Goal: Task Accomplishment & Management: Manage account settings

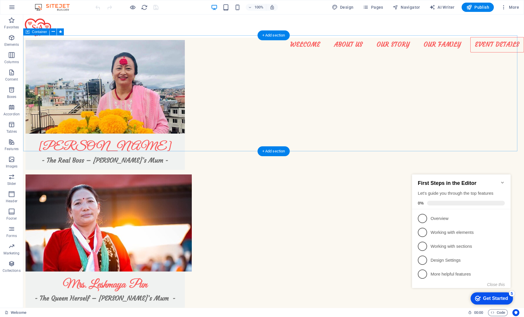
scroll to position [1352, 0]
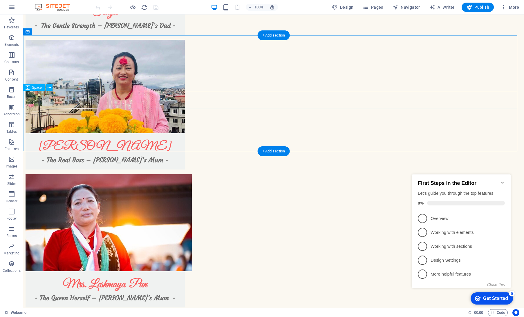
click at [6, 37] on span "Elements" at bounding box center [11, 41] width 23 height 14
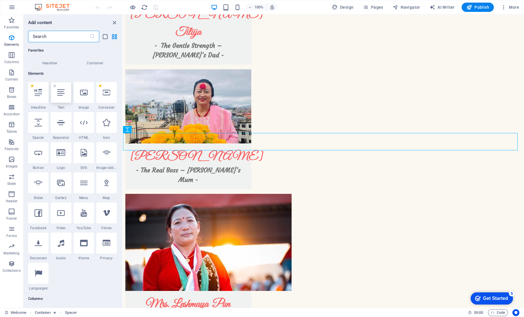
scroll to position [62, 0]
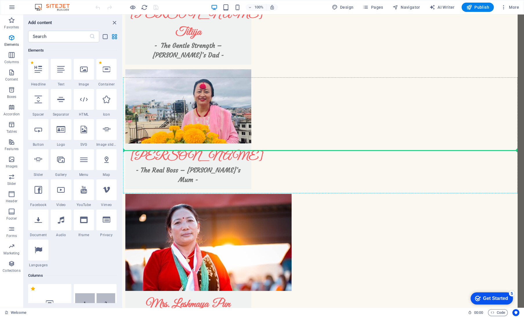
select select "ms"
select select "s"
select select "progressive"
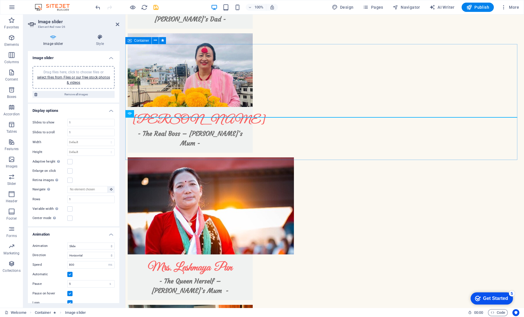
scroll to position [1360, 0]
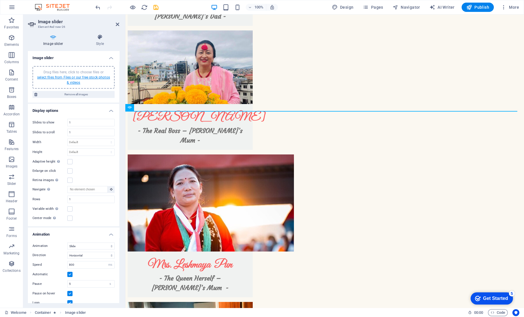
click at [77, 81] on link "select files from Files or our free stock photos & videos" at bounding box center [73, 79] width 73 height 9
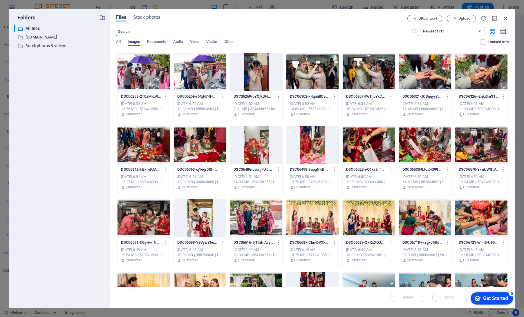
scroll to position [215, 0]
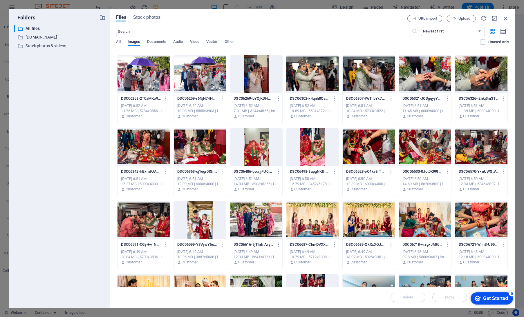
click at [210, 231] on div at bounding box center [200, 220] width 52 height 38
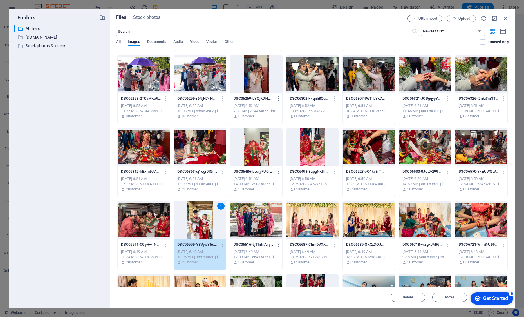
click at [315, 145] on div at bounding box center [312, 147] width 52 height 38
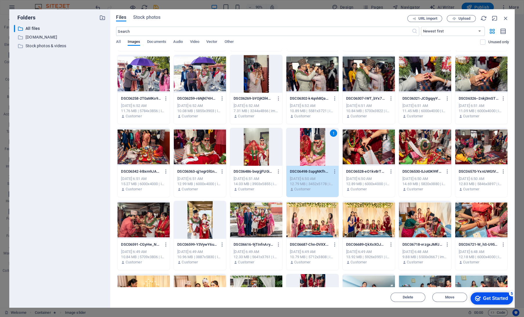
click at [196, 232] on div at bounding box center [200, 220] width 52 height 38
click at [253, 176] on div "DSC06486-bvqrjjFU0i2MKaoGMAzGEA.JPG DSC06486-bvqrjjFU0i2MKaoGMAzGEA.JPG" at bounding box center [256, 171] width 45 height 9
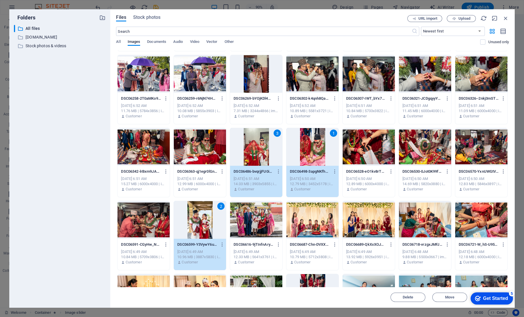
click at [191, 160] on div at bounding box center [200, 147] width 52 height 38
click at [138, 155] on div at bounding box center [144, 147] width 52 height 38
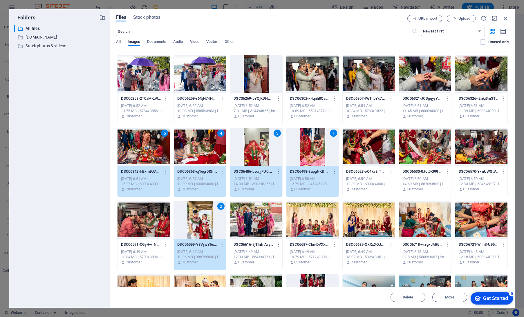
click at [367, 140] on div at bounding box center [369, 147] width 52 height 38
click at [445, 152] on div at bounding box center [425, 147] width 52 height 38
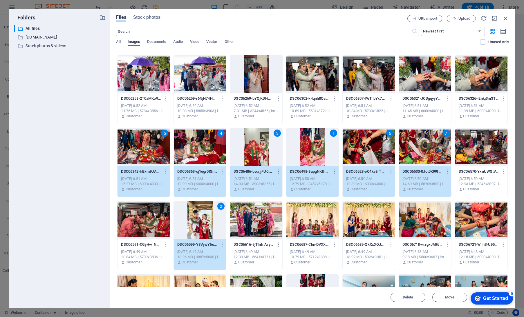
click at [477, 152] on div at bounding box center [481, 147] width 52 height 38
click at [426, 237] on div at bounding box center [425, 220] width 52 height 38
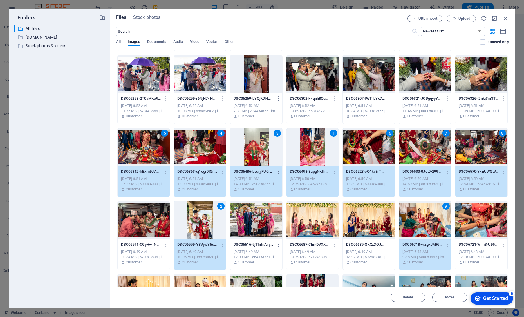
click at [478, 221] on div at bounding box center [481, 220] width 52 height 38
click at [349, 227] on div at bounding box center [369, 220] width 52 height 38
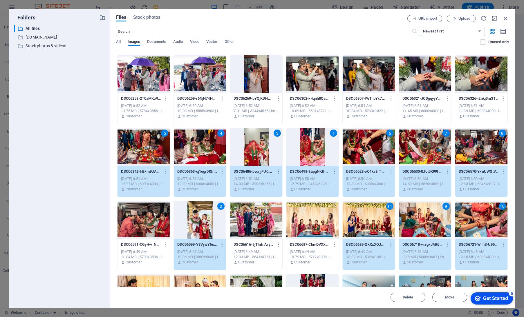
click at [303, 223] on div at bounding box center [312, 220] width 52 height 38
click at [239, 212] on div at bounding box center [256, 220] width 52 height 38
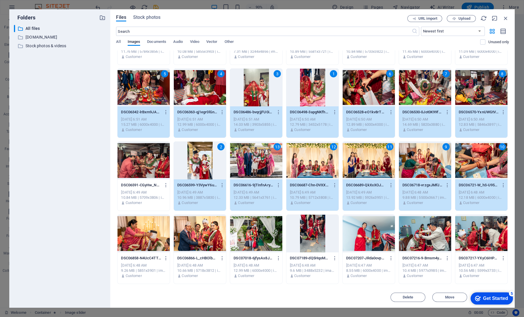
scroll to position [276, 0]
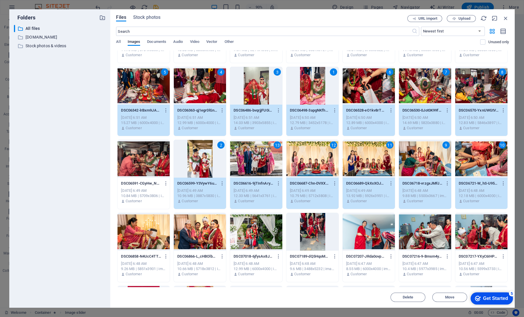
click at [186, 239] on div at bounding box center [200, 232] width 52 height 38
click at [147, 237] on div at bounding box center [144, 232] width 52 height 38
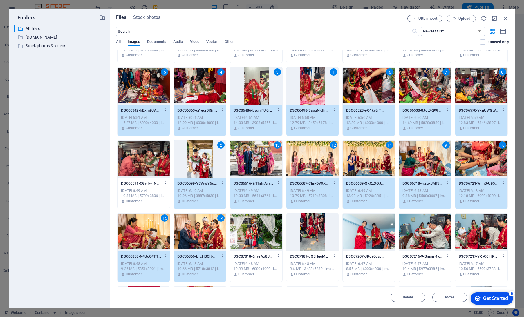
click at [238, 242] on div at bounding box center [256, 232] width 52 height 38
click at [314, 248] on div at bounding box center [312, 232] width 52 height 38
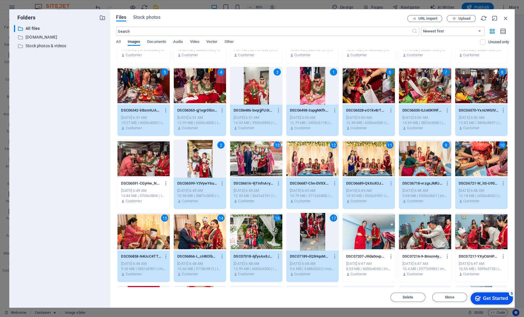
click at [138, 168] on div at bounding box center [144, 159] width 52 height 38
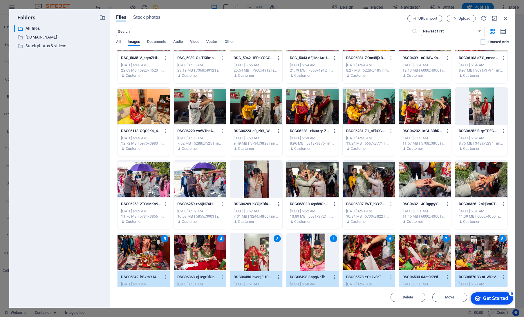
scroll to position [107, 0]
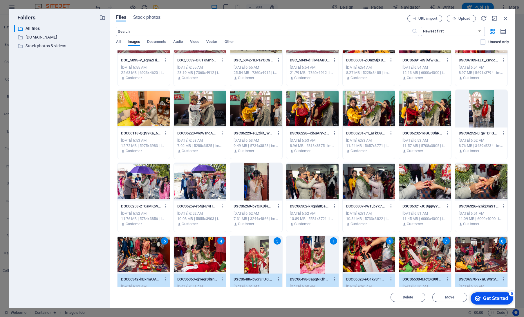
click at [374, 188] on div at bounding box center [369, 182] width 52 height 38
click at [315, 183] on div at bounding box center [312, 182] width 52 height 38
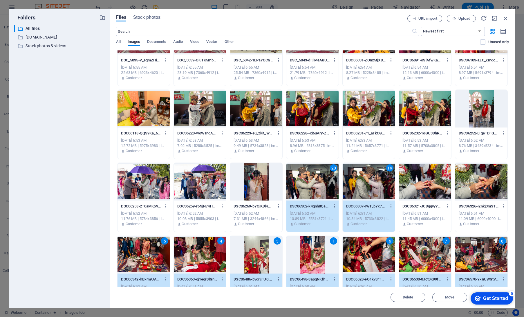
click at [408, 183] on div at bounding box center [425, 182] width 52 height 38
click at [481, 189] on div at bounding box center [481, 182] width 52 height 38
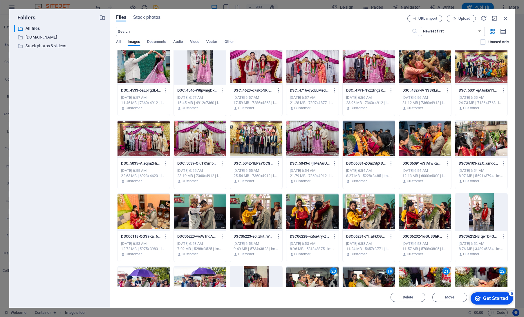
scroll to position [0, 0]
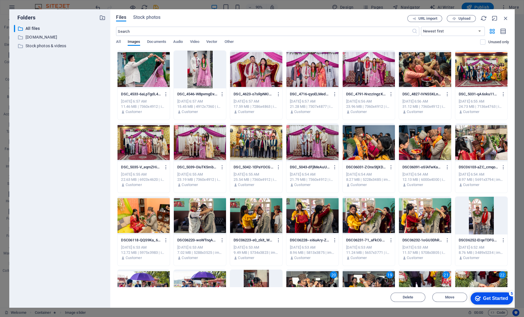
click at [158, 77] on div at bounding box center [144, 70] width 52 height 38
click at [200, 81] on div at bounding box center [200, 70] width 52 height 38
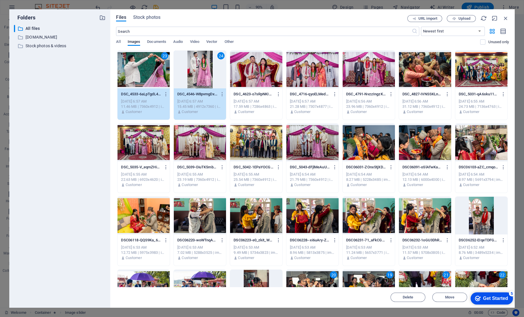
click at [254, 76] on div at bounding box center [256, 70] width 52 height 38
click at [353, 79] on div at bounding box center [369, 70] width 52 height 38
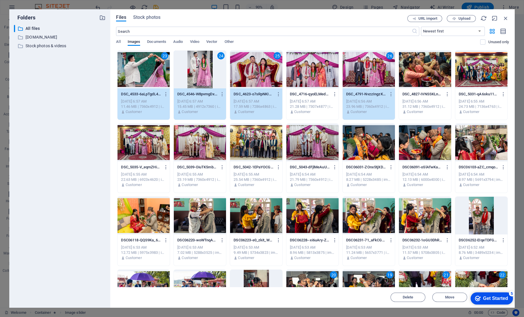
click at [469, 71] on div at bounding box center [481, 70] width 52 height 38
click at [148, 156] on div at bounding box center [144, 143] width 52 height 38
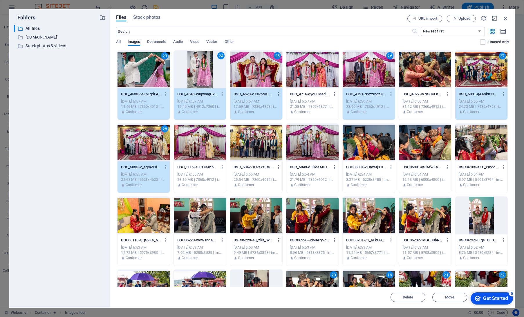
click at [255, 151] on div at bounding box center [256, 143] width 52 height 38
click at [202, 146] on div at bounding box center [200, 143] width 52 height 38
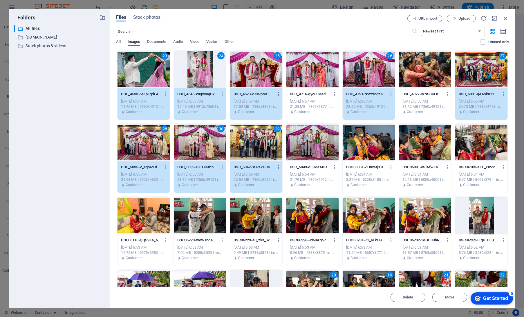
click at [372, 150] on div at bounding box center [369, 143] width 52 height 38
click at [436, 152] on div at bounding box center [425, 143] width 52 height 38
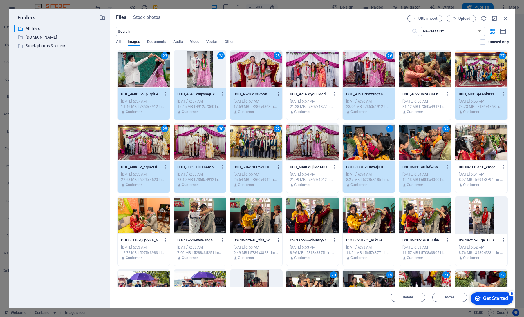
click at [481, 299] on div "checkmark Get Started 5" at bounding box center [491, 299] width 33 height 6
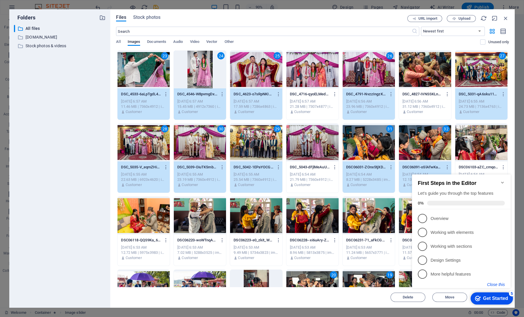
click at [495, 285] on button "Close this" at bounding box center [496, 285] width 18 height 5
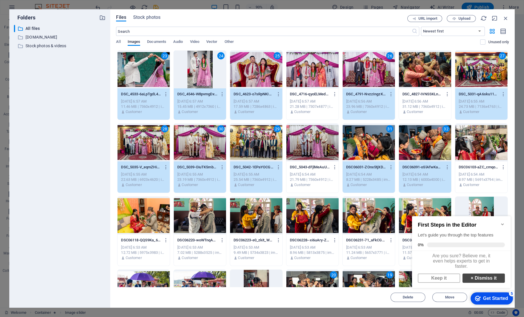
click at [483, 283] on link "× Dismiss it" at bounding box center [484, 278] width 42 height 9
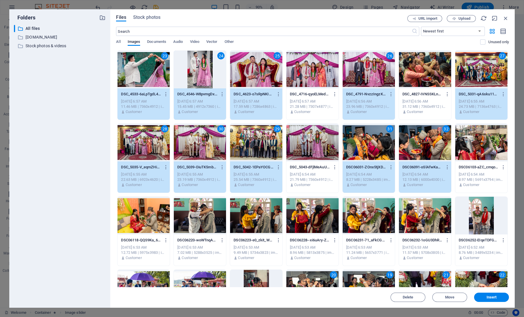
scroll to position [94, 0]
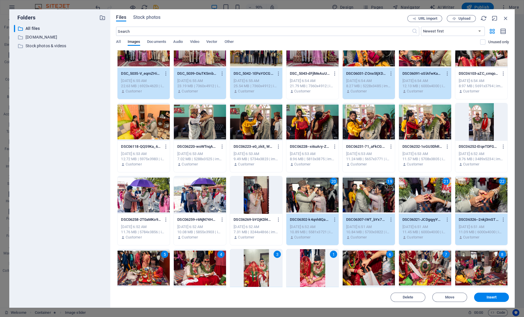
click at [325, 157] on div "8.96 MB | 5813x3875 | image/jpeg" at bounding box center [312, 159] width 45 height 5
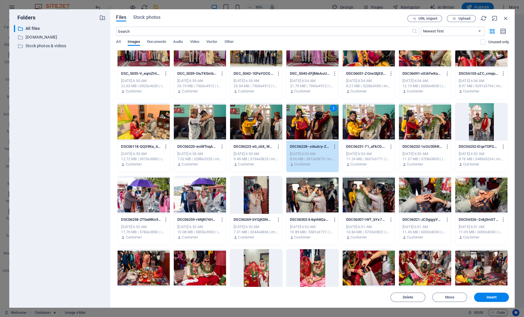
click at [323, 194] on div at bounding box center [312, 195] width 52 height 38
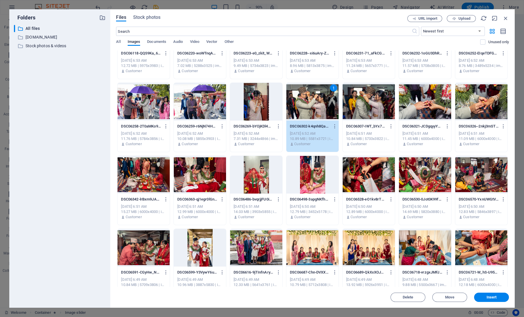
scroll to position [191, 0]
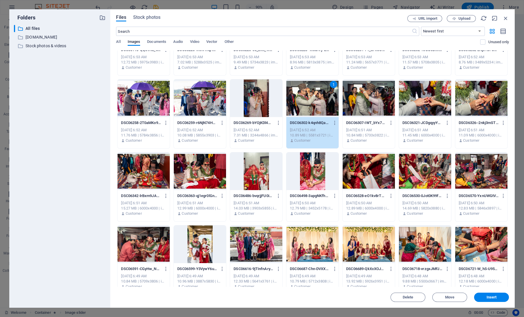
click at [197, 243] on div at bounding box center [200, 245] width 52 height 38
click at [289, 109] on div "1" at bounding box center [312, 99] width 52 height 38
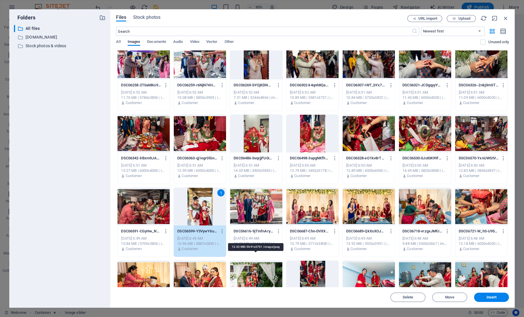
scroll to position [214, 0]
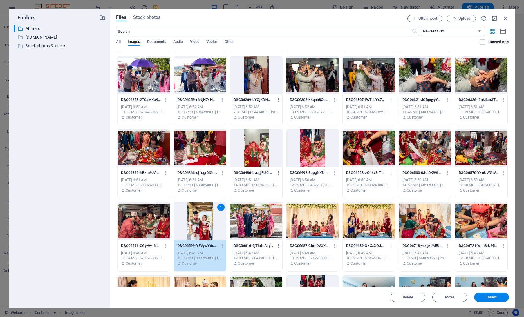
click at [215, 154] on div at bounding box center [200, 148] width 52 height 38
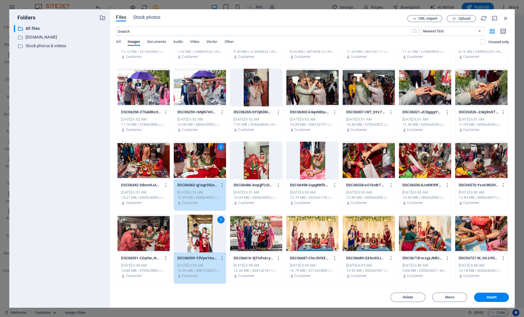
scroll to position [202, 0]
click at [300, 167] on div at bounding box center [312, 161] width 52 height 38
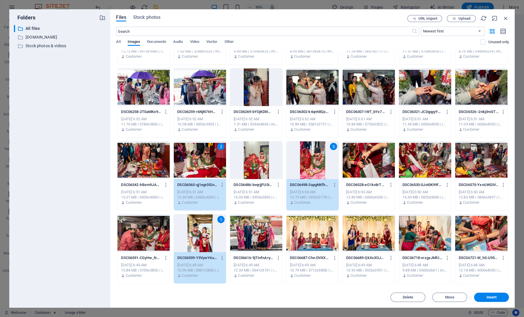
click at [370, 166] on div at bounding box center [369, 161] width 52 height 38
click at [204, 84] on div at bounding box center [200, 87] width 52 height 38
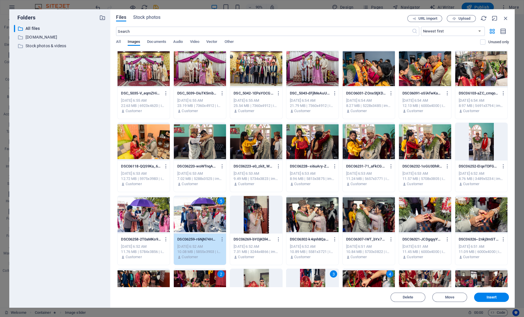
scroll to position [74, 0]
click at [139, 144] on div at bounding box center [144, 142] width 52 height 38
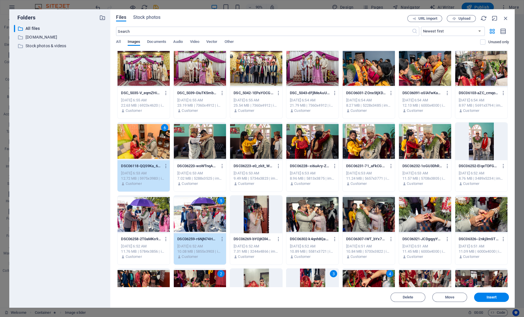
click at [249, 147] on div at bounding box center [256, 142] width 52 height 38
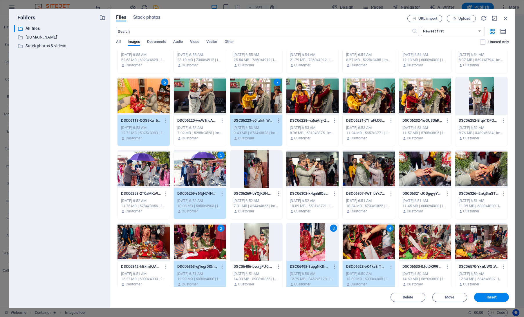
scroll to position [124, 0]
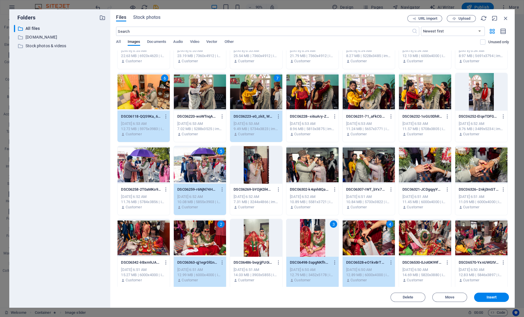
click at [488, 168] on div at bounding box center [481, 165] width 52 height 38
click at [487, 300] on button "Insert" at bounding box center [491, 297] width 35 height 9
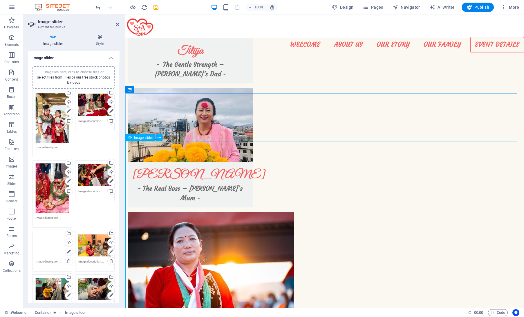
scroll to position [1302, 0]
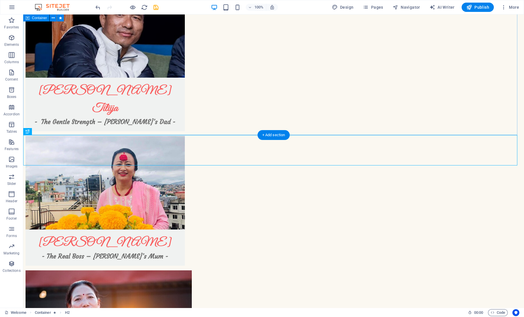
scroll to position [1259, 0]
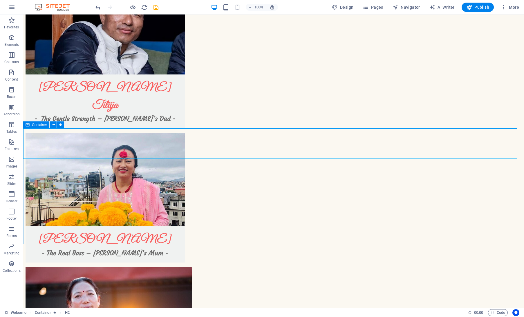
click at [25, 127] on div "Container" at bounding box center [36, 125] width 26 height 7
click at [30, 125] on div "Container" at bounding box center [36, 125] width 26 height 7
select select "px"
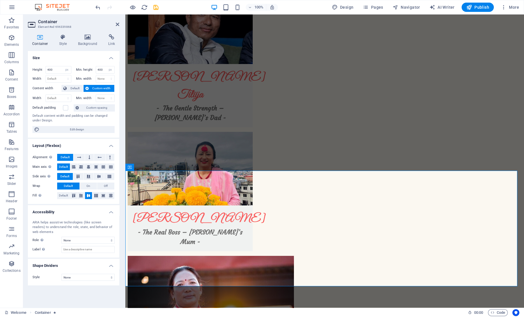
scroll to position [1227, 0]
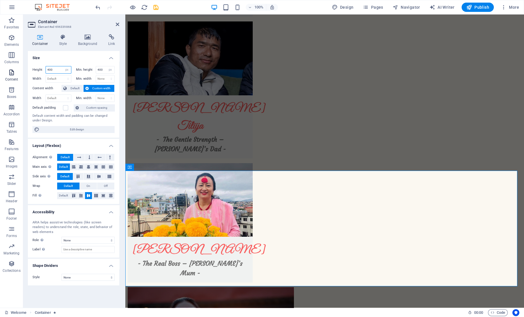
drag, startPoint x: 60, startPoint y: 69, endPoint x: 5, endPoint y: 75, distance: 55.2
click at [5, 75] on section "Favorites Elements Columns Content Boxes Accordion Tables Features Images Slide…" at bounding box center [262, 162] width 524 height 294
type input "1000"
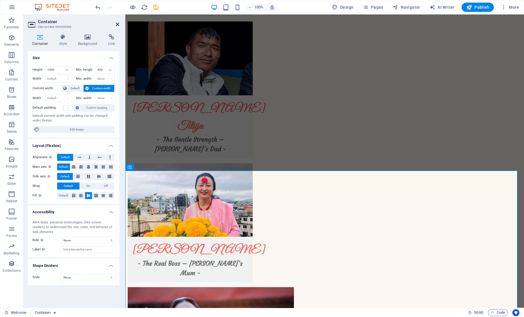
click at [118, 23] on icon at bounding box center [117, 24] width 3 height 5
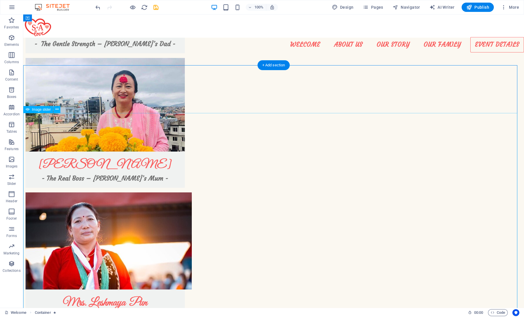
scroll to position [1322, 0]
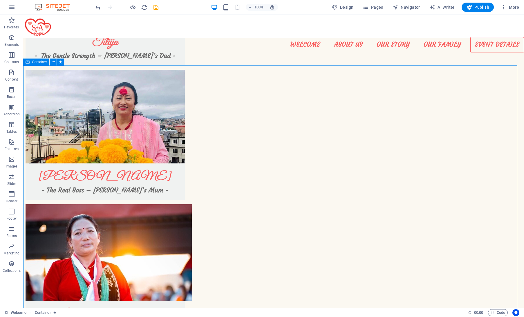
click at [27, 62] on icon at bounding box center [28, 62] width 4 height 7
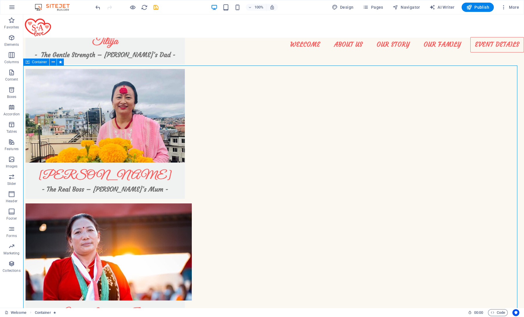
select select "px"
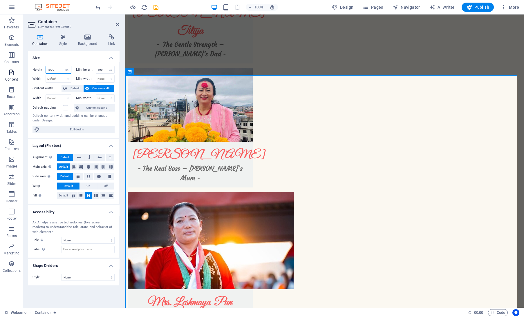
drag, startPoint x: 55, startPoint y: 72, endPoint x: 22, endPoint y: 70, distance: 32.3
click at [22, 70] on section "Favorites Elements Columns Content Boxes Accordion Tables Features Images Slide…" at bounding box center [262, 162] width 524 height 294
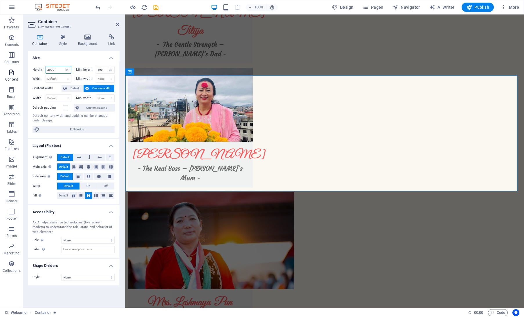
type input "2000"
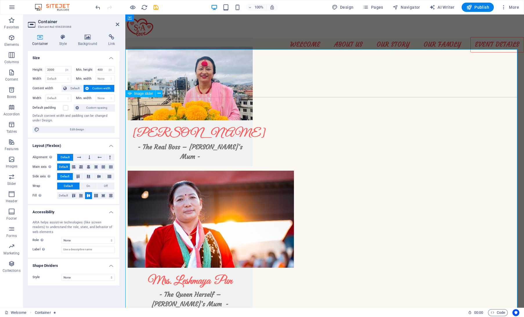
scroll to position [1344, 0]
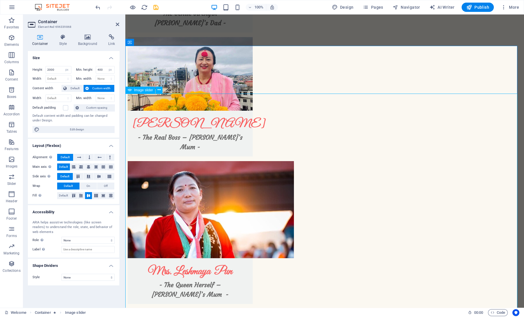
scroll to position [1357, 0]
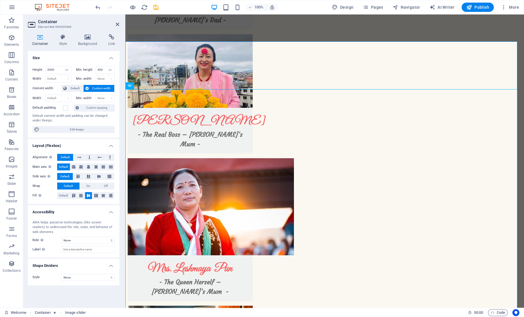
click at [119, 22] on aside "Container Element #ed-696339868 Container Style Background Link Size Height 200…" at bounding box center [74, 162] width 102 height 294
click at [116, 26] on icon at bounding box center [117, 24] width 3 height 5
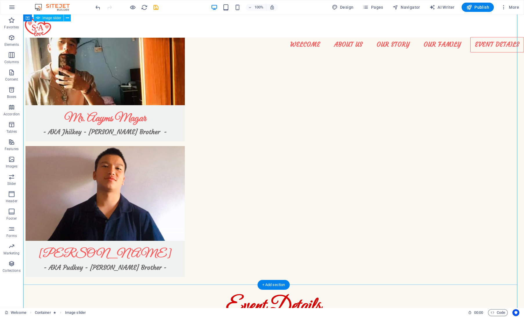
scroll to position [1648, 0]
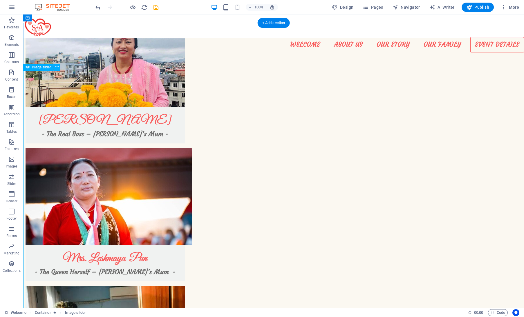
scroll to position [1355, 0]
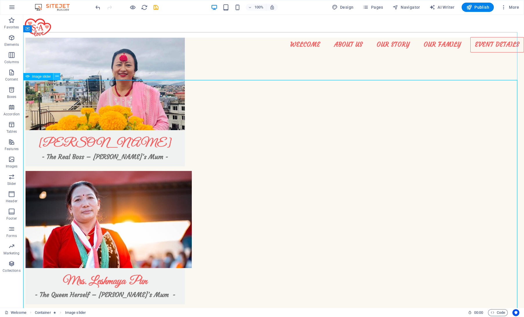
click at [55, 75] on icon at bounding box center [56, 76] width 3 height 6
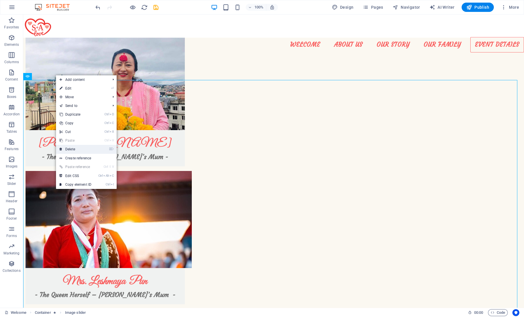
click at [91, 151] on link "⌦ Delete" at bounding box center [75, 149] width 39 height 9
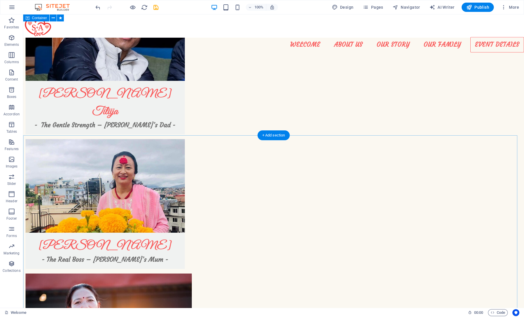
scroll to position [1252, 0]
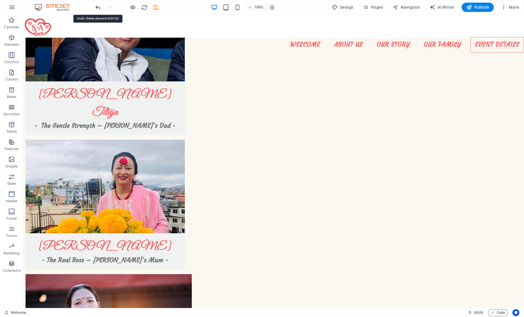
click at [95, 8] on icon "undo" at bounding box center [98, 7] width 7 height 7
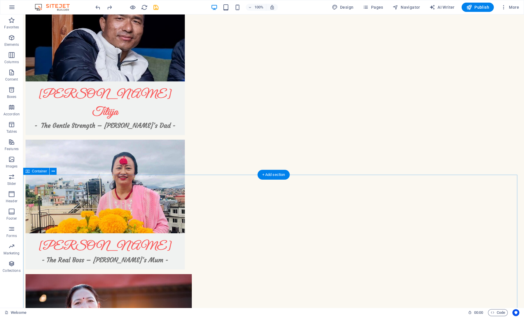
scroll to position [1333, 0]
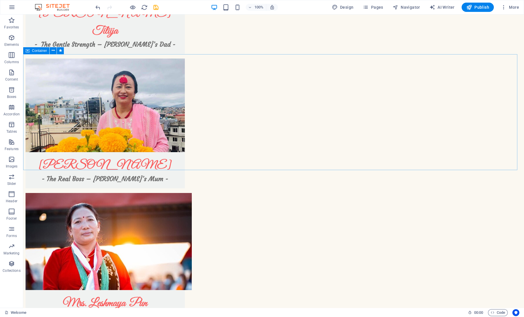
click at [33, 50] on span "Container" at bounding box center [39, 50] width 15 height 3
select select "px"
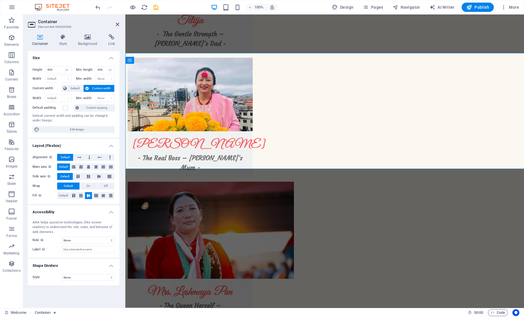
scroll to position [1334, 0]
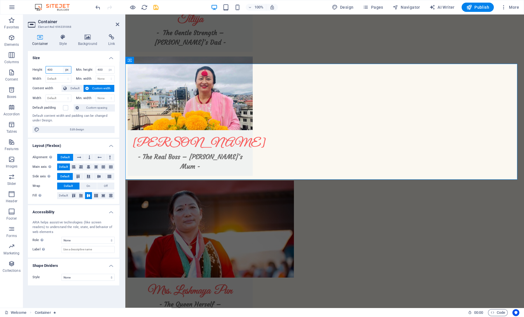
click at [65, 68] on select "Default px rem % vh vw" at bounding box center [67, 69] width 8 height 7
drag, startPoint x: 55, startPoint y: 68, endPoint x: 41, endPoint y: 69, distance: 13.4
click at [41, 69] on div "Height 400 Default px rem % vh vw" at bounding box center [52, 70] width 39 height 8
type input "1000"
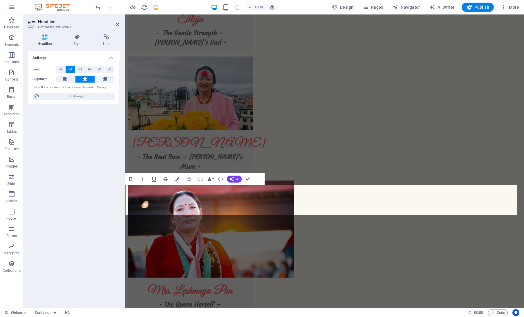
click at [120, 25] on aside "Headline Element #ed-696339871 Headline Style Link Settings Level H1 H2 H3 H4 H…" at bounding box center [74, 162] width 102 height 294
click at [114, 23] on h2 "Headline" at bounding box center [78, 21] width 81 height 5
click at [116, 24] on icon at bounding box center [117, 24] width 3 height 5
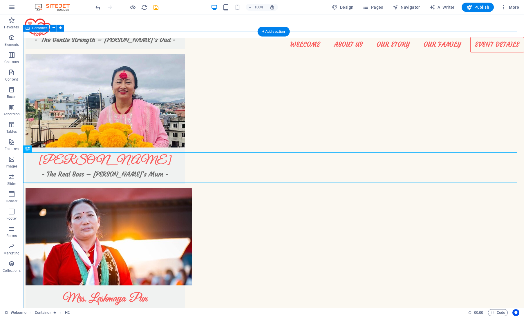
scroll to position [1335, 0]
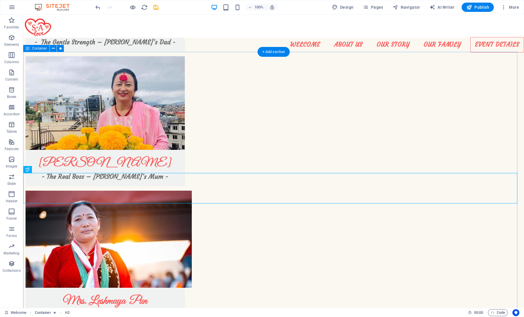
drag, startPoint x: 53, startPoint y: 184, endPoint x: 53, endPoint y: 58, distance: 125.7
drag, startPoint x: 53, startPoint y: 183, endPoint x: 46, endPoint y: 76, distance: 107.0
click at [52, 49] on icon at bounding box center [53, 49] width 3 height 6
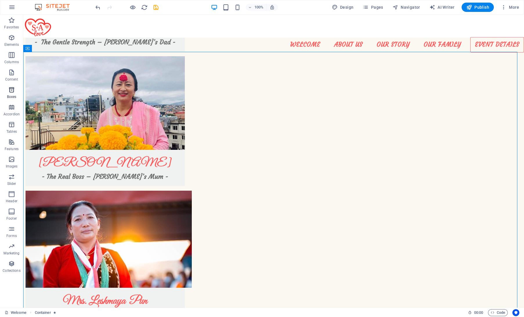
click at [19, 97] on span "Boxes" at bounding box center [11, 93] width 23 height 14
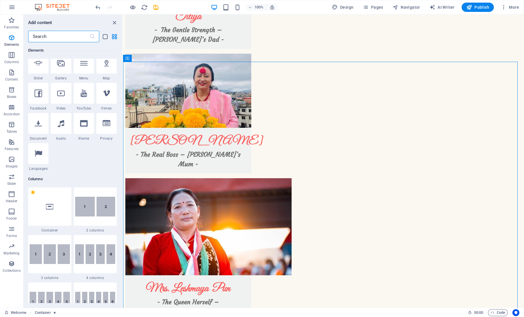
scroll to position [327, 0]
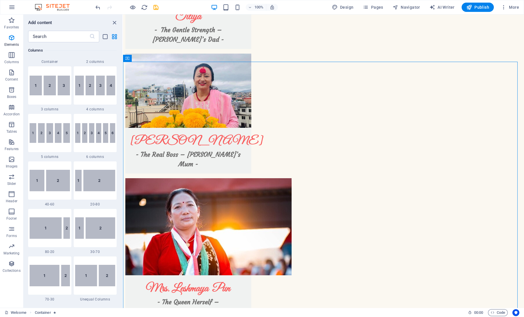
click at [71, 119] on div at bounding box center [49, 133] width 43 height 38
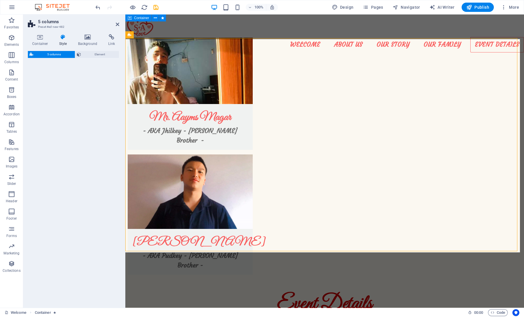
select select "rem"
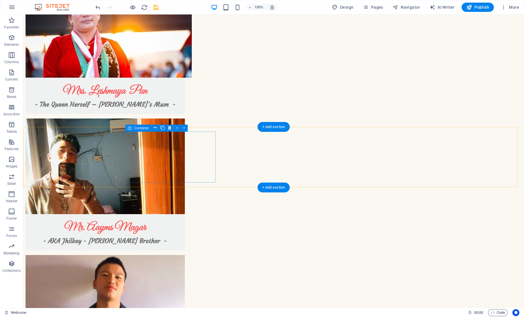
scroll to position [1551, 0]
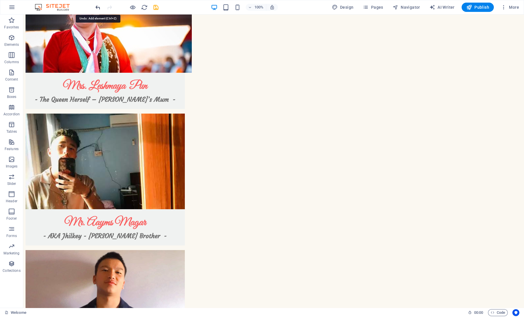
click at [100, 10] on icon "undo" at bounding box center [98, 7] width 7 height 7
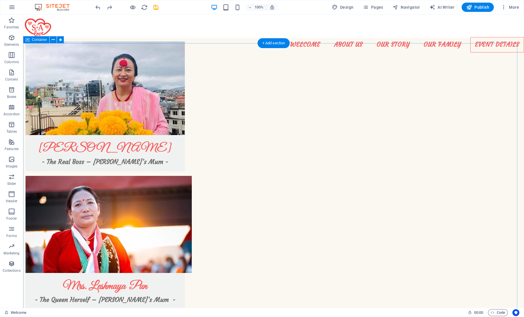
scroll to position [1344, 0]
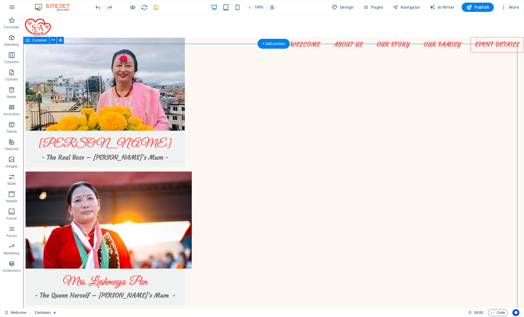
select select "px"
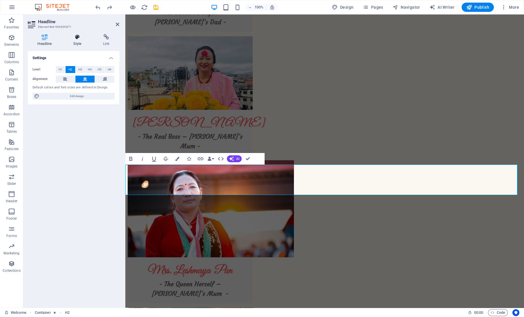
click at [77, 44] on h4 "Style" at bounding box center [79, 40] width 30 height 12
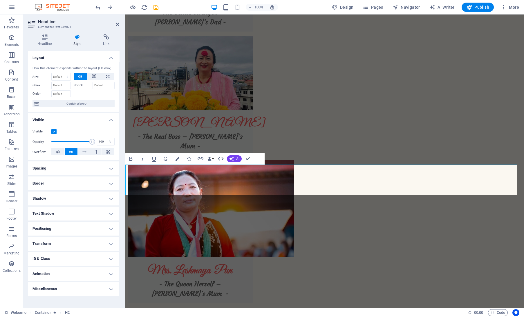
click at [36, 34] on div "Headline Style Link Settings Level H1 H2 H3 H4 H5 H6 Alignment Default colors a…" at bounding box center [73, 169] width 101 height 279
click at [44, 39] on icon at bounding box center [45, 37] width 34 height 6
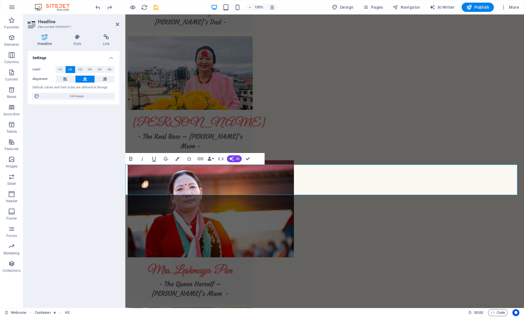
click at [114, 26] on header "Headline Element #ed-696339871" at bounding box center [73, 22] width 91 height 15
click at [119, 25] on icon at bounding box center [117, 24] width 3 height 5
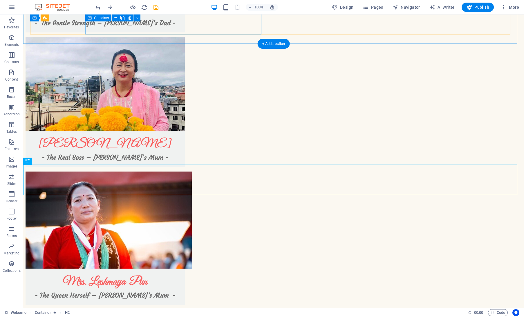
scroll to position [1344, 0]
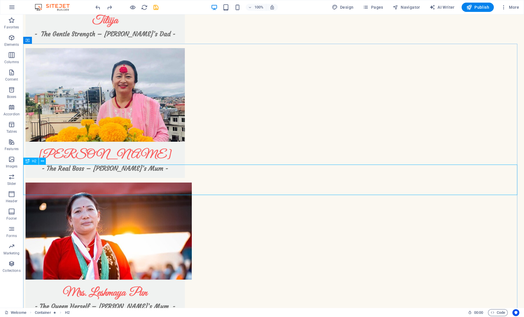
click at [28, 160] on icon at bounding box center [28, 161] width 4 height 7
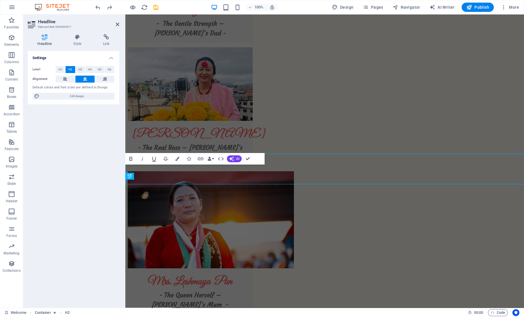
scroll to position [1355, 0]
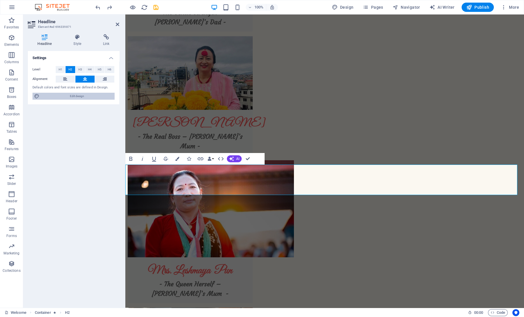
click at [95, 93] on span "Edit design" at bounding box center [77, 96] width 72 height 7
select select "px"
select select "600"
select select "px"
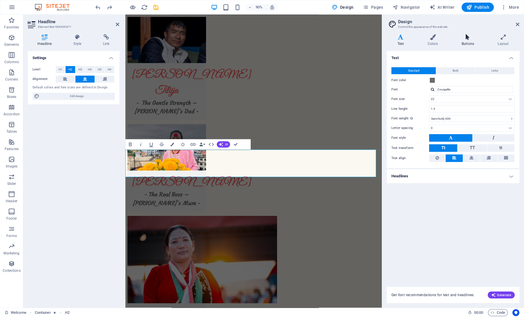
scroll to position [1460, 0]
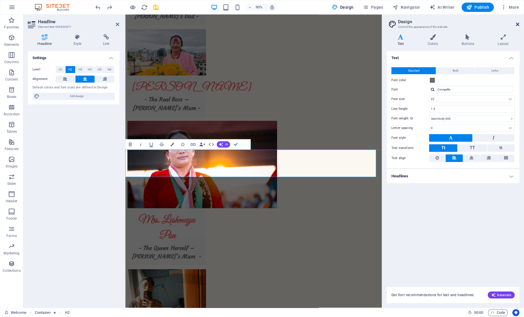
drag, startPoint x: 518, startPoint y: 25, endPoint x: 259, endPoint y: 10, distance: 259.6
click at [518, 25] on icon at bounding box center [517, 24] width 3 height 5
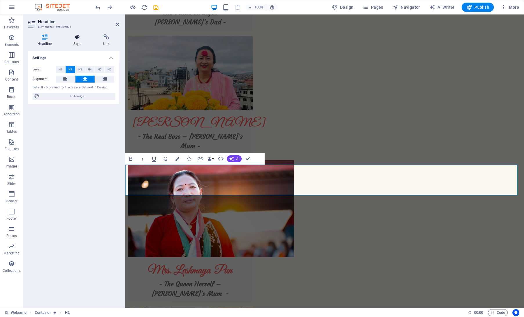
click at [87, 35] on icon at bounding box center [77, 37] width 27 height 6
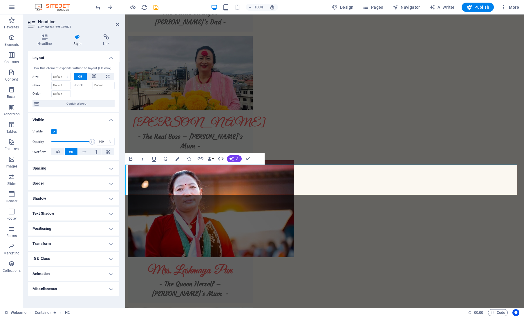
click at [80, 214] on h4 "Text Shadow" at bounding box center [73, 214] width 91 height 14
click at [114, 24] on h2 "Headline" at bounding box center [78, 21] width 81 height 5
click at [116, 24] on icon at bounding box center [117, 24] width 3 height 5
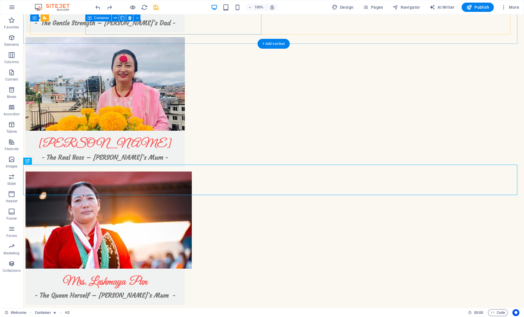
scroll to position [1344, 0]
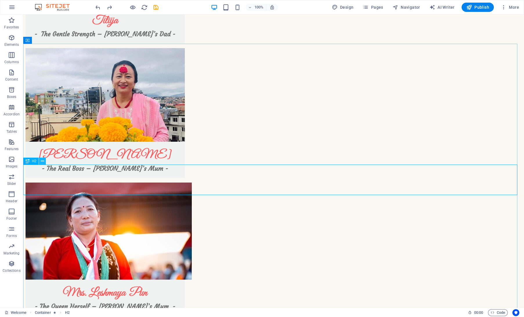
click at [42, 163] on icon at bounding box center [42, 161] width 3 height 6
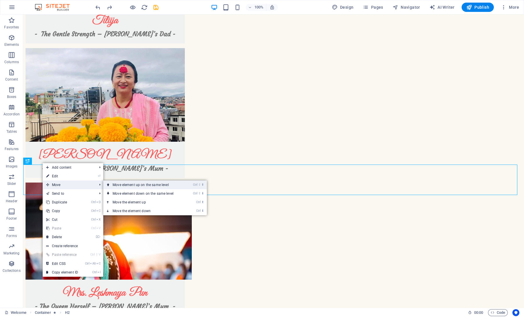
click at [120, 182] on link "Ctrl ⇧ ⬆ Move element up on the same level" at bounding box center [144, 185] width 82 height 9
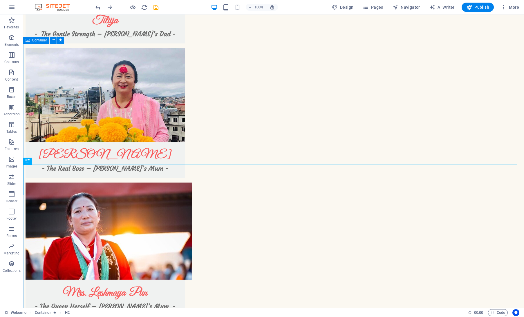
click at [29, 42] on icon at bounding box center [28, 40] width 4 height 7
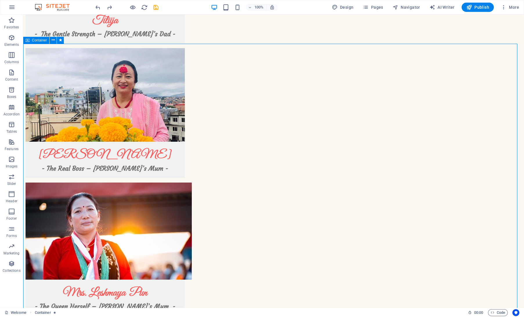
click at [35, 41] on span "Container" at bounding box center [39, 40] width 15 height 3
select select "px"
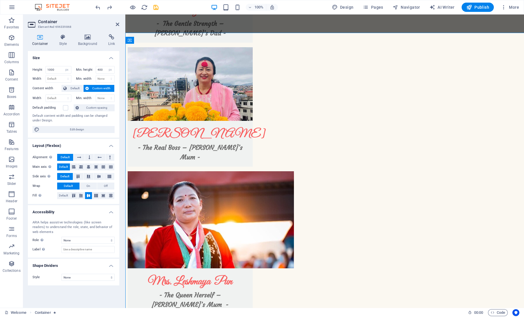
scroll to position [1355, 0]
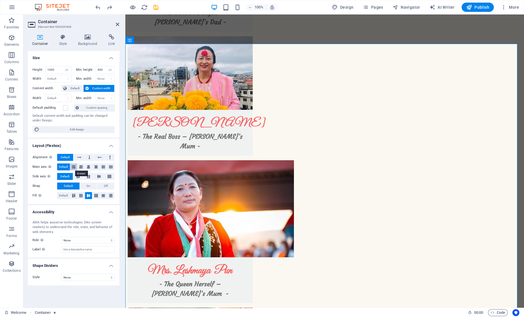
click at [75, 168] on icon at bounding box center [73, 167] width 3 height 7
click at [60, 168] on span "Default" at bounding box center [63, 167] width 9 height 7
click at [64, 89] on icon at bounding box center [64, 88] width 3 height 7
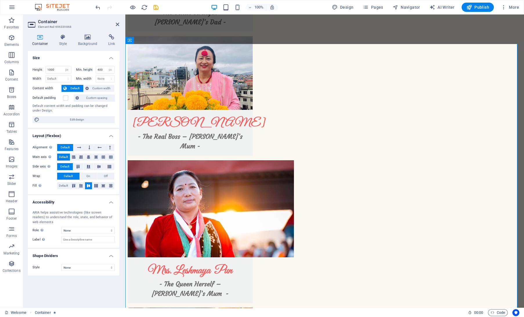
click at [84, 47] on div "Container Style Background Link Size Height 1000 Default px rem % vh vw Min. he…" at bounding box center [73, 168] width 91 height 269
click at [86, 40] on icon at bounding box center [88, 37] width 28 height 6
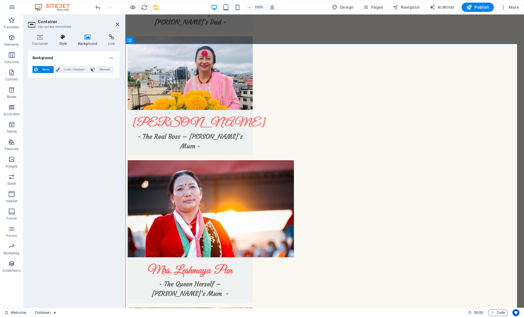
click at [70, 38] on icon at bounding box center [63, 37] width 17 height 6
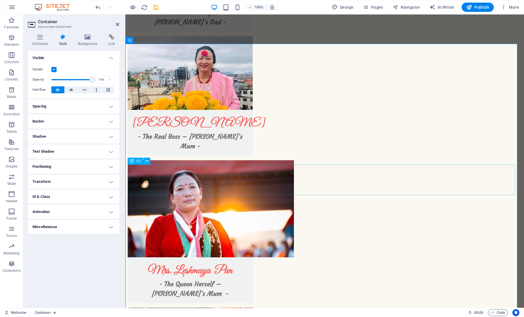
click at [407, 8] on span "Navigator" at bounding box center [407, 7] width 28 height 6
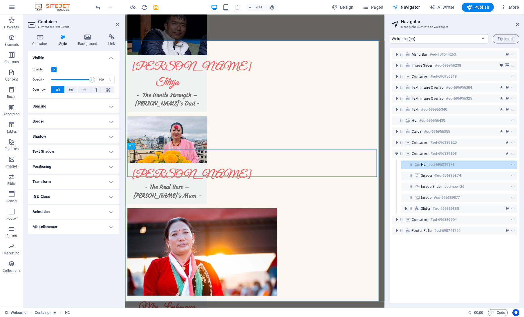
scroll to position [1452, 0]
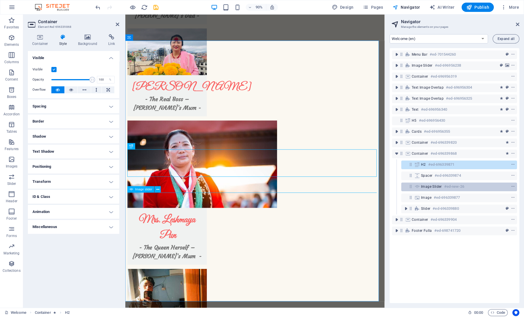
click at [414, 189] on div "Image slider #ed-new-26" at bounding box center [459, 187] width 116 height 9
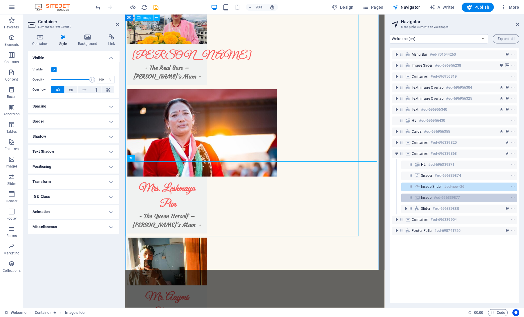
click at [452, 199] on h6 "#ed-696339877" at bounding box center [447, 197] width 26 height 7
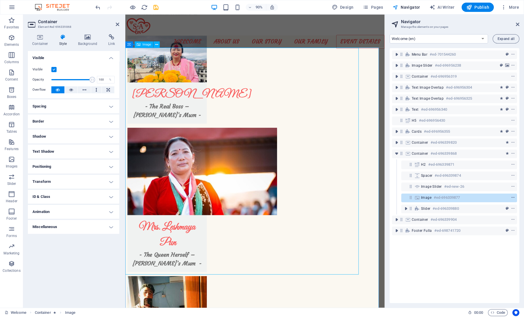
click at [512, 199] on icon "context-menu" at bounding box center [513, 198] width 4 height 4
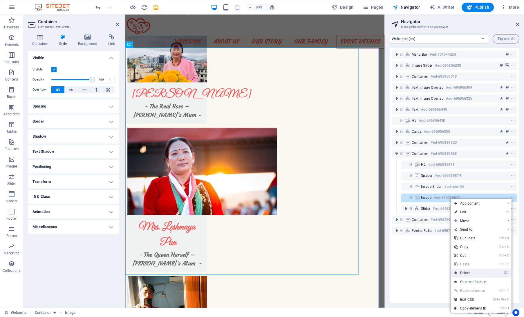
click at [465, 273] on link "⌦ Delete" at bounding box center [470, 273] width 39 height 9
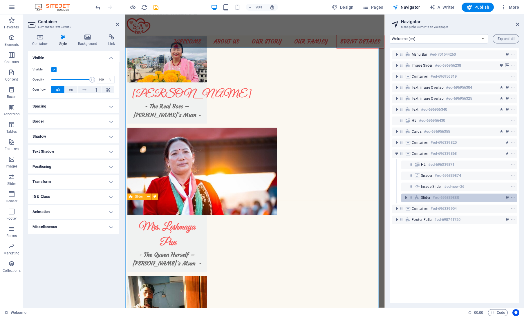
click at [511, 199] on icon "context-menu" at bounding box center [513, 198] width 4 height 4
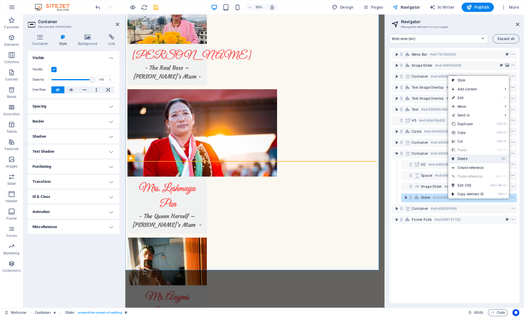
click at [474, 157] on link "⌦ Delete" at bounding box center [467, 159] width 39 height 9
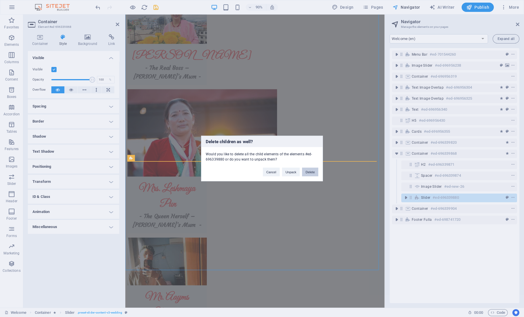
click at [307, 172] on button "Delete" at bounding box center [310, 172] width 16 height 9
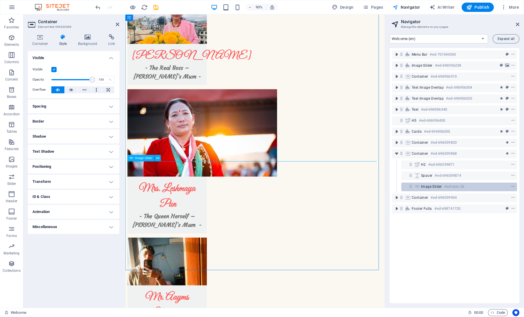
click at [513, 183] on button "context-menu" at bounding box center [513, 186] width 6 height 7
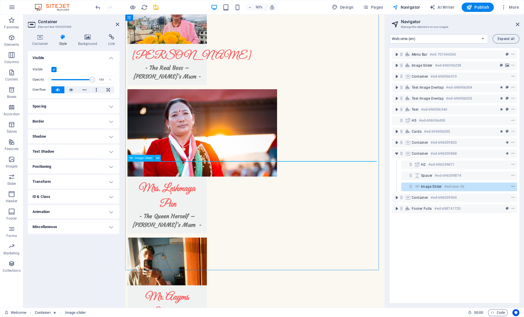
drag, startPoint x: 515, startPoint y: 183, endPoint x: 511, endPoint y: 187, distance: 5.5
click at [511, 187] on div "Image slider #ed-new-26" at bounding box center [459, 187] width 116 height 9
click at [511, 187] on icon "context-menu" at bounding box center [513, 187] width 4 height 4
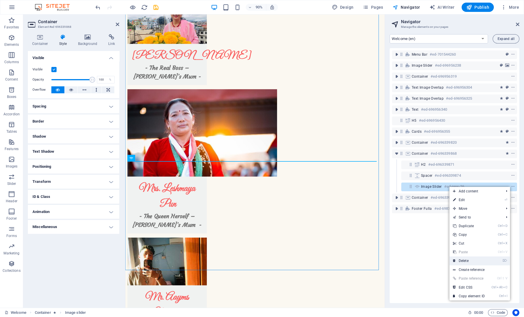
click at [474, 258] on link "⌦ Delete" at bounding box center [468, 261] width 39 height 9
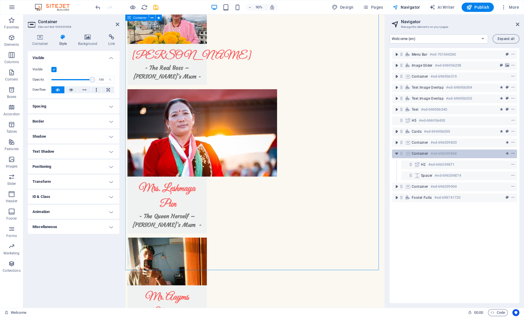
click at [511, 152] on icon "context-menu" at bounding box center [513, 154] width 4 height 4
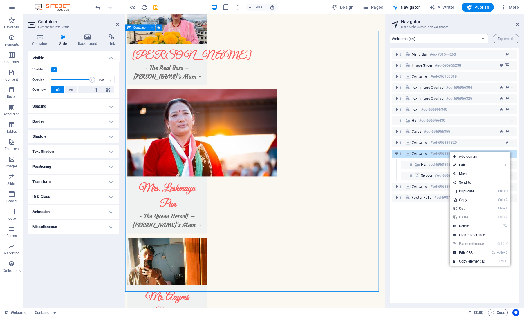
scroll to position [1463, 0]
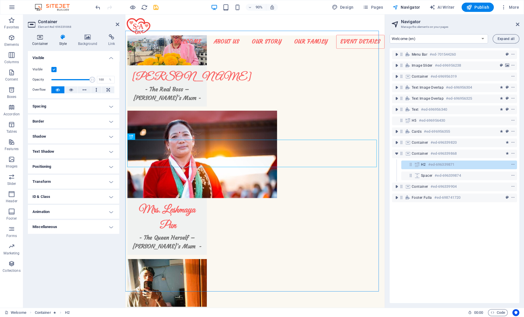
click at [39, 39] on icon at bounding box center [40, 37] width 25 height 6
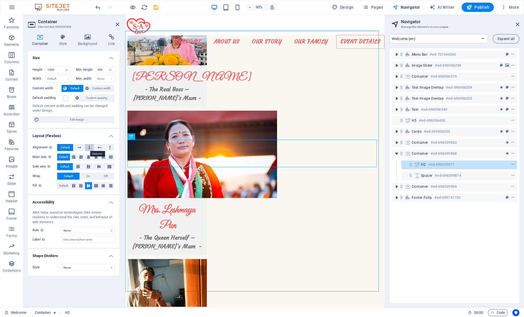
click at [92, 146] on button at bounding box center [89, 147] width 9 height 7
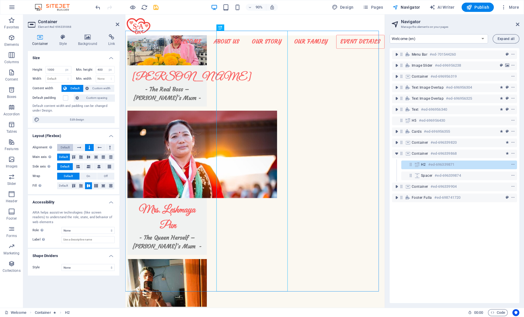
click at [64, 150] on span "Default" at bounding box center [65, 147] width 9 height 7
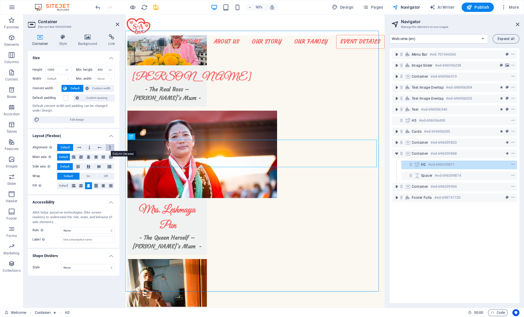
click at [107, 150] on button at bounding box center [110, 147] width 9 height 7
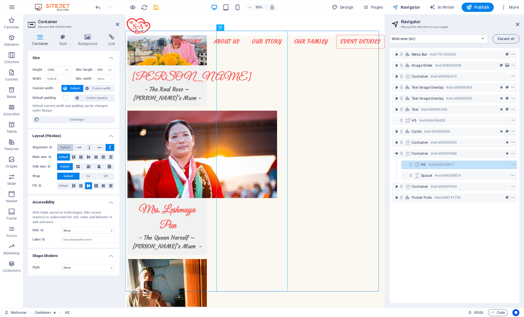
click at [65, 147] on span "Default" at bounding box center [65, 147] width 9 height 7
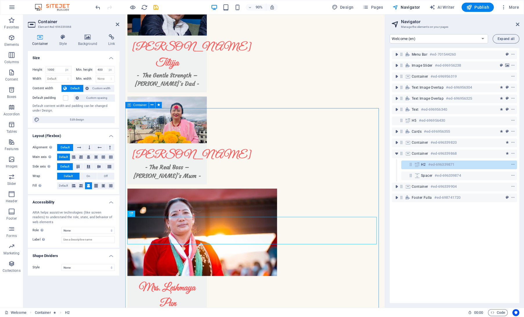
scroll to position [1377, 0]
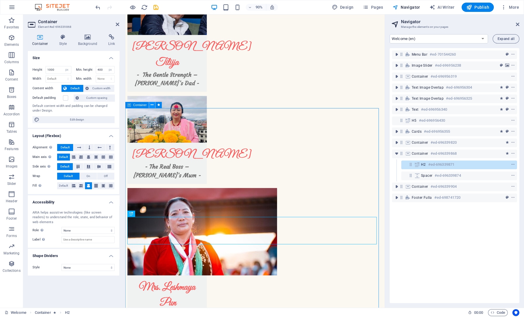
click at [152, 103] on icon at bounding box center [152, 105] width 3 height 6
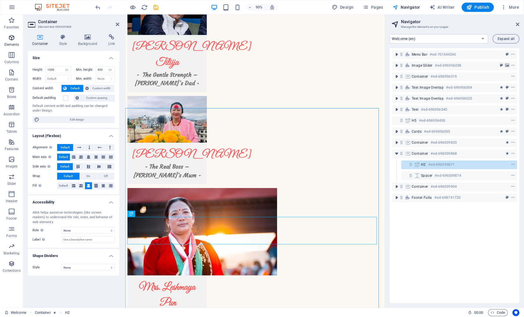
click at [12, 39] on icon "button" at bounding box center [11, 37] width 7 height 7
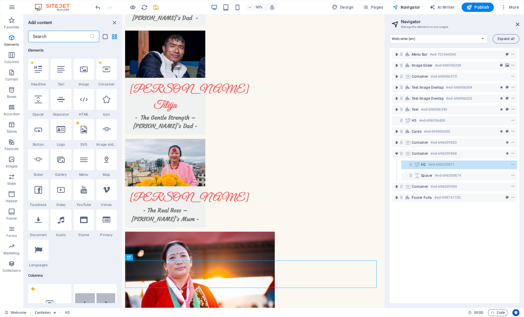
scroll to position [0, 0]
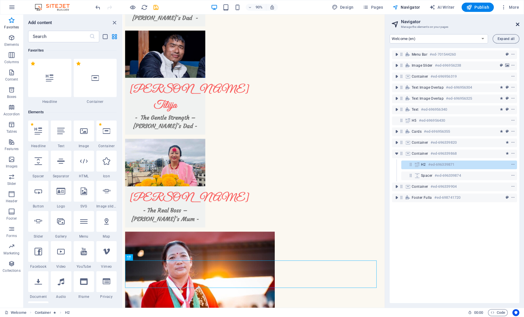
click at [516, 22] on icon at bounding box center [517, 24] width 3 height 5
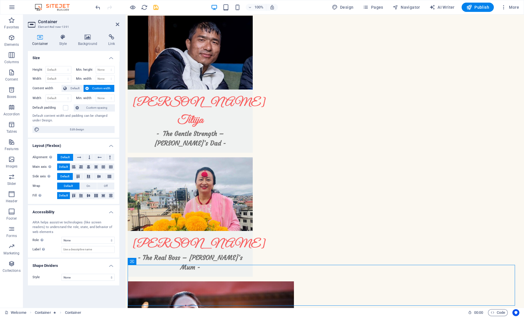
scroll to position [1234, 0]
click at [157, 263] on icon at bounding box center [157, 262] width 3 height 6
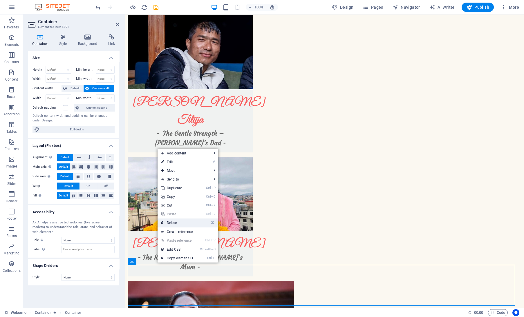
click at [192, 224] on link "⌦ Delete" at bounding box center [177, 223] width 39 height 9
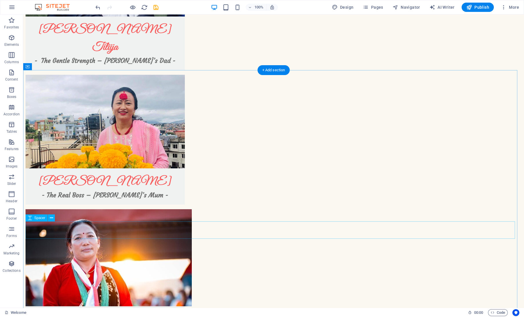
scroll to position [1317, 0]
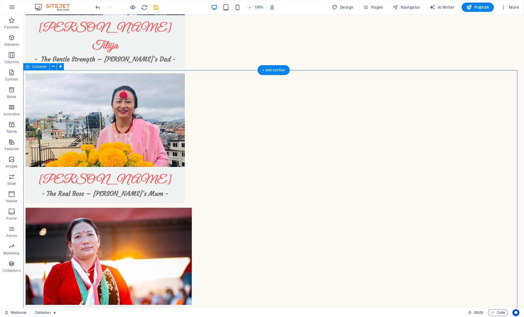
select select "px"
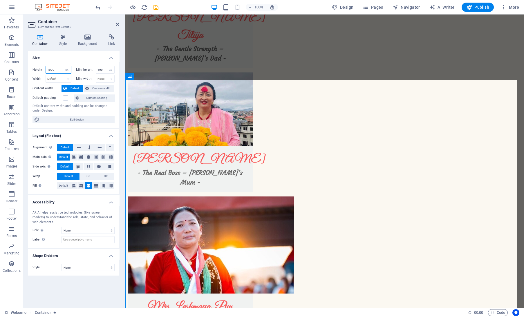
click at [51, 70] on input "1000" at bounding box center [58, 69] width 25 height 7
drag, startPoint x: 53, startPoint y: 70, endPoint x: 13, endPoint y: 72, distance: 39.8
click at [13, 72] on section "Favorites Elements Columns Content Boxes Accordion Tables Features Images Slide…" at bounding box center [262, 162] width 524 height 294
drag, startPoint x: 57, startPoint y: 72, endPoint x: 15, endPoint y: 68, distance: 42.9
click at [15, 68] on section "Favorites Elements Columns Content Boxes Accordion Tables Features Images Slide…" at bounding box center [262, 162] width 524 height 294
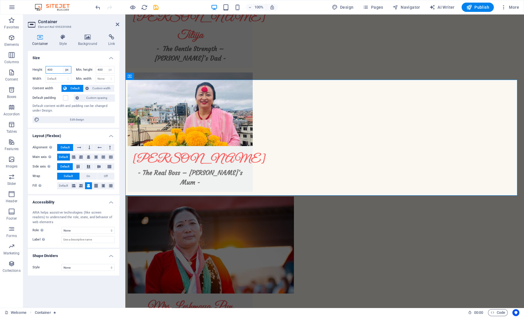
click at [63, 68] on select "Default px rem % vh vw" at bounding box center [67, 69] width 8 height 7
drag, startPoint x: 51, startPoint y: 71, endPoint x: 35, endPoint y: 72, distance: 16.8
click at [35, 72] on div "Height 400 Default px rem % vh vw" at bounding box center [52, 70] width 39 height 8
type input "200"
drag, startPoint x: 104, startPoint y: 68, endPoint x: 89, endPoint y: 70, distance: 15.1
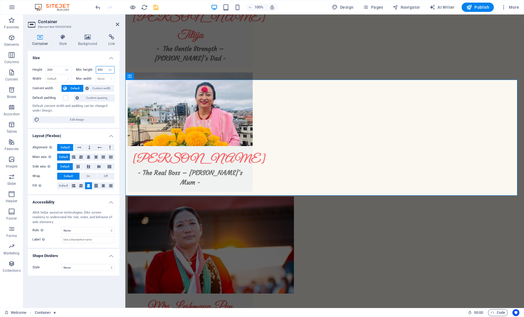
click at [89, 70] on div "Min. height 400 None px rem % vh vw" at bounding box center [95, 70] width 39 height 8
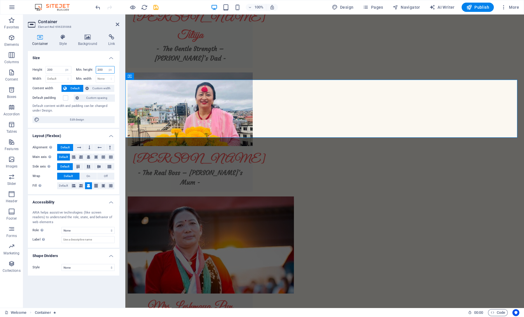
drag, startPoint x: 105, startPoint y: 71, endPoint x: 84, endPoint y: 71, distance: 20.6
click at [84, 71] on div "Min. height 200 None px rem % vh vw" at bounding box center [95, 70] width 39 height 8
type input "100"
drag, startPoint x: 55, startPoint y: 70, endPoint x: 43, endPoint y: 72, distance: 12.6
click at [43, 72] on div "Height 200 Default px rem % vh vw" at bounding box center [52, 70] width 39 height 8
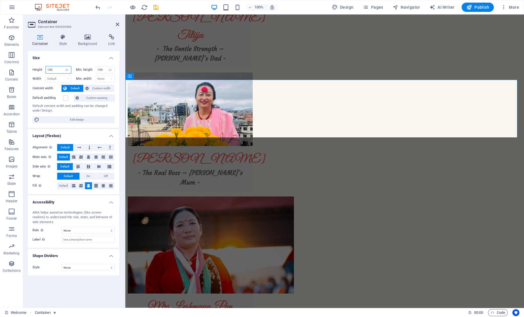
type input "100"
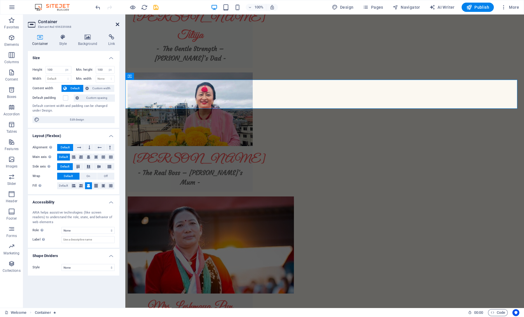
click at [117, 22] on icon at bounding box center [117, 24] width 3 height 5
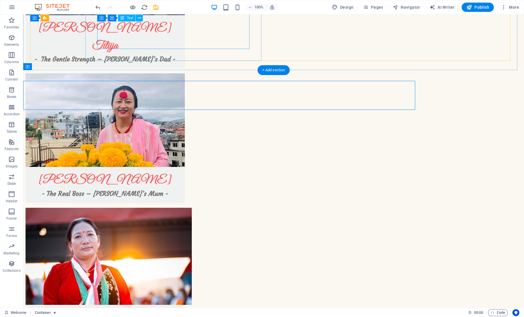
scroll to position [1317, 0]
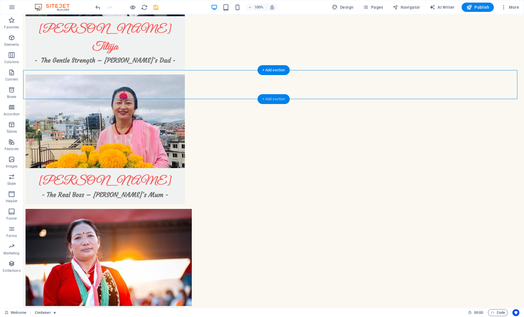
click at [271, 100] on div "+ Add section" at bounding box center [274, 99] width 32 height 10
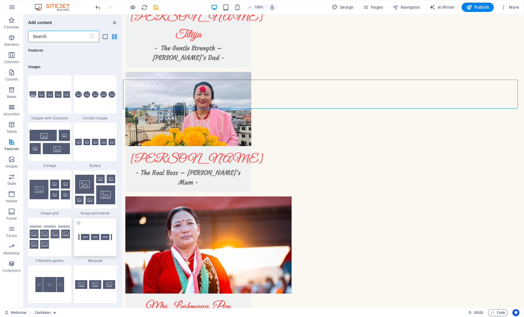
scroll to position [2925, 0]
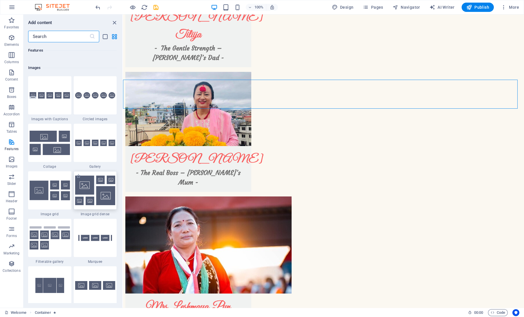
click at [102, 188] on img at bounding box center [95, 191] width 40 height 30
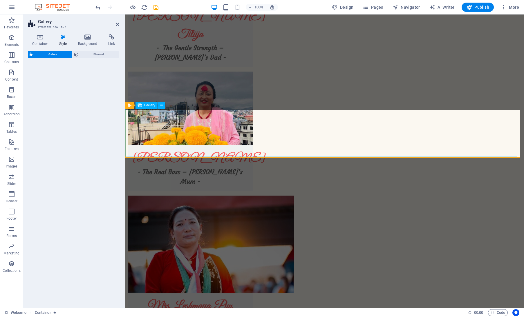
drag, startPoint x: 228, startPoint y: 203, endPoint x: 205, endPoint y: 127, distance: 79.0
select select "rem"
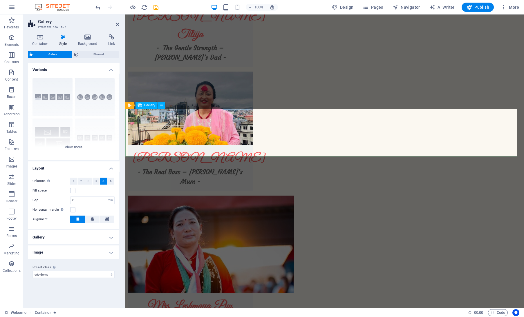
scroll to position [1318, 0]
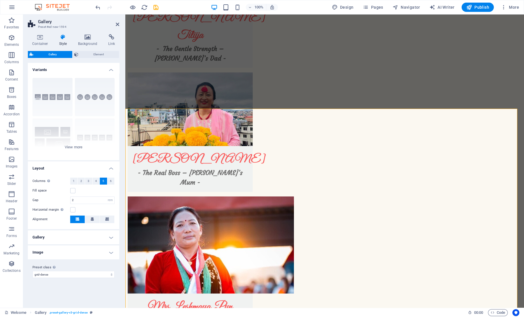
click at [117, 21] on h2 "Gallery" at bounding box center [78, 21] width 81 height 5
click at [115, 24] on header "Gallery Preset #ed-new-1594" at bounding box center [73, 22] width 91 height 15
click at [118, 24] on icon at bounding box center [117, 24] width 3 height 5
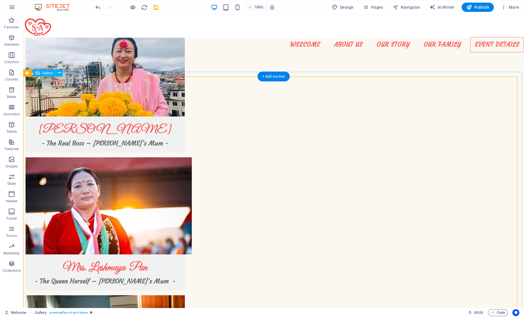
scroll to position [1325, 0]
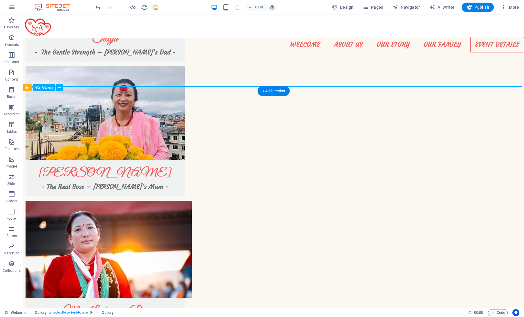
click at [60, 85] on icon at bounding box center [59, 88] width 3 height 6
click at [43, 88] on span "Gallery" at bounding box center [47, 87] width 11 height 3
select select "4"
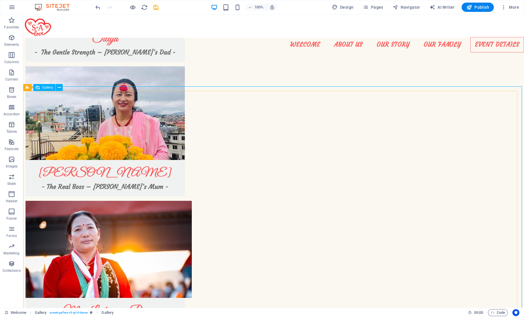
select select "px"
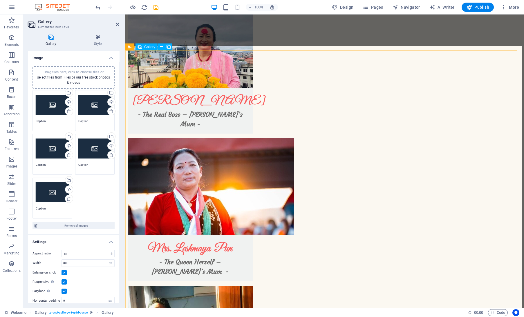
scroll to position [1377, 0]
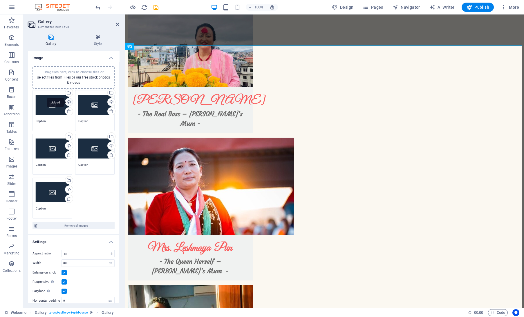
click at [68, 101] on div "Upload" at bounding box center [68, 102] width 9 height 9
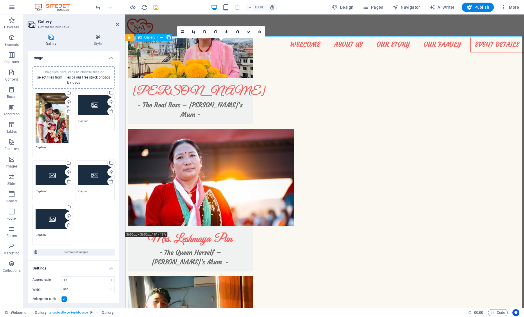
scroll to position [1384, 0]
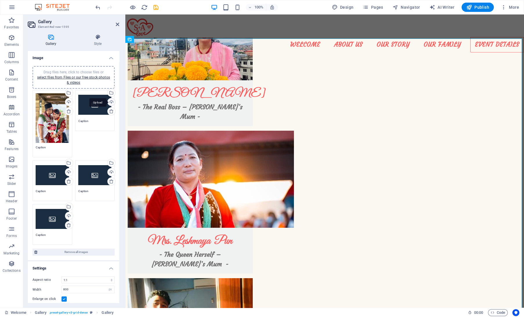
click at [109, 98] on div "Upload" at bounding box center [110, 102] width 9 height 9
click at [67, 171] on div "Upload" at bounding box center [68, 173] width 9 height 9
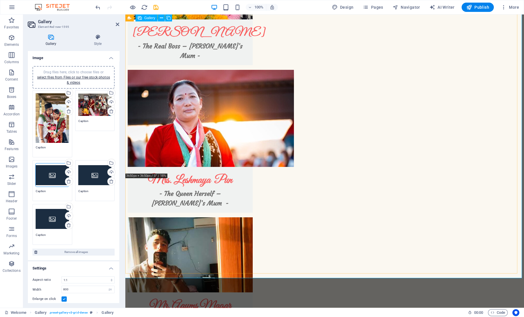
scroll to position [1445, 0]
click at [109, 171] on div "Upload" at bounding box center [110, 173] width 9 height 9
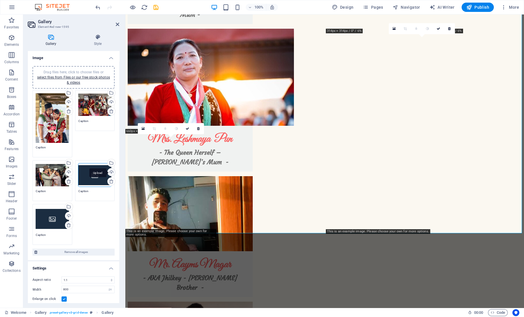
scroll to position [1490, 0]
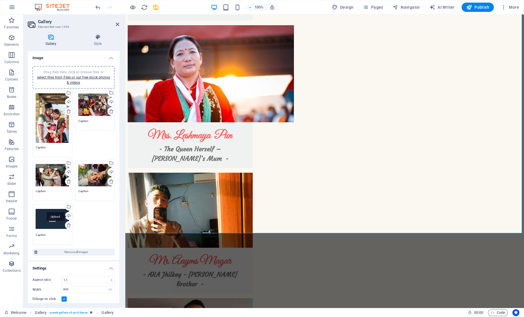
click at [66, 214] on div "Upload" at bounding box center [68, 216] width 9 height 9
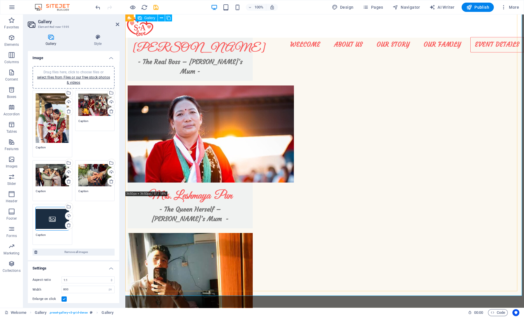
scroll to position [1427, 0]
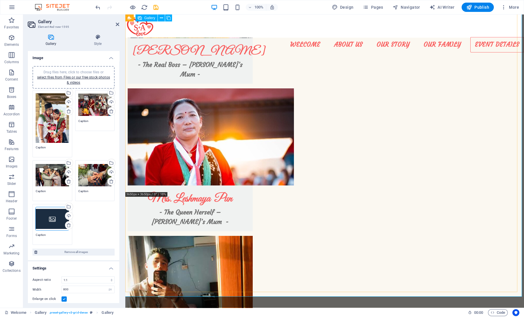
click at [116, 24] on icon at bounding box center [117, 24] width 3 height 5
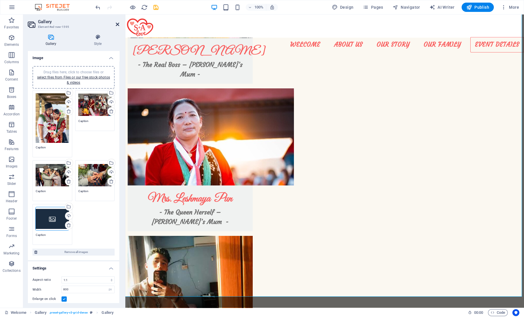
scroll to position [1416, 0]
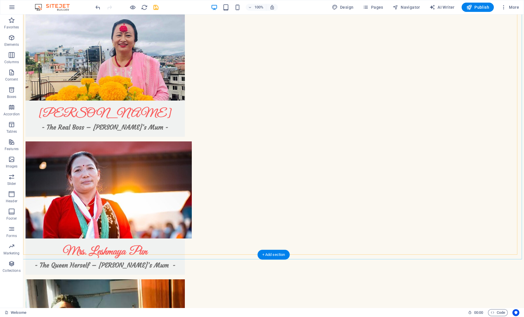
scroll to position [1547, 0]
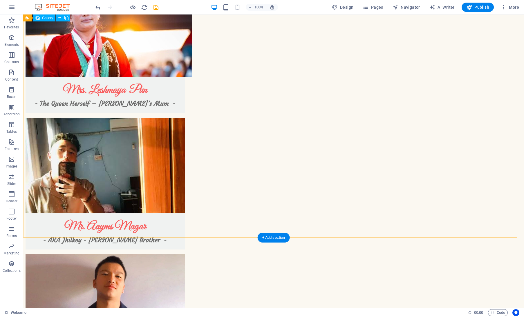
select select "4"
select select "px"
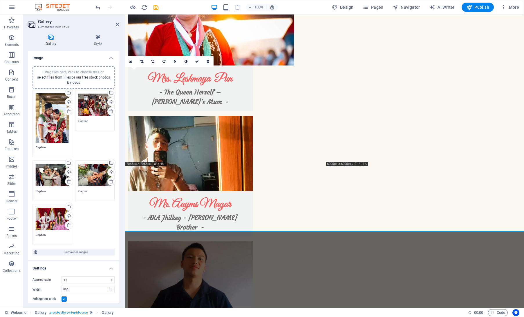
scroll to position [1557, 0]
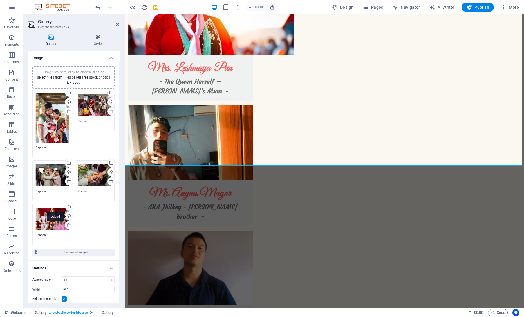
click at [64, 217] on div "Upload" at bounding box center [68, 216] width 9 height 9
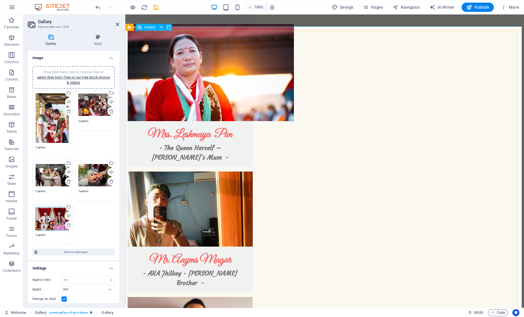
scroll to position [1492, 0]
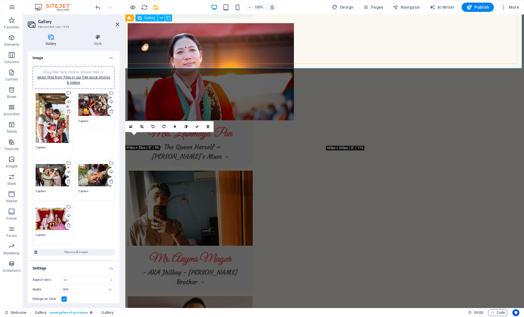
scroll to position [1655, 0]
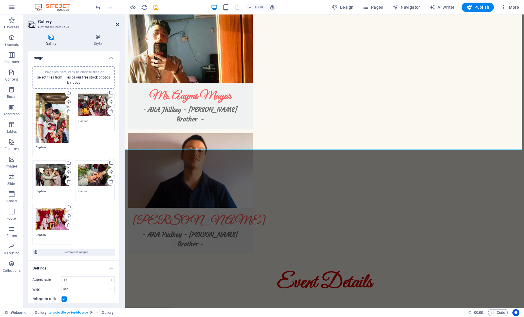
click at [117, 24] on icon at bounding box center [117, 24] width 3 height 5
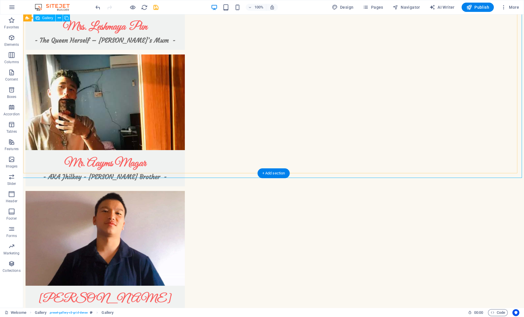
scroll to position [1611, 0]
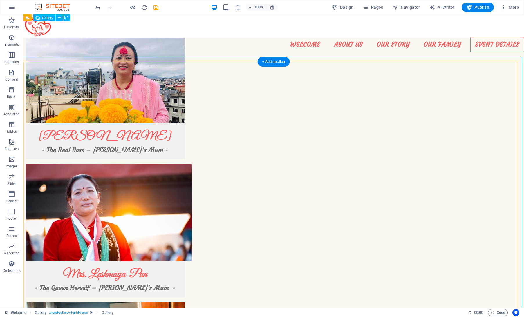
scroll to position [1352, 0]
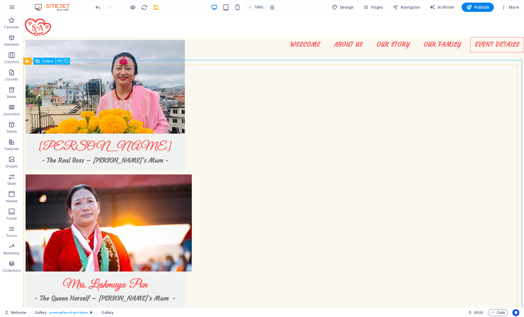
click at [58, 59] on icon at bounding box center [59, 61] width 3 height 6
click at [66, 63] on icon at bounding box center [66, 61] width 4 height 6
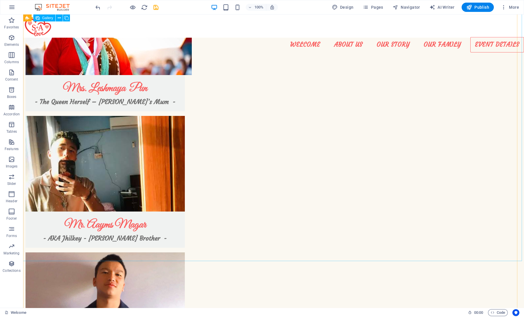
scroll to position [1512, 0]
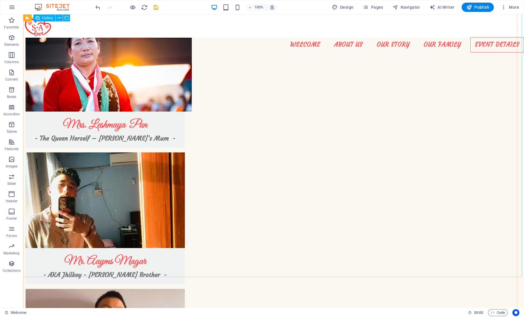
select select "4"
select select "px"
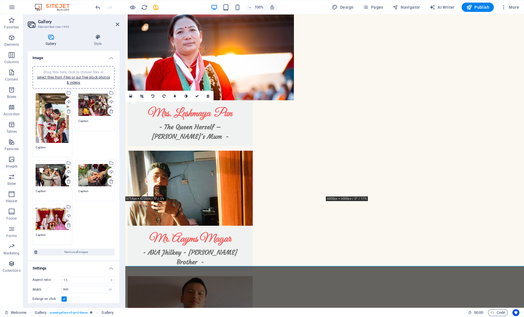
scroll to position [1523, 0]
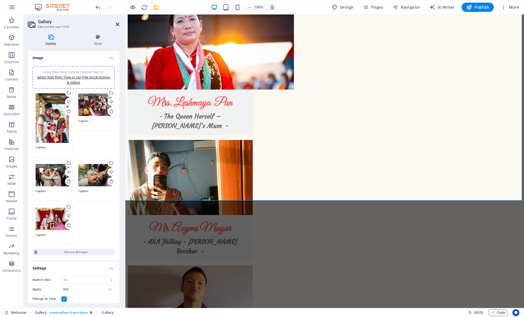
click at [116, 25] on icon at bounding box center [117, 24] width 3 height 5
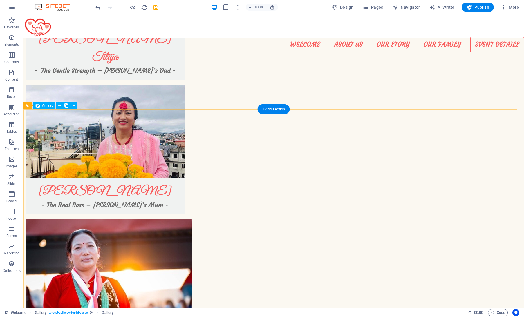
select select "4"
select select "px"
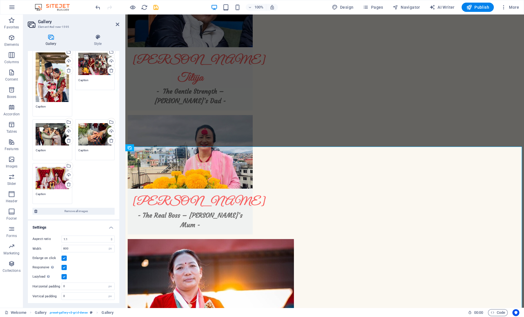
scroll to position [0, 0]
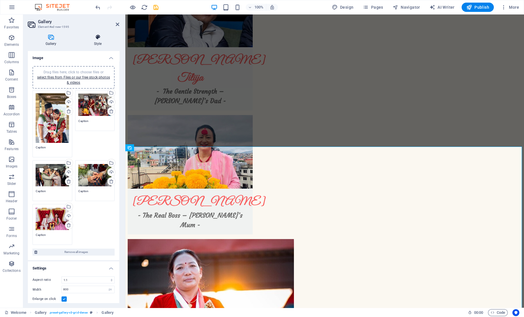
click at [95, 45] on h4 "Style" at bounding box center [97, 40] width 43 height 12
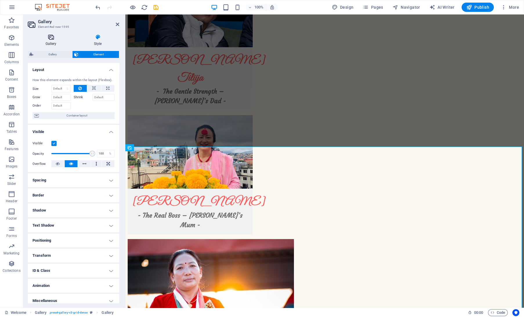
click at [47, 38] on icon at bounding box center [51, 37] width 46 height 6
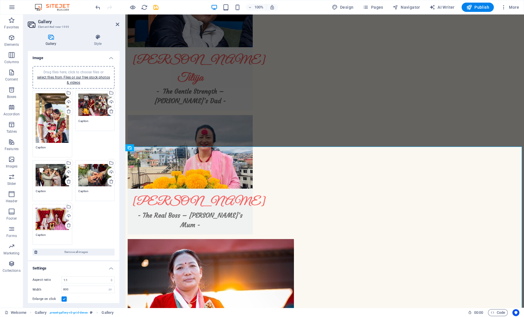
scroll to position [41, 0]
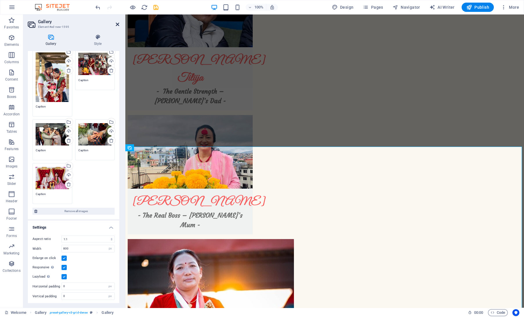
click at [118, 23] on icon at bounding box center [117, 24] width 3 height 5
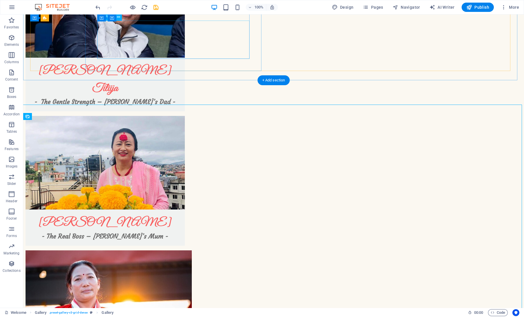
scroll to position [1307, 0]
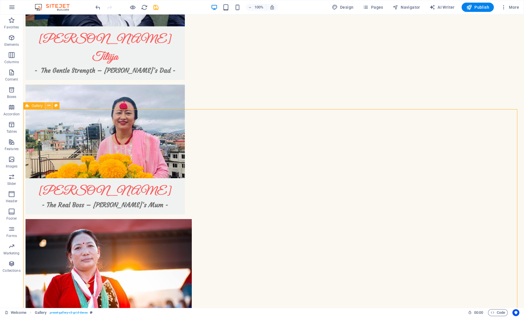
drag, startPoint x: 30, startPoint y: 106, endPoint x: 49, endPoint y: 105, distance: 19.2
click at [49, 105] on div "Gallery" at bounding box center [43, 105] width 40 height 7
click at [49, 105] on icon at bounding box center [48, 106] width 3 height 6
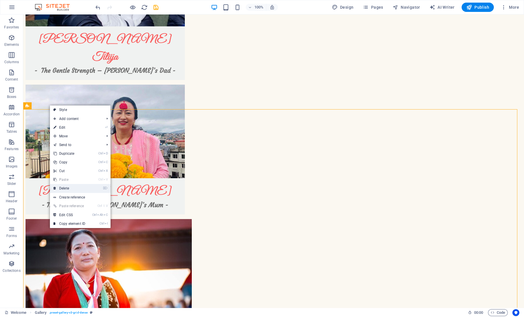
click at [77, 188] on link "⌦ Delete" at bounding box center [69, 188] width 39 height 9
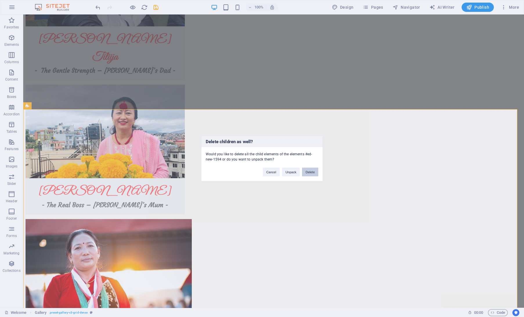
click at [303, 174] on button "Delete" at bounding box center [310, 172] width 16 height 9
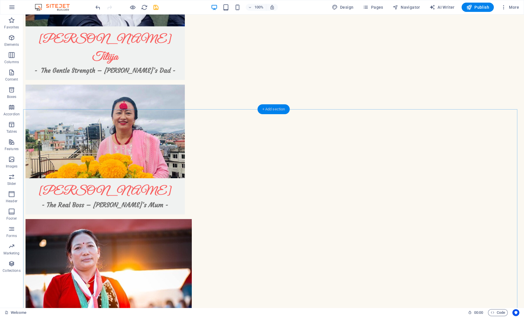
click at [278, 106] on div "+ Add section" at bounding box center [274, 109] width 32 height 10
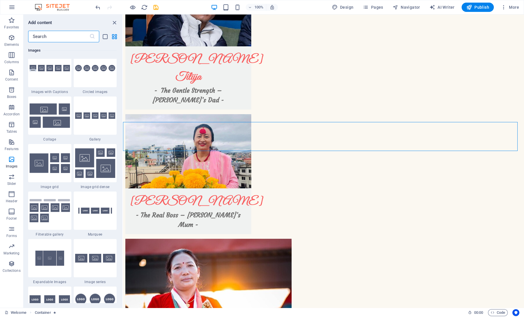
scroll to position [2958, 0]
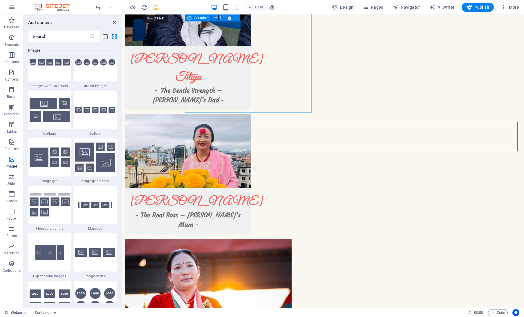
click at [157, 6] on icon "save" at bounding box center [156, 7] width 7 height 7
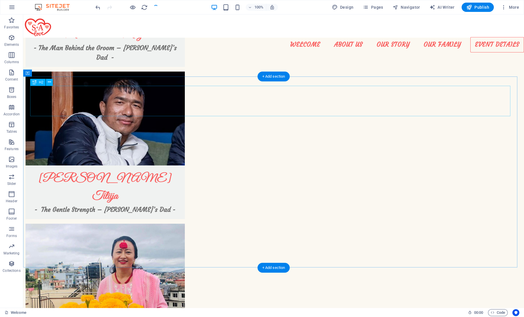
scroll to position [1117, 0]
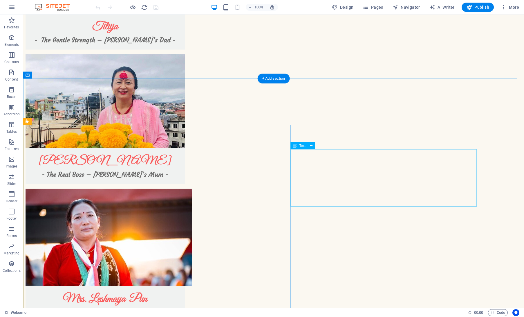
scroll to position [1338, 0]
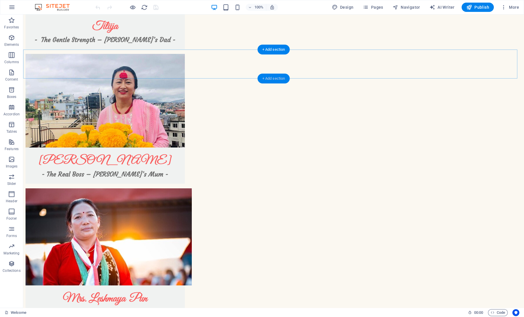
click at [272, 82] on div "+ Add section" at bounding box center [274, 79] width 32 height 10
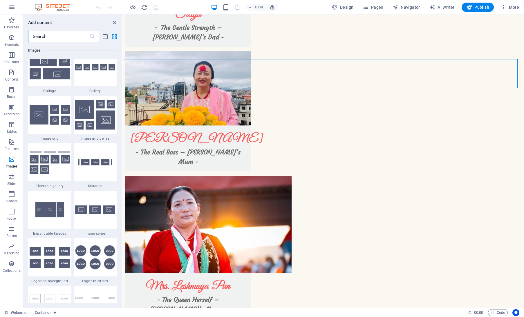
scroll to position [3007, 0]
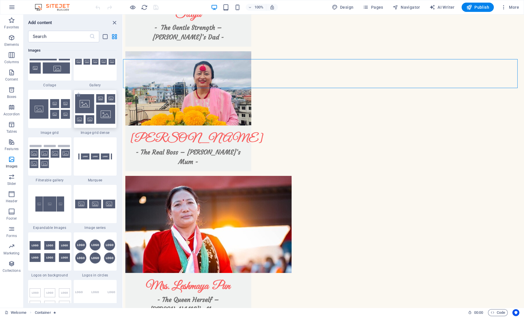
click at [93, 122] on img at bounding box center [95, 109] width 40 height 30
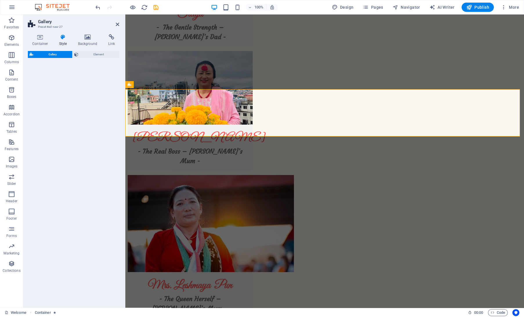
select select "rem"
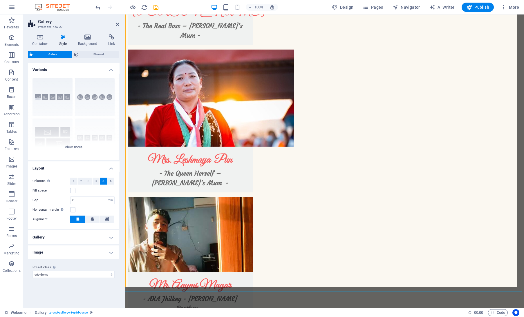
scroll to position [1466, 0]
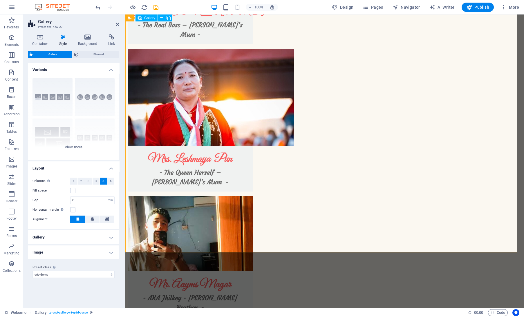
click at [73, 148] on div "Captions Circle Collage Default Grid Grid shifted" at bounding box center [73, 116] width 91 height 87
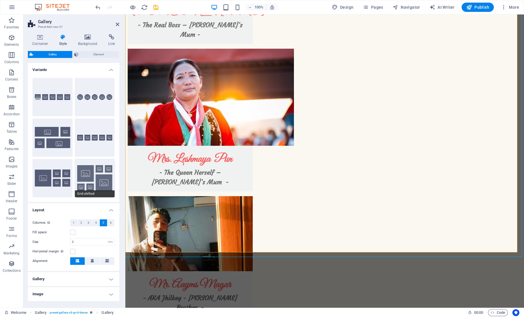
click at [93, 174] on button "Grid shifted" at bounding box center [95, 178] width 40 height 38
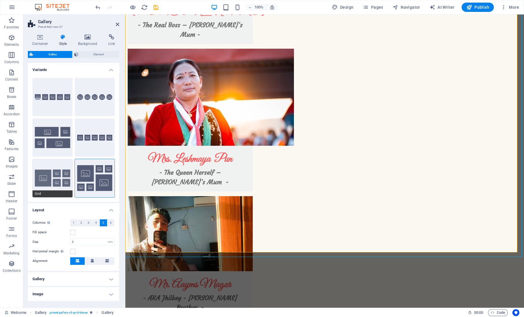
click at [56, 176] on button "Grid" at bounding box center [53, 178] width 40 height 38
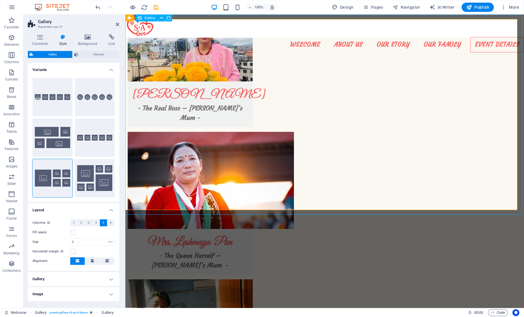
scroll to position [1381, 0]
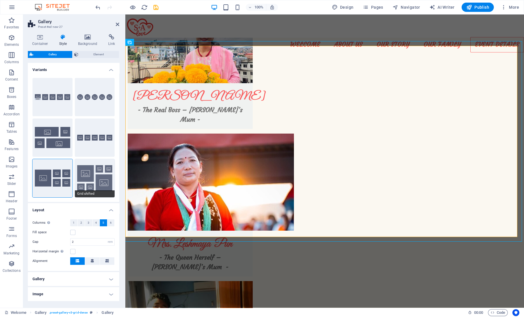
click at [96, 177] on button "Grid shifted" at bounding box center [95, 178] width 40 height 38
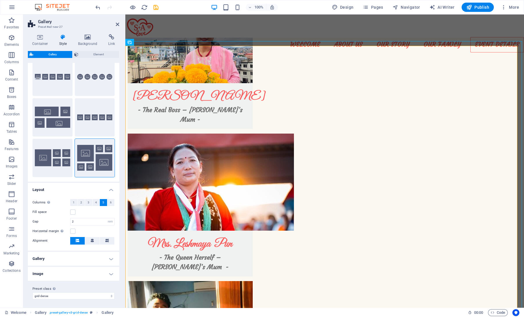
click at [90, 263] on h4 "Gallery" at bounding box center [73, 259] width 91 height 14
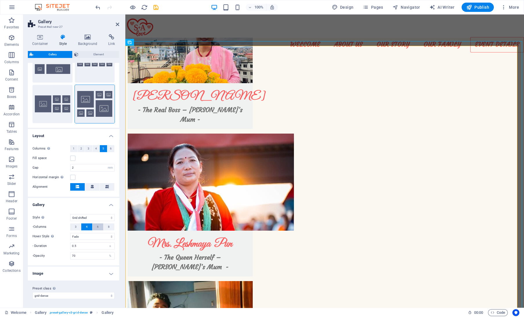
click at [95, 226] on button "6" at bounding box center [98, 227] width 11 height 7
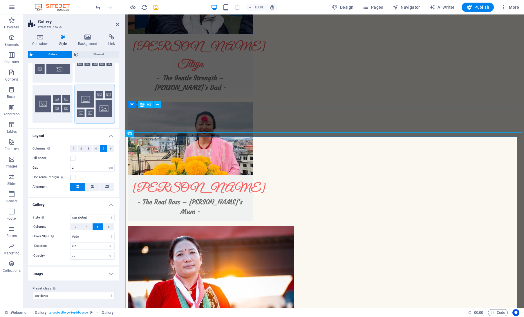
scroll to position [1290, 0]
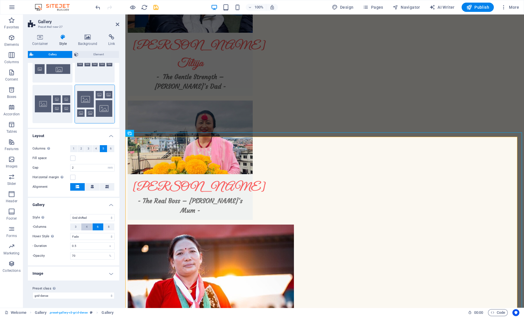
click at [88, 226] on button "4" at bounding box center [86, 227] width 11 height 7
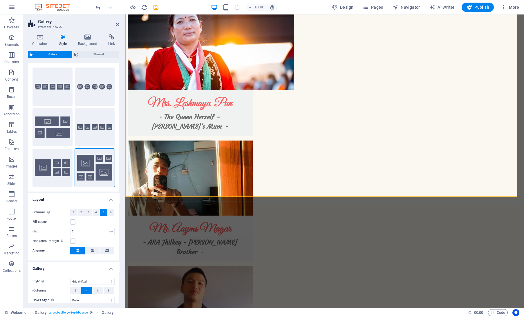
scroll to position [12, 0]
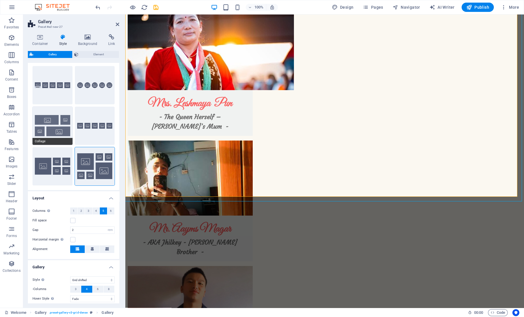
click at [57, 128] on button "Collage" at bounding box center [53, 126] width 40 height 38
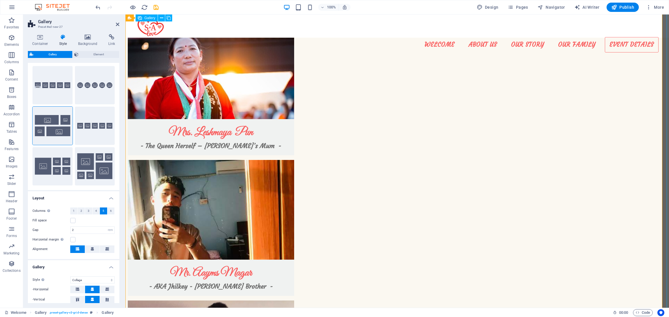
scroll to position [1530, 0]
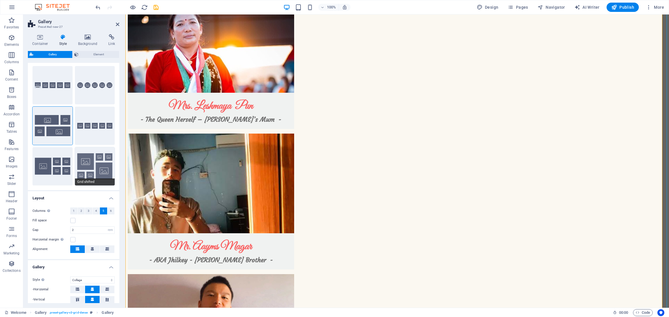
click at [93, 173] on button "Grid shifted" at bounding box center [95, 166] width 40 height 38
select select "grid-dense"
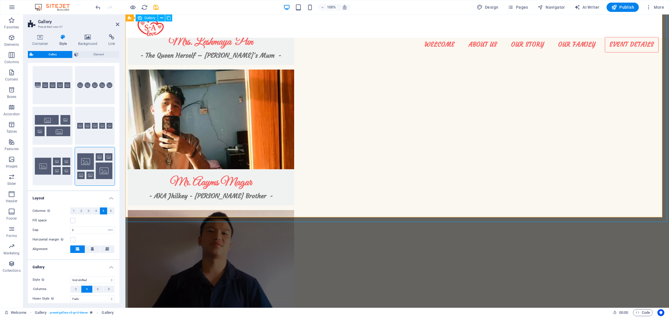
scroll to position [1593, 0]
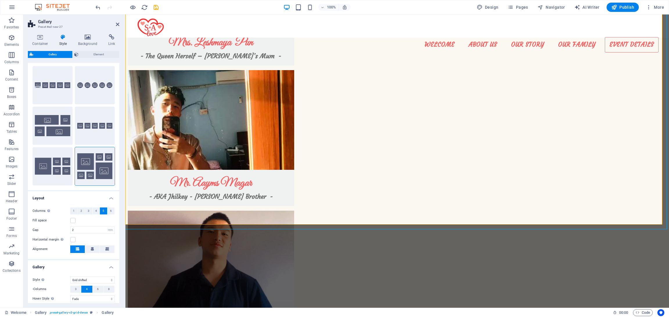
click at [120, 23] on aside "Gallery Preset #ed-new-27 Container Style Background Link Size Height Default p…" at bounding box center [74, 162] width 102 height 294
click at [116, 26] on icon at bounding box center [117, 24] width 3 height 5
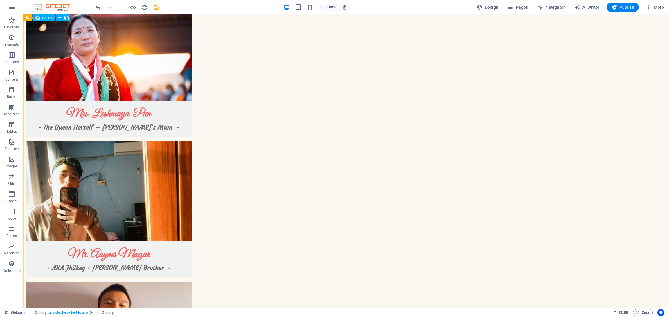
scroll to position [1522, 0]
select select "4"
select select "px"
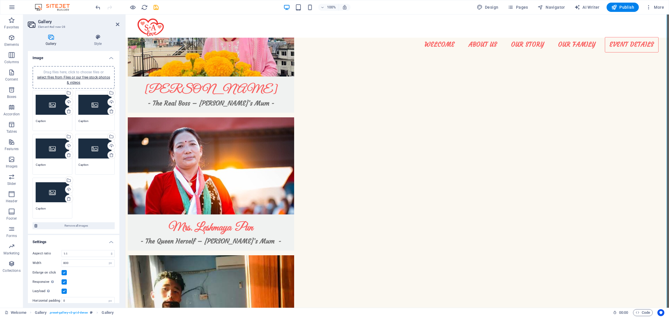
scroll to position [15, 0]
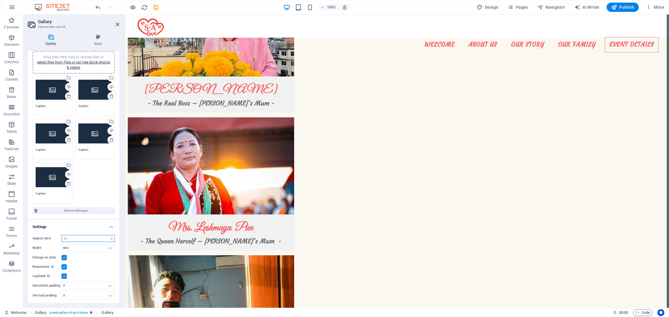
click at [102, 235] on select "No fixed aspect ratio 16:9 16:10 4:3 1:1 1:2 2:1" at bounding box center [88, 238] width 53 height 7
click at [62, 235] on select "No fixed aspect ratio 16:9 16:10 4:3 1:1 1:2 2:1" at bounding box center [88, 238] width 53 height 7
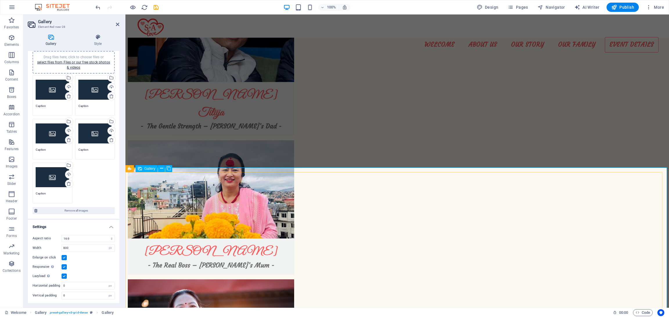
scroll to position [1244, 0]
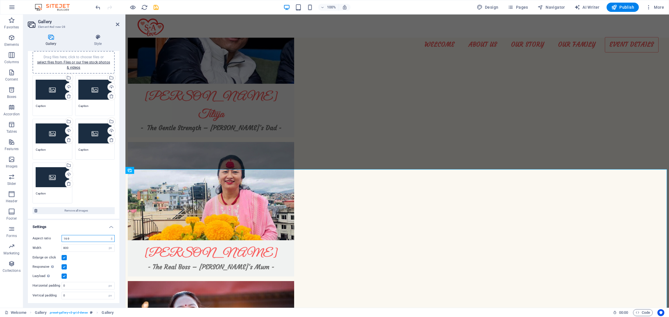
click at [98, 237] on select "No fixed aspect ratio 16:9 16:10 4:3 1:1 1:2 2:1" at bounding box center [88, 238] width 53 height 7
select select "2"
click at [62, 235] on select "No fixed aspect ratio 16:9 16:10 4:3 1:1 1:2 2:1" at bounding box center [88, 238] width 53 height 7
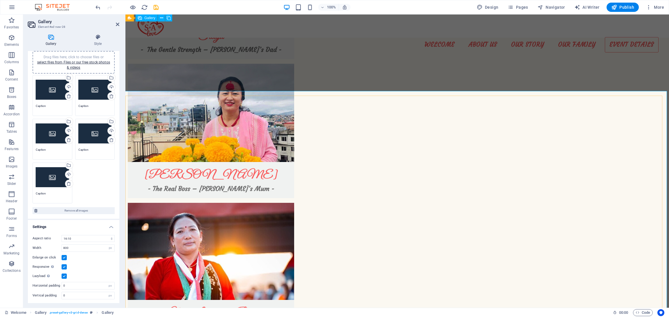
scroll to position [1322, 0]
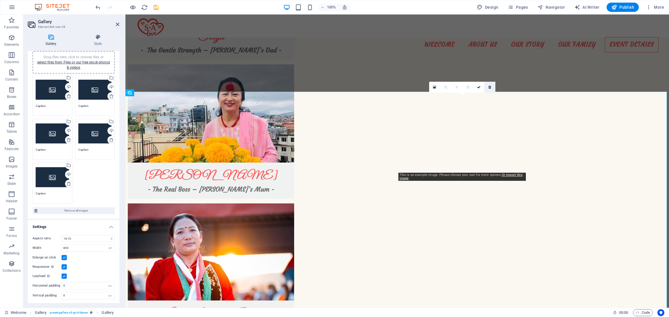
click at [494, 86] on link at bounding box center [489, 87] width 11 height 11
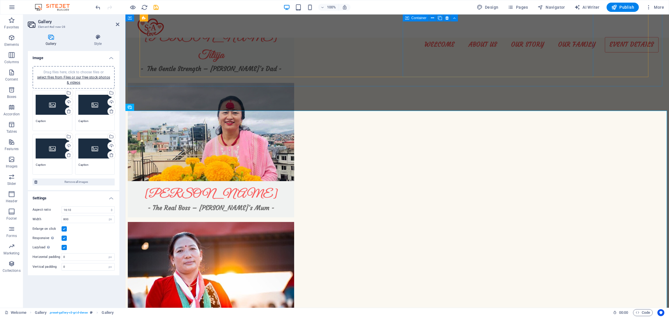
scroll to position [1303, 0]
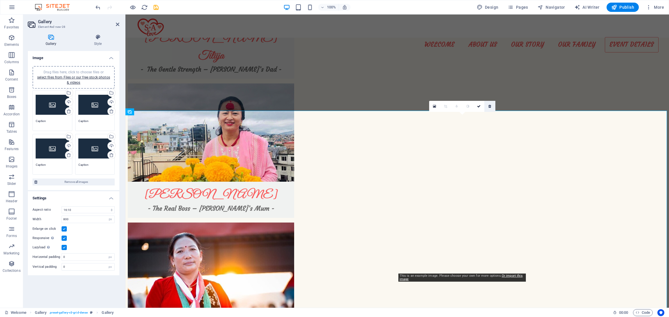
click at [487, 106] on link at bounding box center [489, 106] width 11 height 11
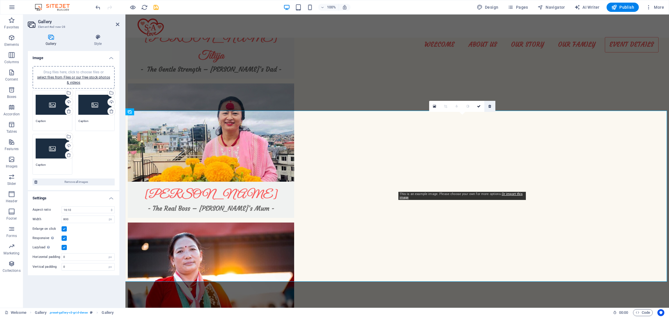
click at [489, 105] on icon at bounding box center [489, 106] width 3 height 3
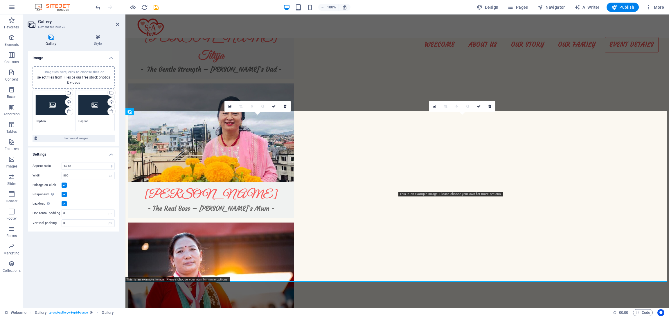
click at [489, 105] on icon at bounding box center [489, 106] width 3 height 3
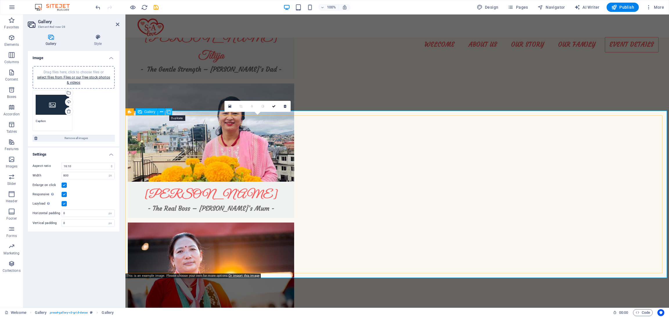
click at [168, 113] on icon at bounding box center [169, 112] width 4 height 6
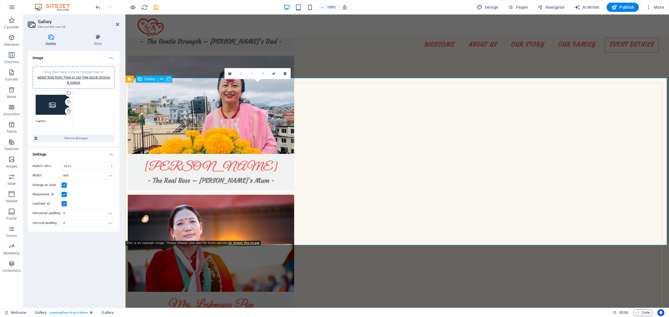
scroll to position [1330, 0]
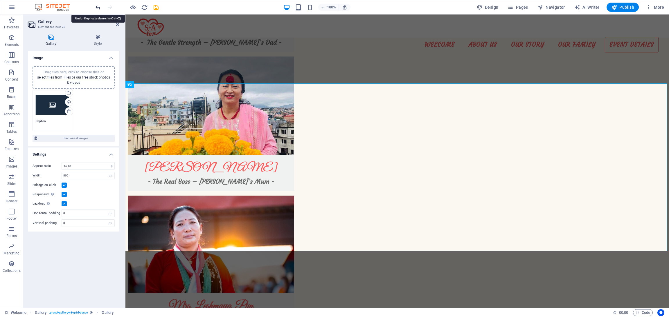
click at [95, 10] on icon "undo" at bounding box center [98, 7] width 7 height 7
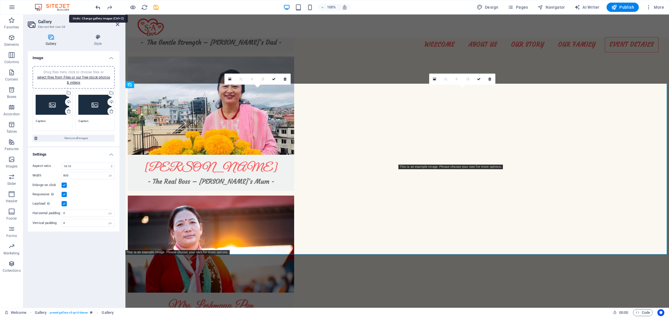
click at [95, 10] on icon "undo" at bounding box center [98, 7] width 7 height 7
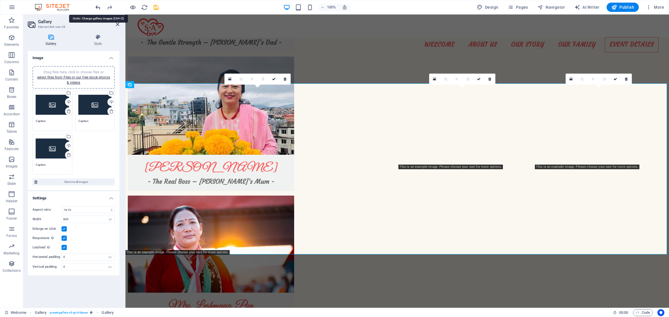
click at [95, 10] on icon "undo" at bounding box center [98, 7] width 7 height 7
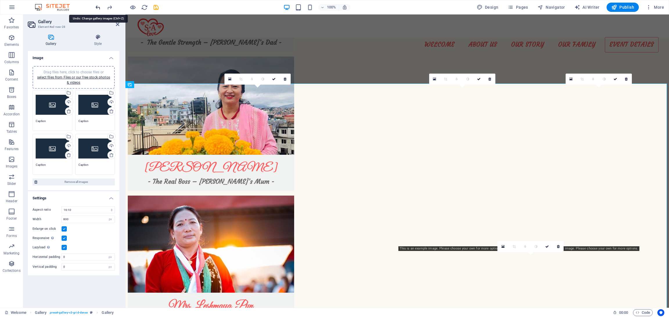
click at [95, 10] on icon "undo" at bounding box center [98, 7] width 7 height 7
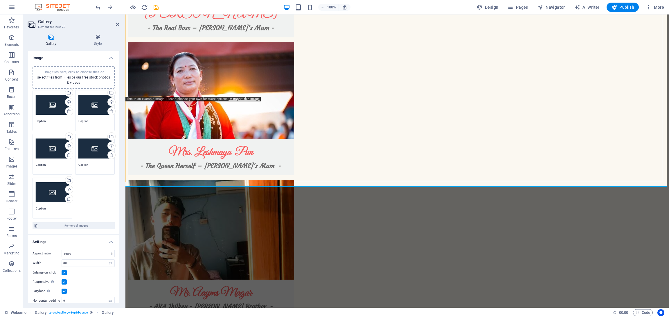
scroll to position [1495, 0]
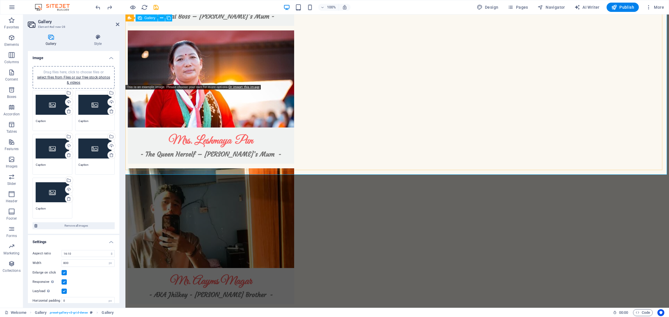
click at [154, 19] on span "Gallery" at bounding box center [149, 17] width 11 height 3
click at [151, 16] on span "Gallery" at bounding box center [149, 17] width 11 height 3
click at [159, 18] on button at bounding box center [161, 18] width 7 height 7
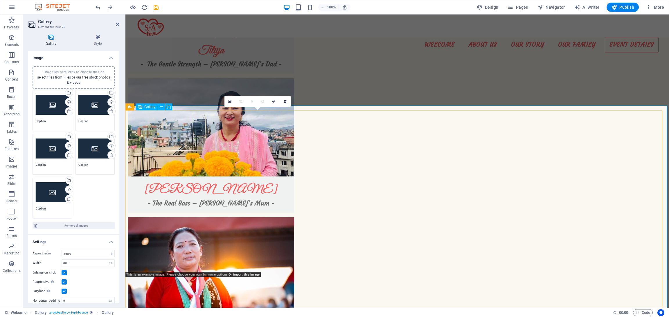
scroll to position [1308, 0]
click at [156, 108] on button at bounding box center [158, 107] width 7 height 7
select select "rem"
select select "grid-dense"
select select "fade"
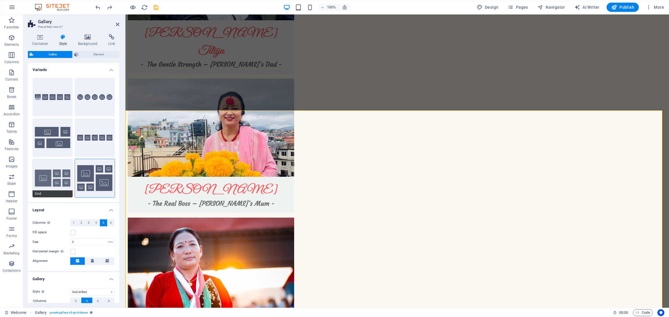
click at [57, 179] on button "Grid" at bounding box center [53, 178] width 40 height 38
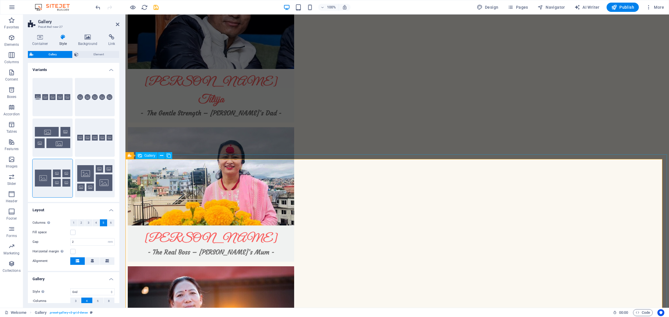
scroll to position [1318, 0]
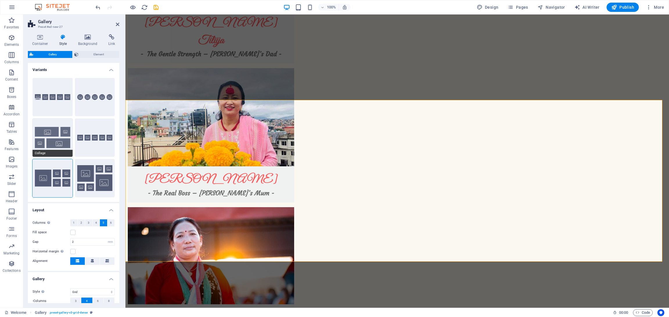
click at [65, 136] on button "Collage" at bounding box center [53, 138] width 40 height 38
select select "collage"
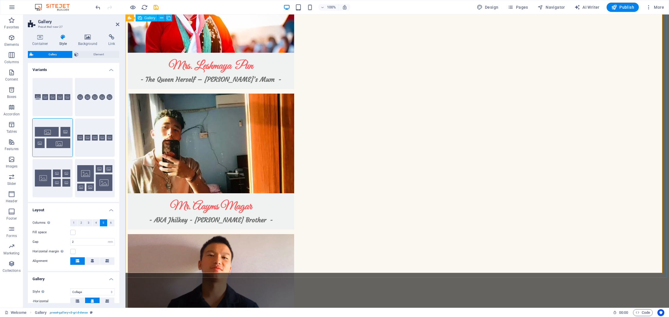
scroll to position [1571, 0]
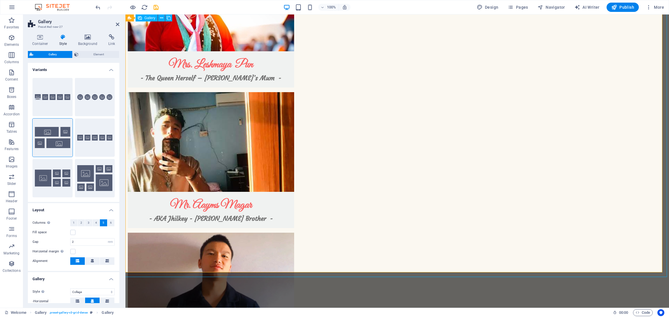
select select "2"
select select "px"
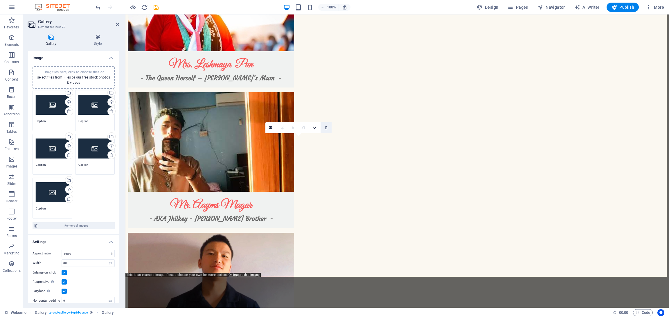
click at [327, 129] on icon at bounding box center [325, 127] width 3 height 3
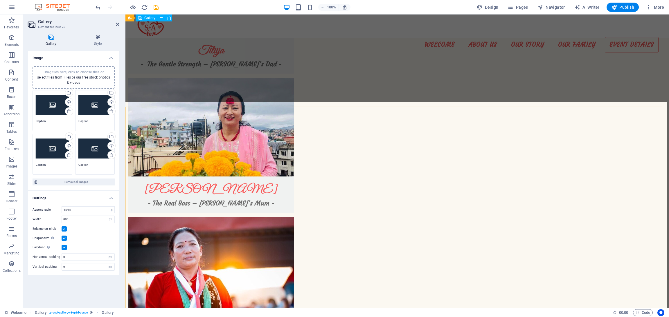
scroll to position [1308, 0]
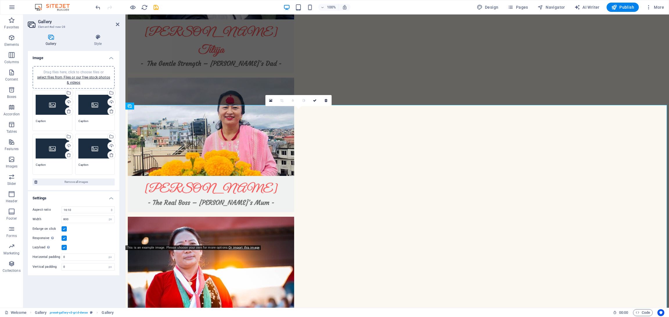
click at [74, 185] on div "Drag files here, click to choose files or select files from Files or our free s…" at bounding box center [73, 126] width 91 height 129
click at [77, 181] on span "Remove all images" at bounding box center [76, 182] width 74 height 7
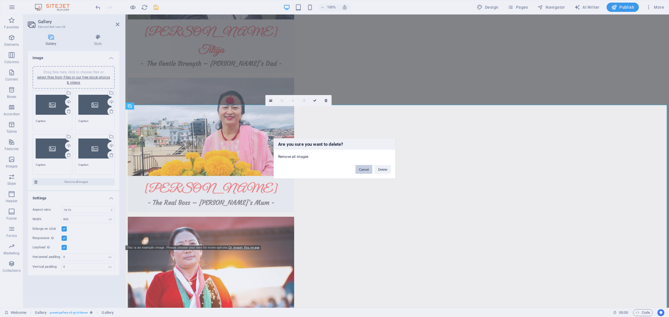
click at [364, 168] on button "Cancel" at bounding box center [363, 169] width 17 height 9
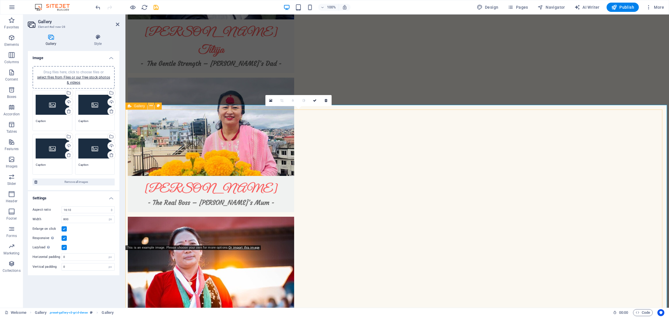
click at [150, 106] on icon at bounding box center [150, 106] width 3 height 6
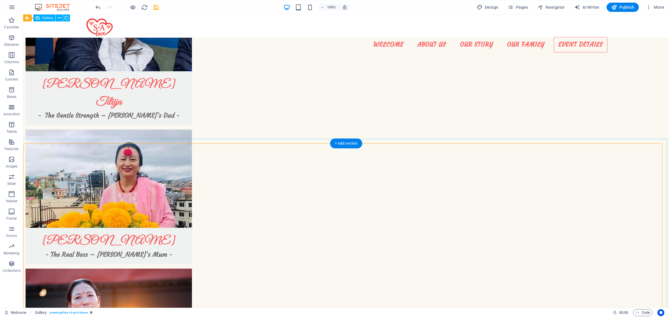
scroll to position [1255, 0]
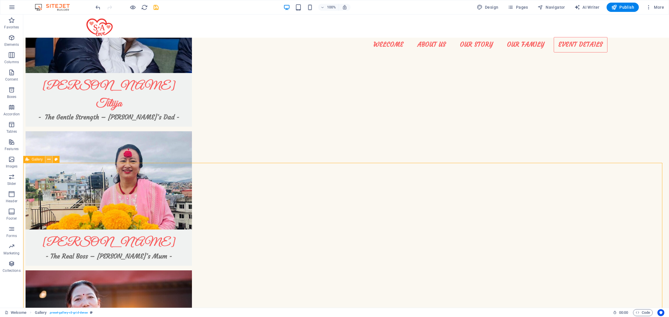
click at [48, 162] on icon at bounding box center [48, 160] width 3 height 6
click at [58, 160] on icon at bounding box center [59, 160] width 3 height 6
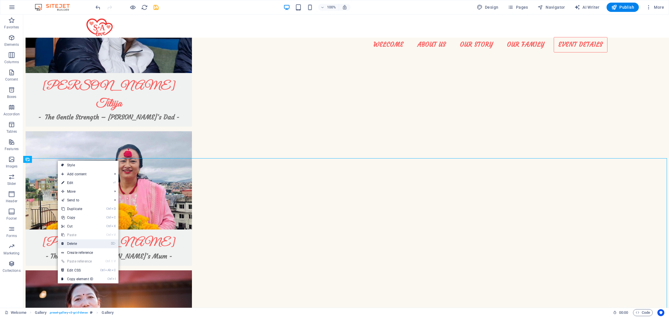
click at [83, 243] on link "⌦ Delete" at bounding box center [77, 244] width 39 height 9
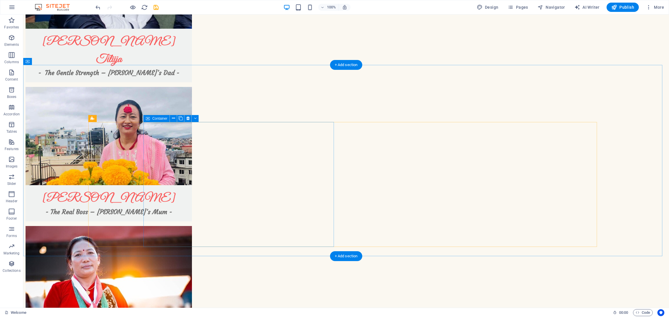
scroll to position [1301, 0]
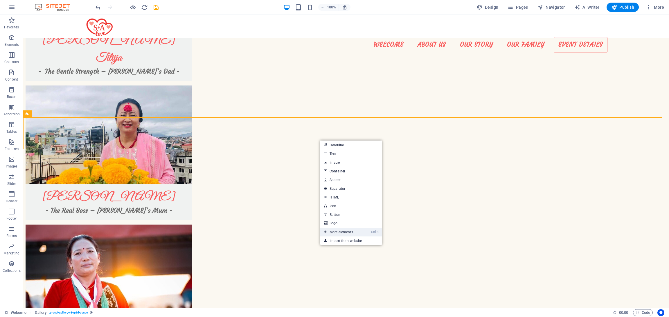
click at [368, 232] on li "Ctrl ⏎ More elements ..." at bounding box center [351, 232] width 62 height 9
click at [351, 233] on link "Ctrl ⏎ More elements ..." at bounding box center [340, 232] width 40 height 9
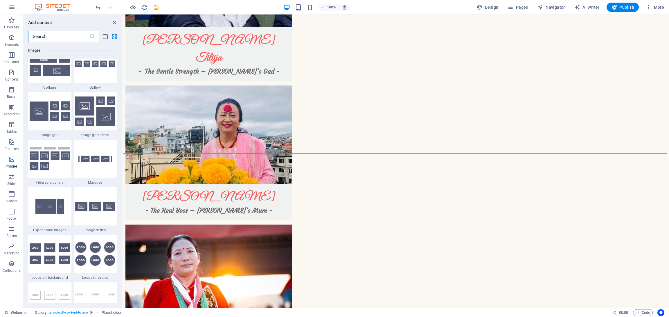
scroll to position [3006, 0]
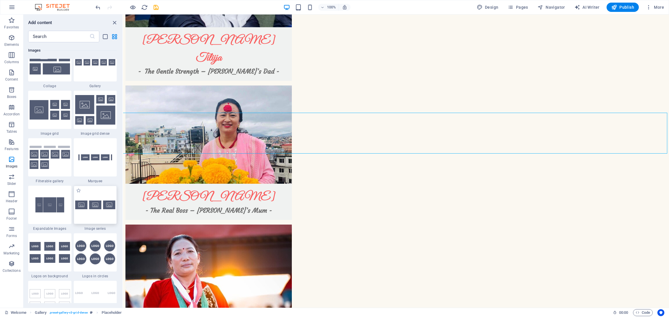
click at [90, 203] on img at bounding box center [95, 205] width 40 height 9
click at [123, 203] on div "Drag and drop a file to add it H4 Image Slider Container H3 Countdown Container…" at bounding box center [396, 162] width 546 height 294
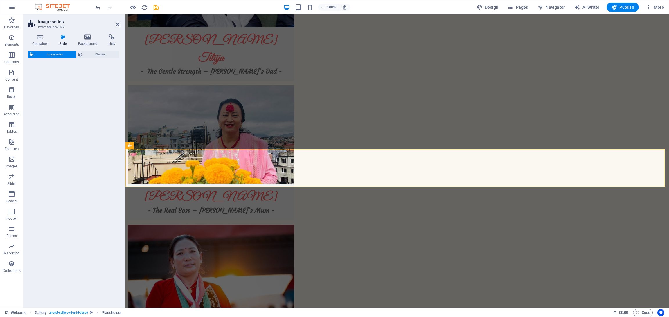
select select "rem"
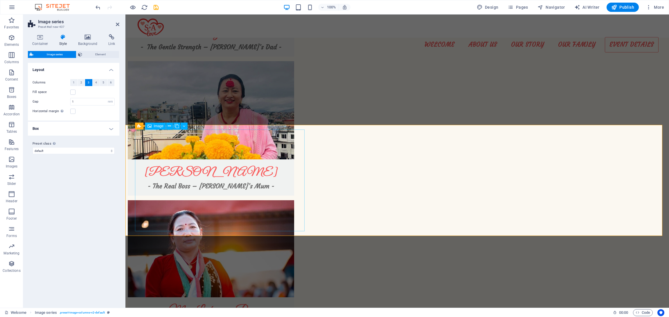
scroll to position [1324, 0]
click at [181, 124] on button at bounding box center [183, 126] width 7 height 7
click at [169, 126] on icon at bounding box center [169, 126] width 3 height 6
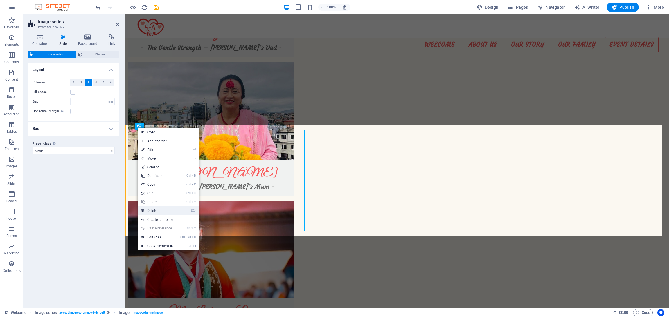
click at [161, 210] on link "⌦ Delete" at bounding box center [157, 211] width 39 height 9
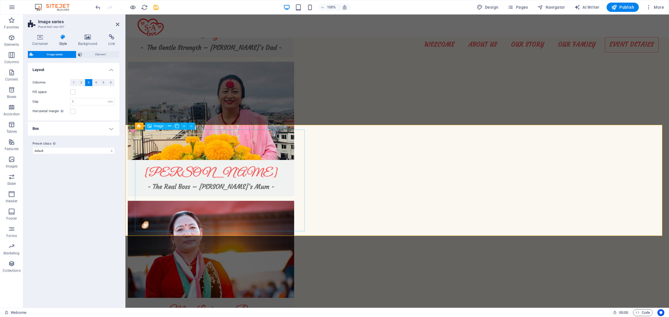
click at [158, 126] on span "Image" at bounding box center [159, 125] width 10 height 3
click at [172, 128] on button at bounding box center [169, 126] width 7 height 7
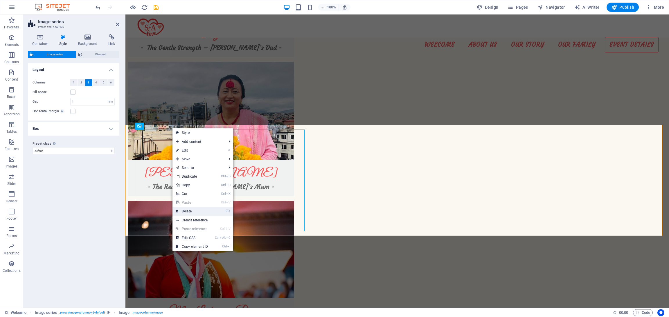
click at [189, 210] on link "⌦ Delete" at bounding box center [191, 211] width 39 height 9
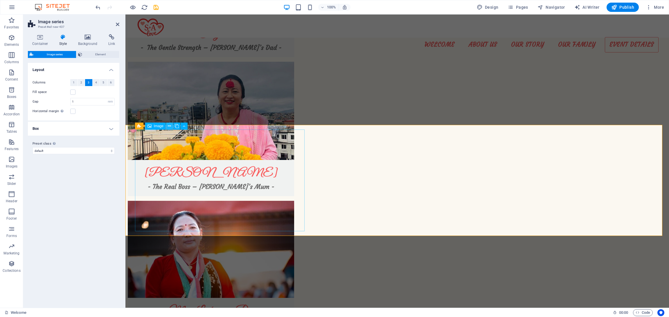
click at [169, 125] on icon at bounding box center [169, 126] width 3 height 6
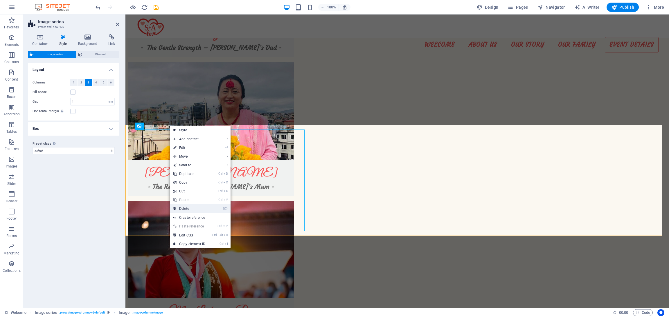
click at [190, 209] on link "⌦ Delete" at bounding box center [189, 209] width 39 height 9
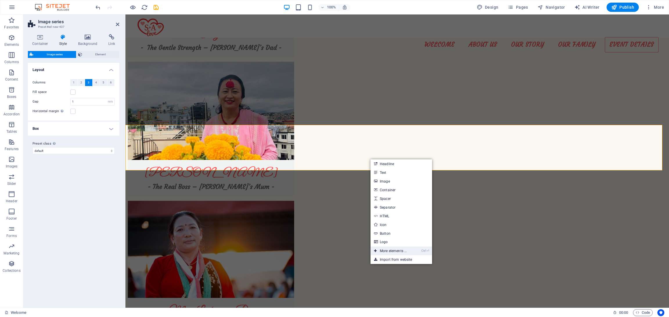
click at [402, 248] on link "Ctrl ⏎ More elements ..." at bounding box center [390, 251] width 40 height 9
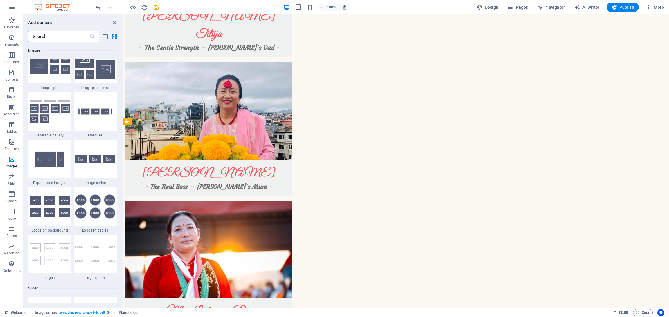
scroll to position [3057, 0]
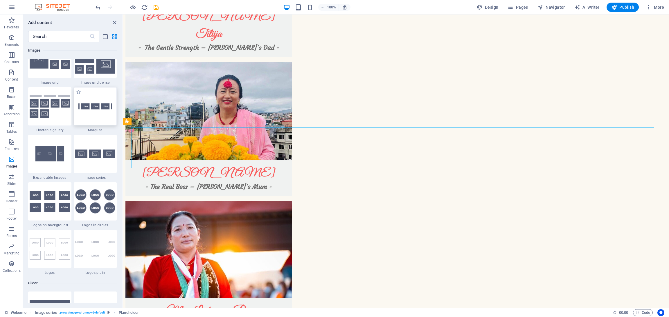
click at [88, 119] on div at bounding box center [95, 106] width 43 height 38
click at [123, 119] on div "Drag here to replace the existing content. Press “Ctrl” if you want to create a…" at bounding box center [396, 162] width 546 height 294
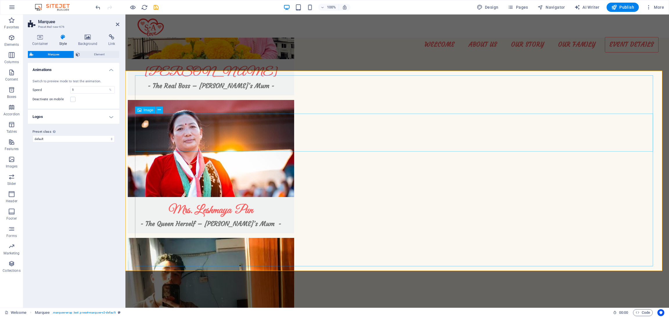
scroll to position [1425, 0]
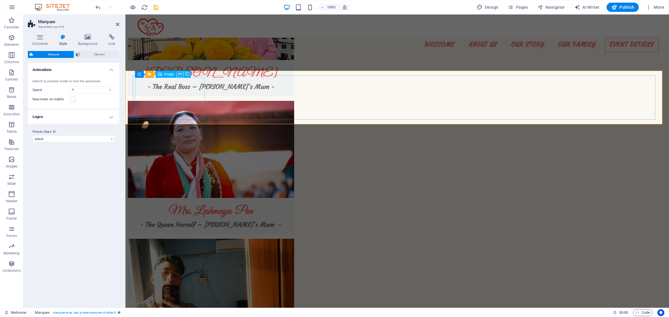
click at [180, 73] on icon at bounding box center [179, 74] width 3 height 6
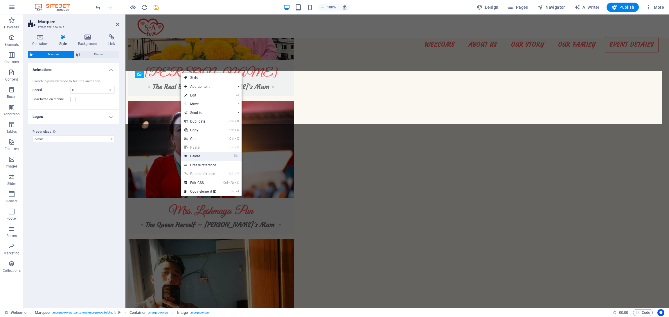
click at [206, 152] on link "⌦ Delete" at bounding box center [200, 156] width 39 height 9
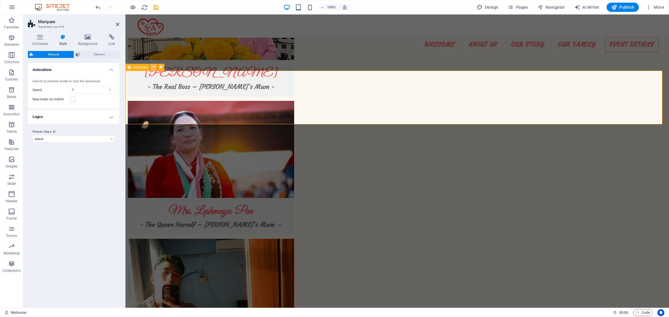
click at [154, 67] on icon at bounding box center [153, 67] width 3 height 6
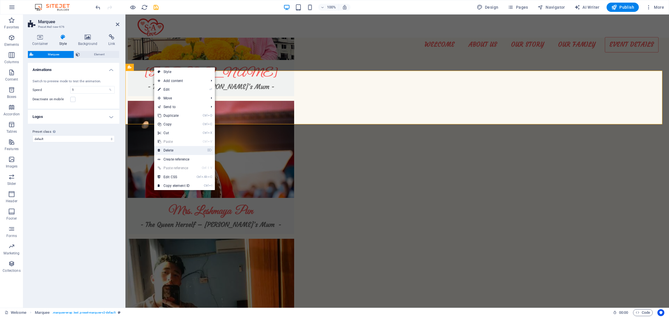
click at [176, 153] on link "⌦ Delete" at bounding box center [173, 150] width 39 height 9
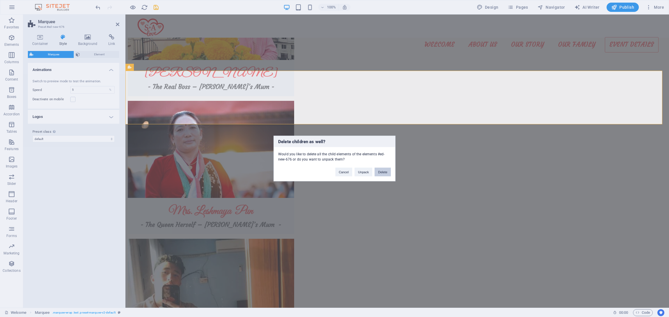
click at [375, 169] on button "Delete" at bounding box center [382, 172] width 16 height 9
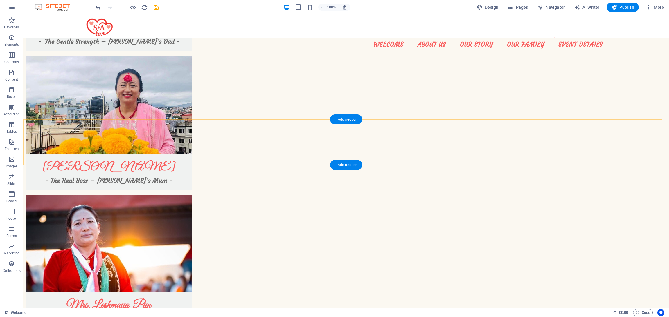
scroll to position [1330, 0]
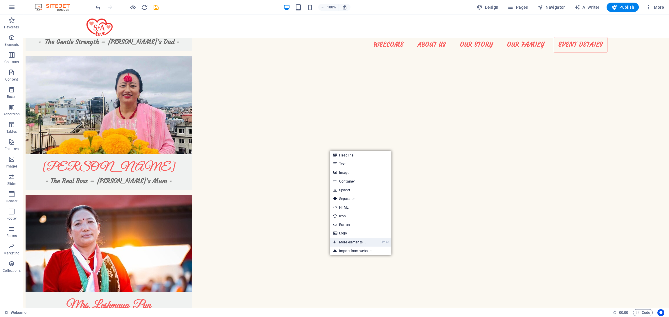
click at [358, 243] on link "Ctrl ⏎ More elements ..." at bounding box center [350, 242] width 40 height 9
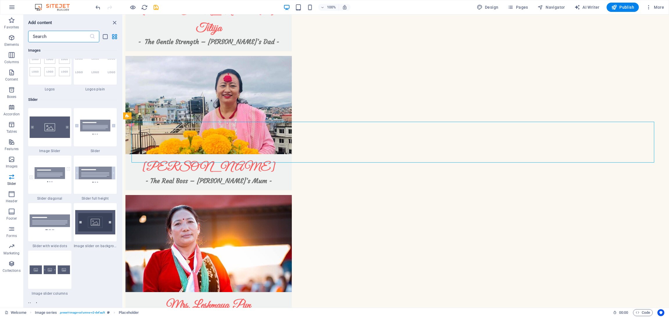
scroll to position [3240, 0]
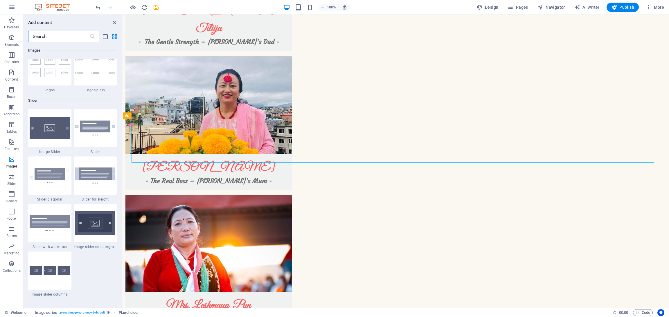
click at [68, 32] on input "text" at bounding box center [58, 37] width 61 height 12
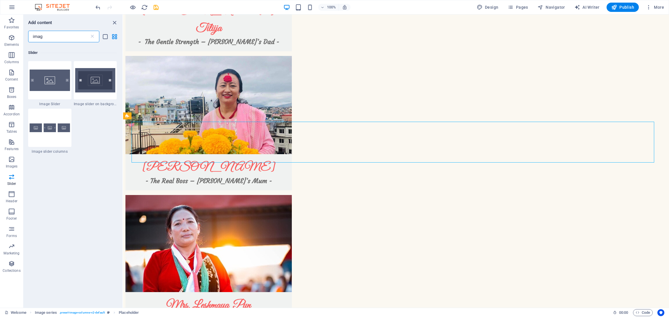
type input "image"
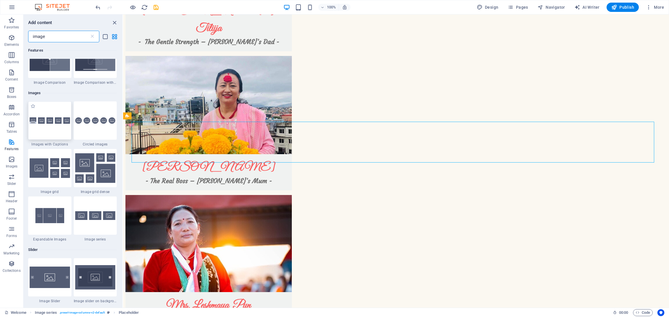
scroll to position [432, 0]
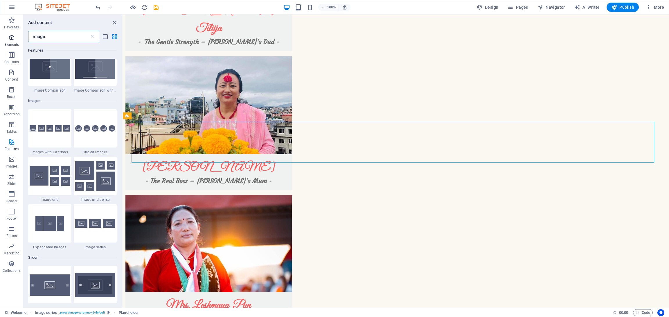
drag, startPoint x: 57, startPoint y: 40, endPoint x: 0, endPoint y: 41, distance: 56.6
click at [0, 41] on div "Favorites Elements Columns Content Boxes Accordion Tables Features Images Slide…" at bounding box center [61, 162] width 123 height 294
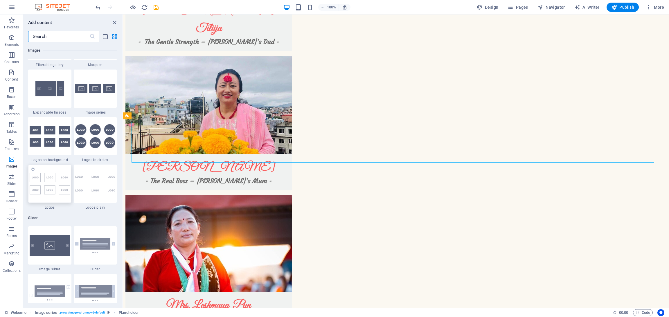
scroll to position [3078, 0]
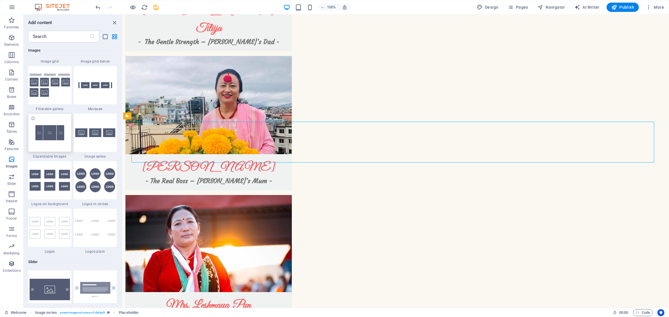
click at [49, 123] on div at bounding box center [49, 133] width 43 height 38
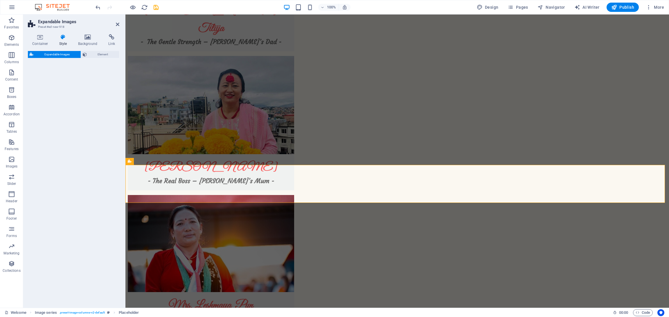
click at [49, 123] on div "Expandable Images Element" at bounding box center [73, 177] width 91 height 252
select select "rem"
select select "px"
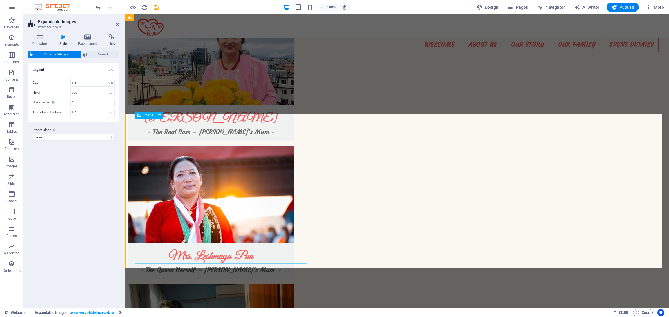
scroll to position [1376, 0]
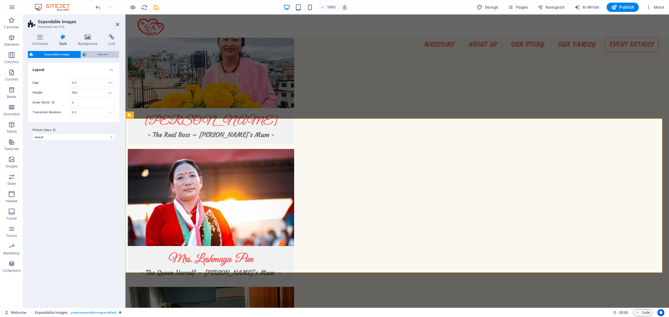
click at [94, 51] on span "Element" at bounding box center [103, 54] width 29 height 7
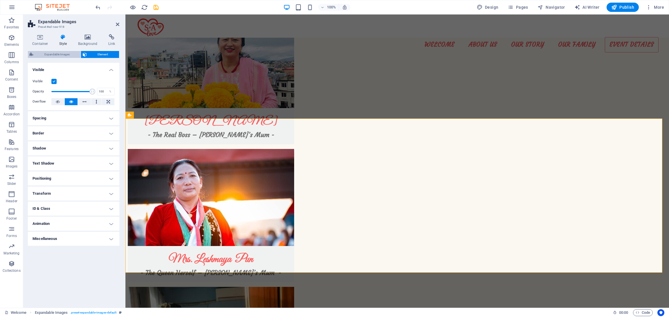
click at [48, 54] on span "Expandable Images" at bounding box center [57, 54] width 44 height 7
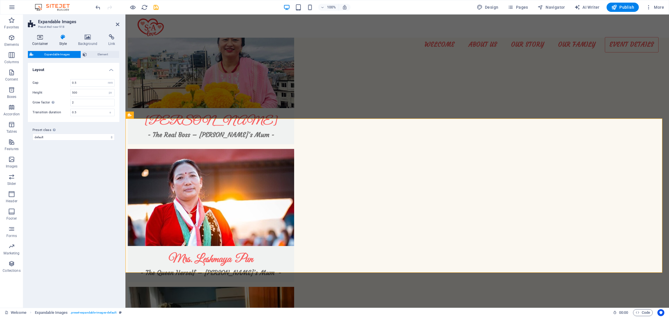
click at [39, 38] on icon at bounding box center [40, 37] width 25 height 6
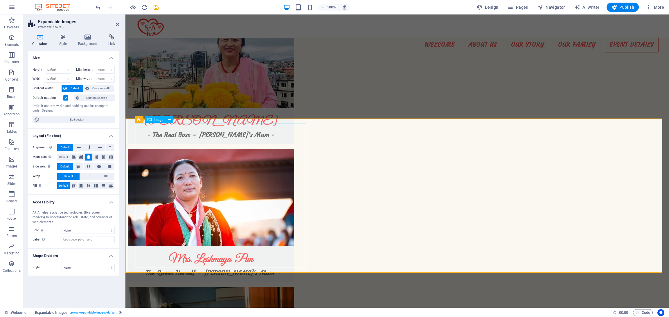
click at [155, 119] on span "Image" at bounding box center [159, 119] width 10 height 3
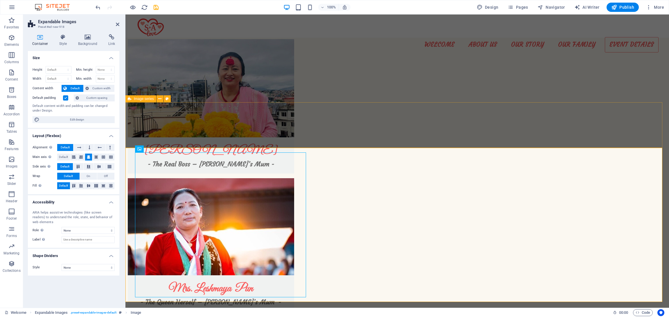
scroll to position [1347, 0]
click at [160, 99] on icon at bounding box center [159, 99] width 3 height 6
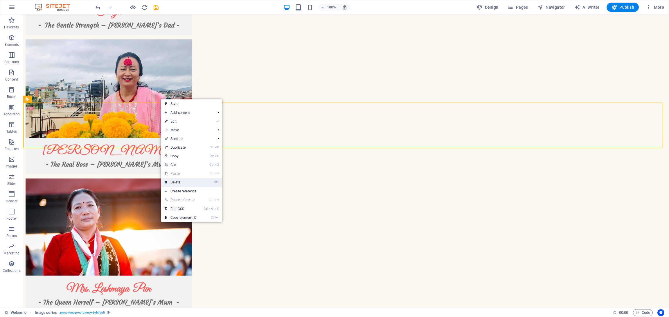
click at [182, 181] on link "⌦ Delete" at bounding box center [180, 182] width 39 height 9
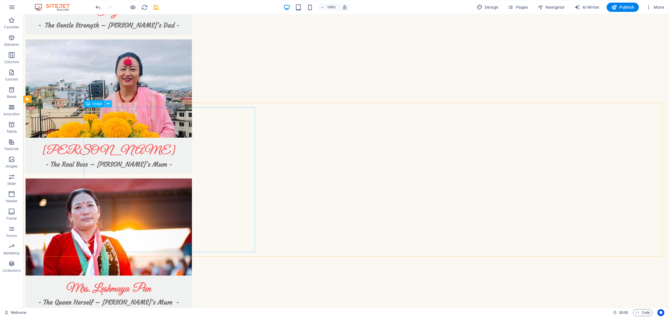
click at [107, 105] on icon at bounding box center [107, 104] width 3 height 6
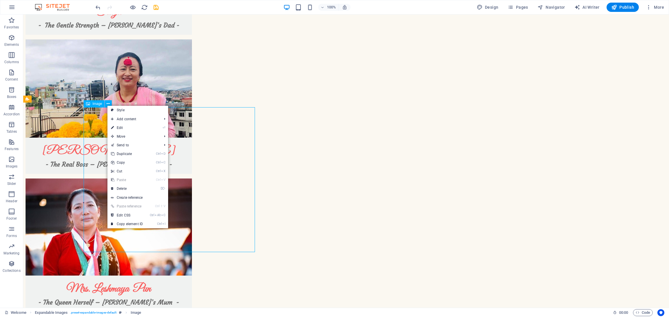
click at [95, 107] on div "Image" at bounding box center [94, 103] width 21 height 7
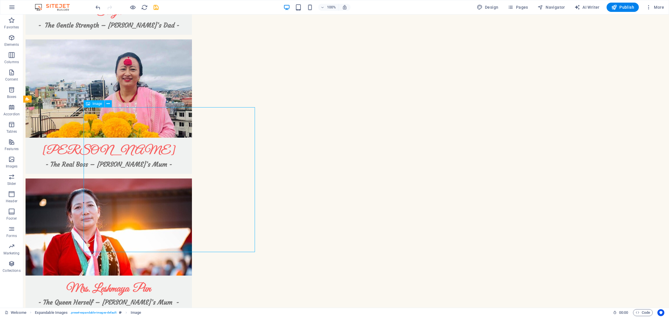
click at [95, 107] on div "Image" at bounding box center [94, 103] width 21 height 7
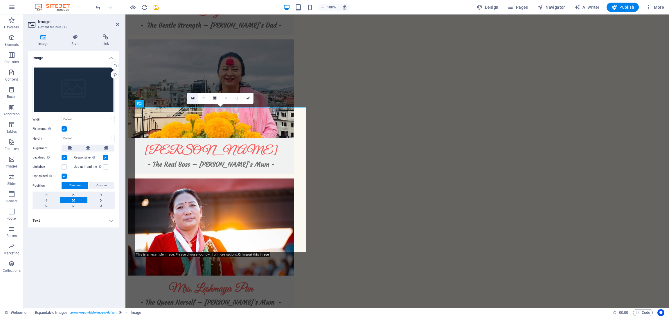
click at [193, 97] on icon at bounding box center [192, 98] width 3 height 4
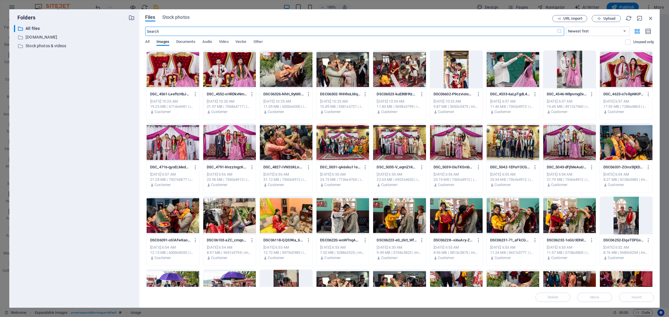
scroll to position [1357, 0]
click at [184, 72] on div at bounding box center [173, 70] width 53 height 38
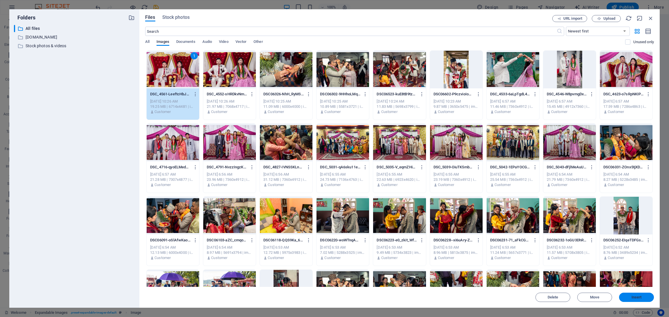
click at [524, 299] on span "Insert" at bounding box center [636, 297] width 30 height 3
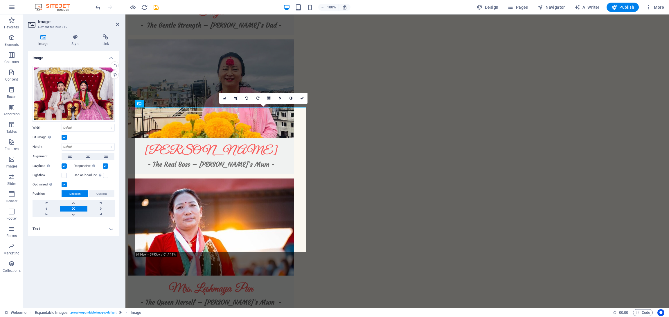
click at [117, 28] on header "Image Element #ed-new-919" at bounding box center [73, 22] width 91 height 15
click at [117, 24] on icon at bounding box center [117, 24] width 3 height 5
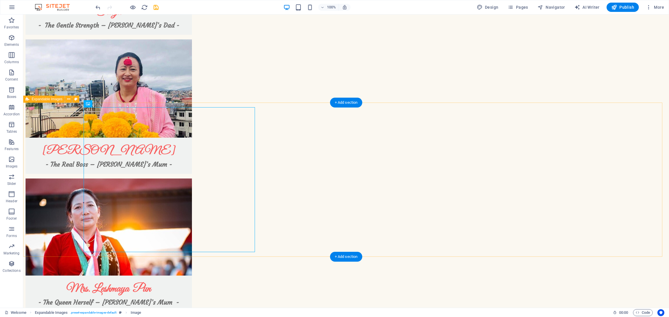
click at [68, 99] on icon at bounding box center [68, 99] width 3 height 6
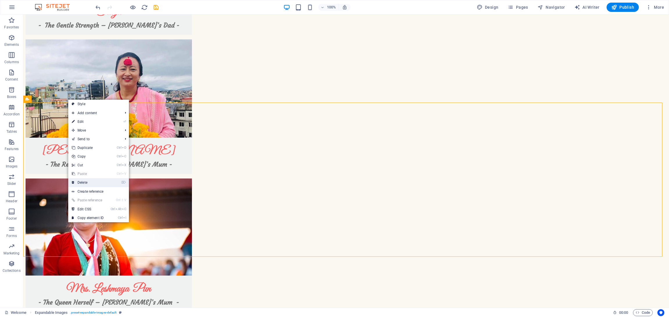
click at [92, 184] on link "⌦ Delete" at bounding box center [87, 182] width 39 height 9
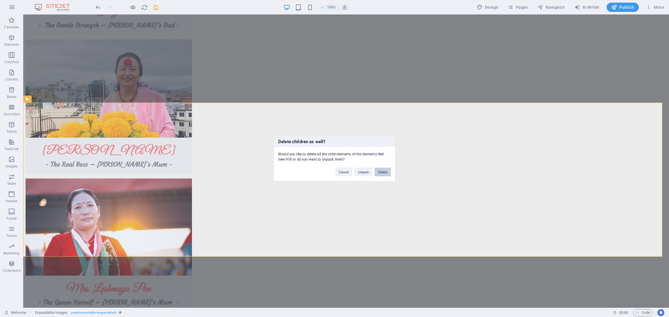
click at [389, 171] on button "Delete" at bounding box center [382, 172] width 16 height 9
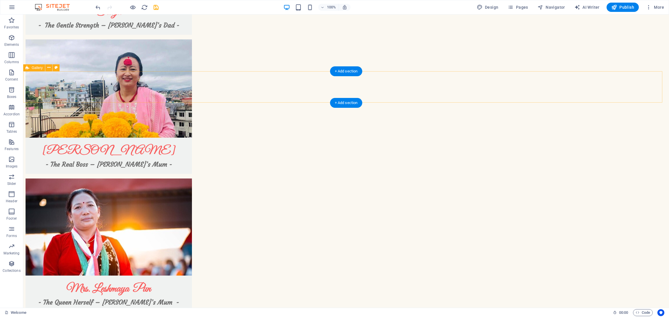
click at [45, 69] on button at bounding box center [48, 67] width 7 height 7
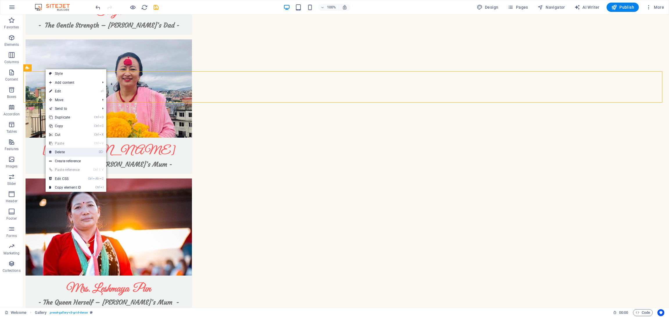
click at [69, 151] on link "⌦ Delete" at bounding box center [65, 152] width 39 height 9
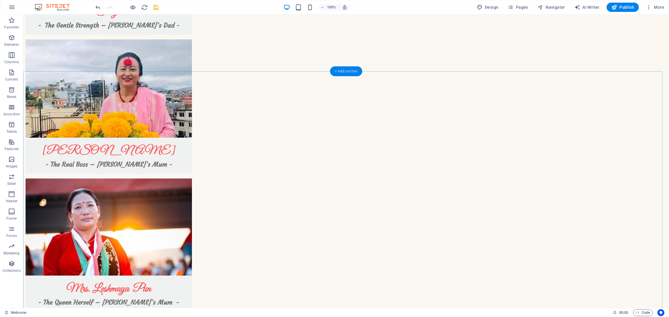
click at [349, 73] on div "+ Add section" at bounding box center [346, 71] width 32 height 10
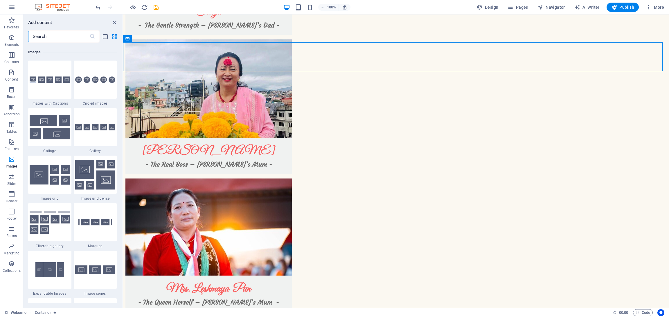
scroll to position [2939, 0]
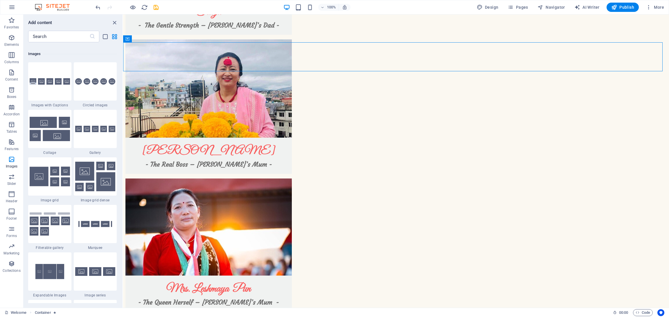
click at [102, 184] on img at bounding box center [95, 177] width 40 height 30
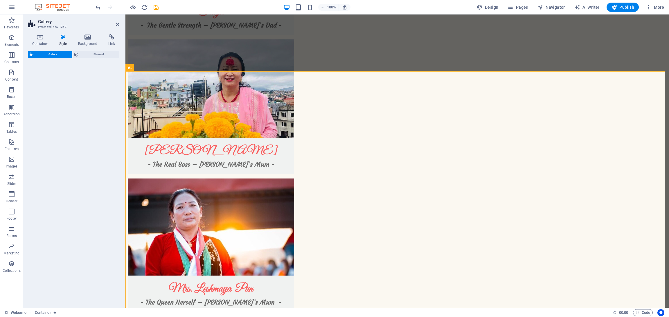
select select "rem"
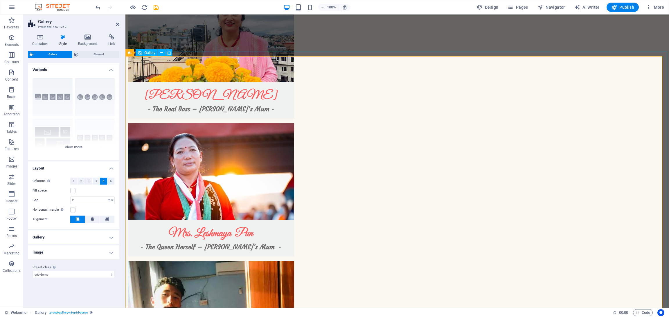
scroll to position [1421, 0]
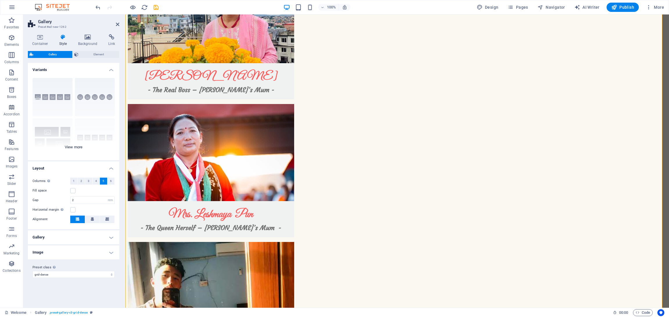
click at [77, 145] on div "Captions Circle Collage Default Grid Grid shifted" at bounding box center [73, 116] width 91 height 87
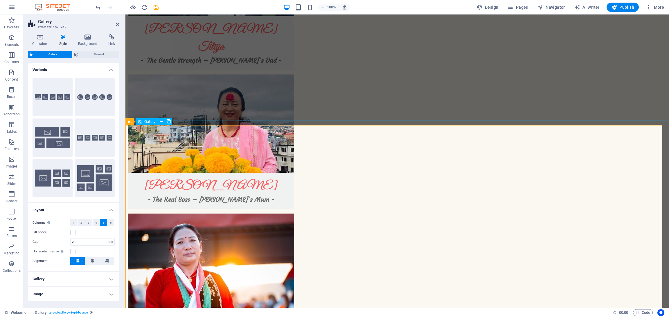
scroll to position [1312, 0]
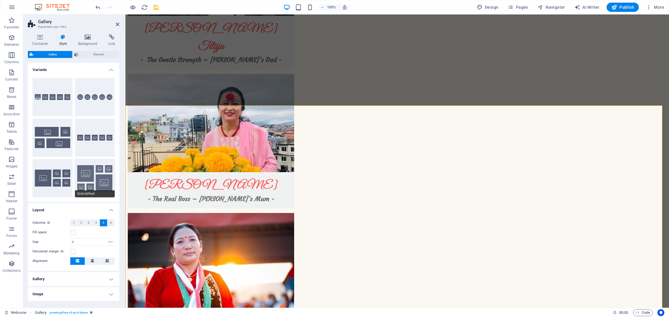
click at [97, 172] on button "Grid shifted" at bounding box center [95, 178] width 40 height 38
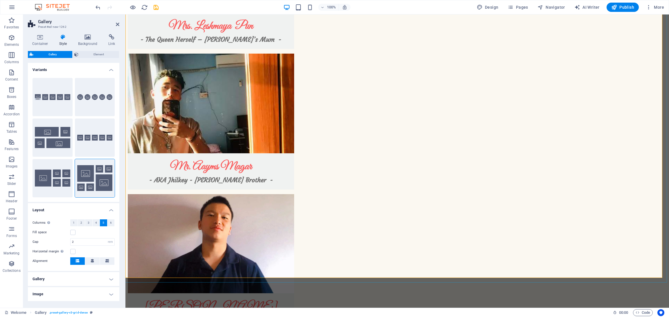
scroll to position [1612, 0]
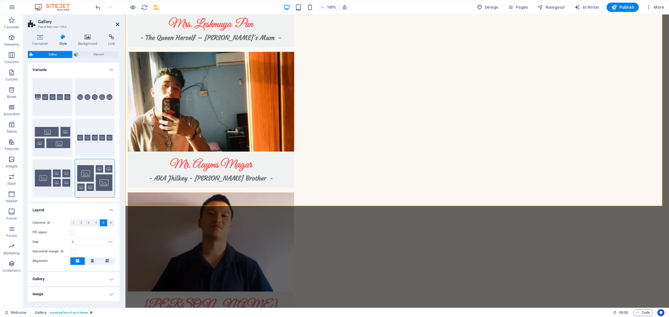
click at [116, 24] on icon at bounding box center [117, 24] width 3 height 5
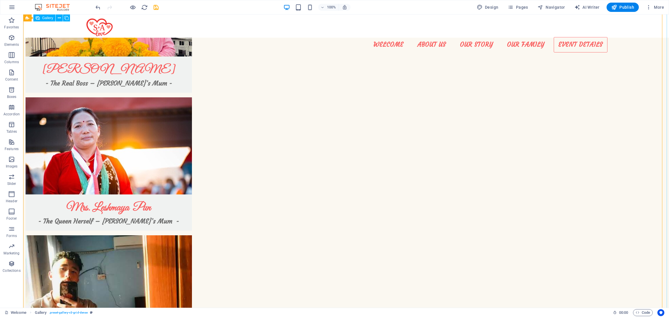
scroll to position [1427, 0]
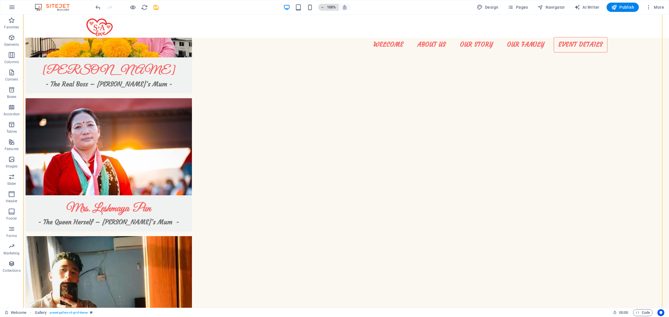
click at [324, 6] on icon "button" at bounding box center [322, 8] width 4 height 4
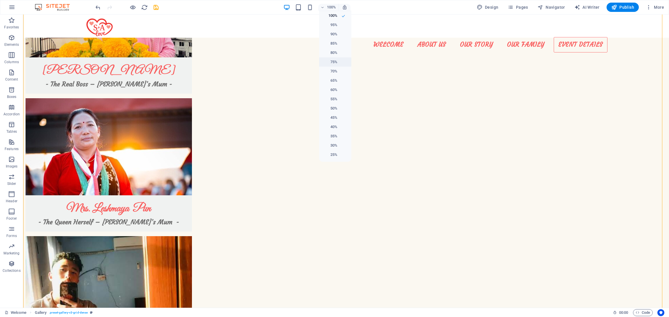
click at [337, 65] on h6 "75%" at bounding box center [329, 62] width 15 height 7
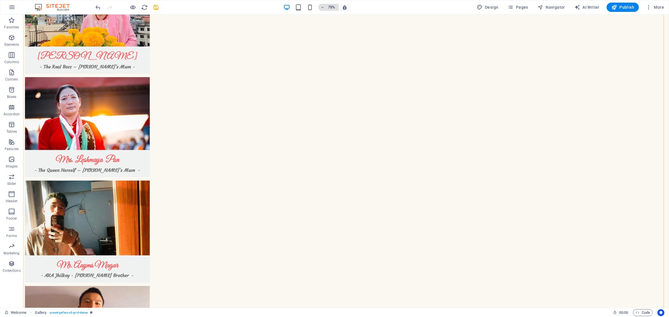
click at [329, 7] on h6 "75%" at bounding box center [331, 7] width 9 height 7
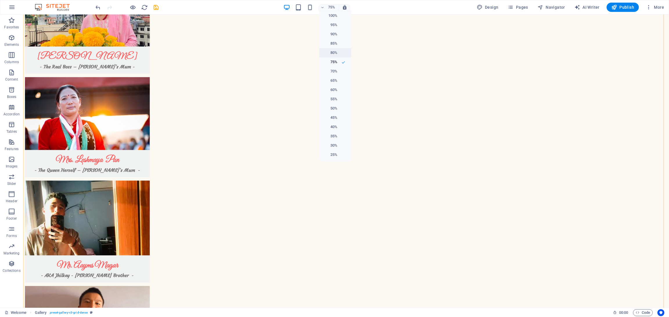
click at [336, 55] on h6 "80%" at bounding box center [329, 52] width 15 height 7
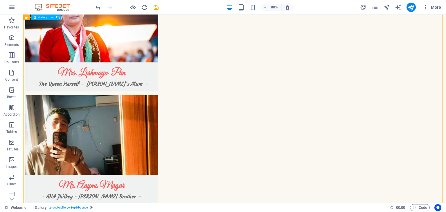
scroll to position [1553, 0]
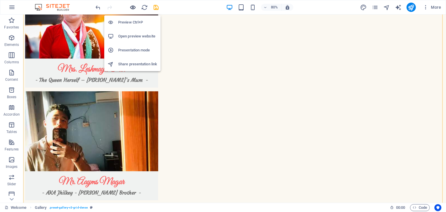
click at [131, 4] on icon "button" at bounding box center [132, 7] width 7 height 7
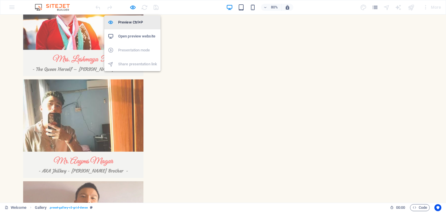
click at [128, 23] on h6 "Preview Ctrl+P" at bounding box center [137, 22] width 39 height 7
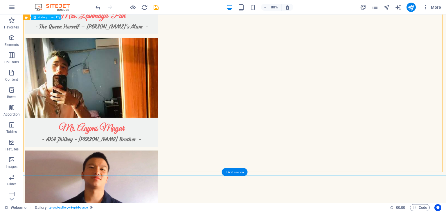
scroll to position [1620, 0]
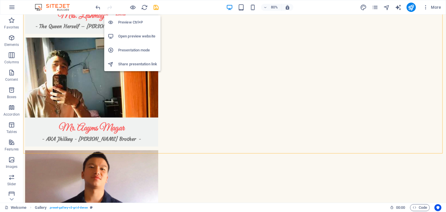
click at [133, 37] on h6 "Open preview website" at bounding box center [137, 36] width 39 height 7
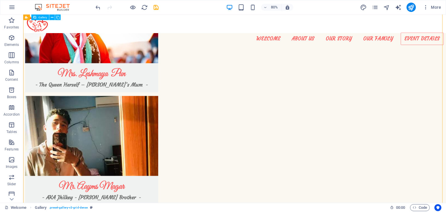
scroll to position [1547, 0]
select select "4"
select select "px"
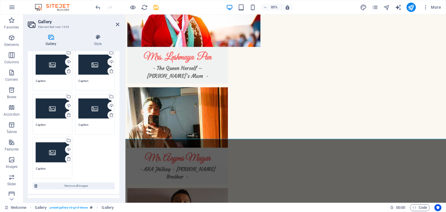
scroll to position [0, 0]
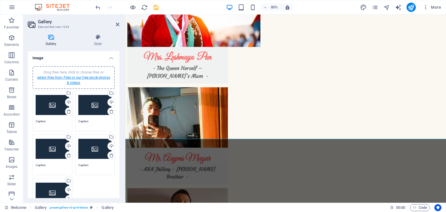
click at [76, 83] on link "select files from Files or our free stock photos & videos" at bounding box center [73, 79] width 73 height 9
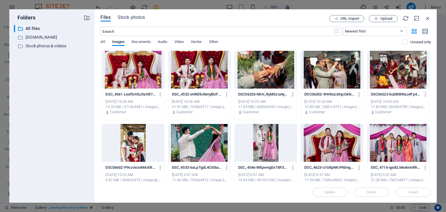
click at [144, 71] on div at bounding box center [133, 70] width 62 height 38
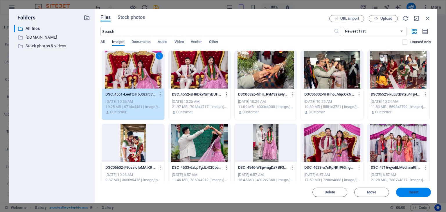
click at [419, 195] on button "Insert" at bounding box center [413, 191] width 35 height 9
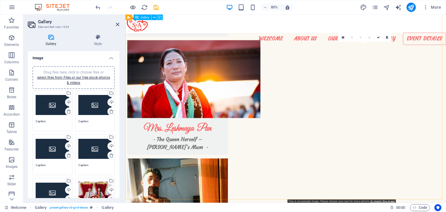
scroll to position [1467, 0]
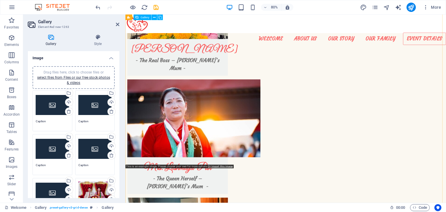
scroll to position [1362, 0]
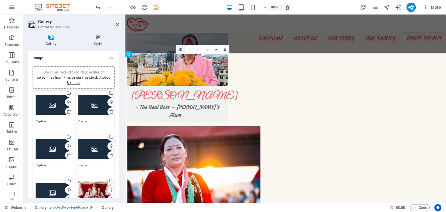
click at [179, 50] on link at bounding box center [180, 49] width 9 height 9
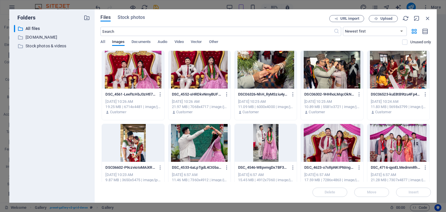
click at [132, 140] on div at bounding box center [133, 143] width 62 height 38
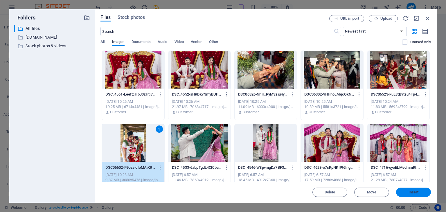
click at [411, 191] on span "Insert" at bounding box center [413, 191] width 10 height 3
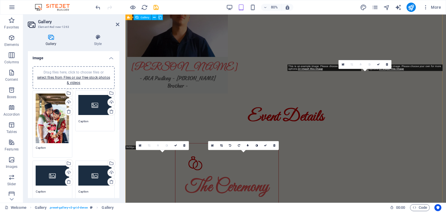
scroll to position [1444, 0]
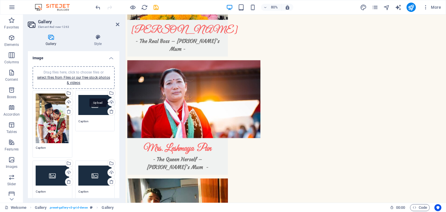
click at [108, 102] on div "Upload" at bounding box center [110, 102] width 9 height 9
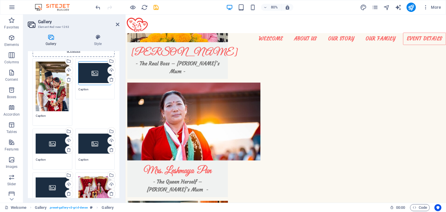
scroll to position [35, 0]
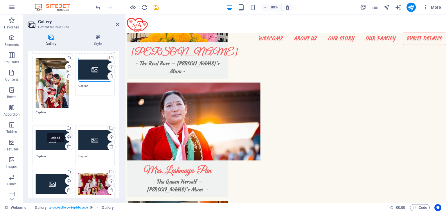
click at [68, 137] on div "Upload" at bounding box center [68, 137] width 9 height 9
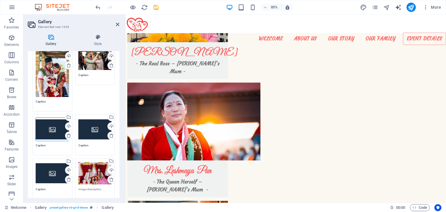
scroll to position [48, 0]
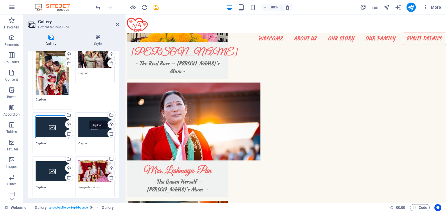
click at [109, 122] on div "Upload" at bounding box center [110, 124] width 9 height 9
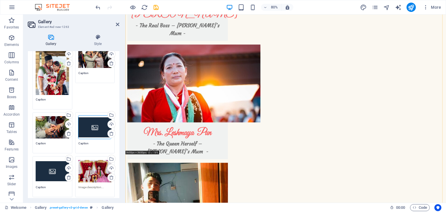
scroll to position [1468, 0]
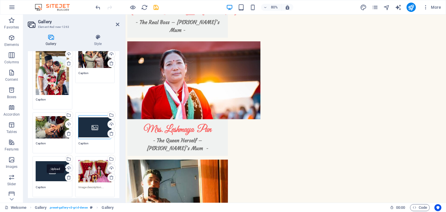
click at [66, 166] on div "Upload" at bounding box center [68, 168] width 9 height 9
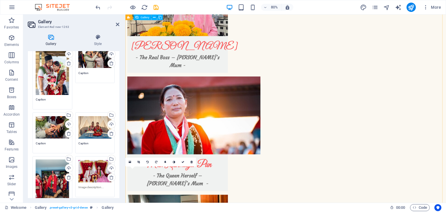
scroll to position [1424, 0]
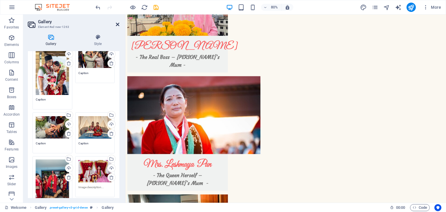
click at [117, 24] on icon at bounding box center [117, 24] width 3 height 5
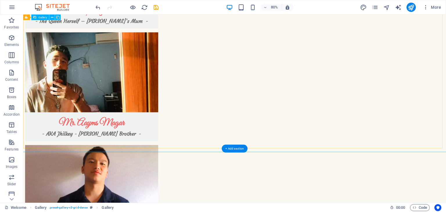
scroll to position [1668, 0]
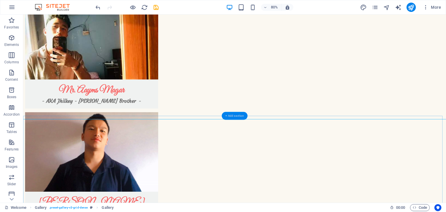
click at [241, 114] on div "+ Add section" at bounding box center [235, 116] width 26 height 8
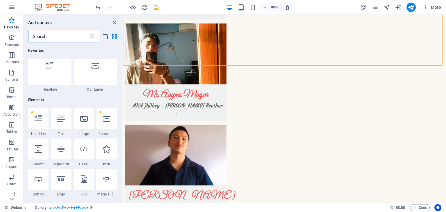
scroll to position [0, 0]
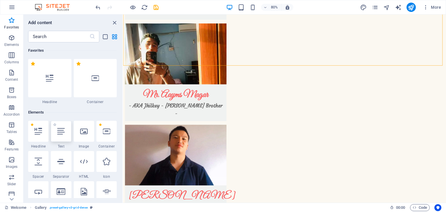
click at [66, 126] on div at bounding box center [61, 131] width 20 height 21
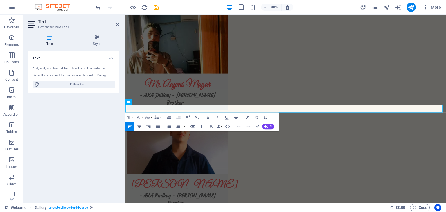
scroll to position [1596, 0]
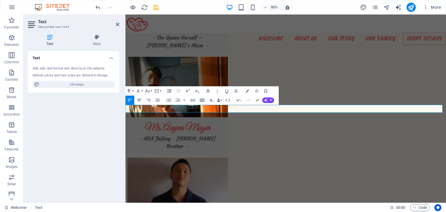
click at [140, 102] on icon "button" at bounding box center [139, 100] width 6 height 6
click at [116, 23] on icon at bounding box center [117, 24] width 3 height 5
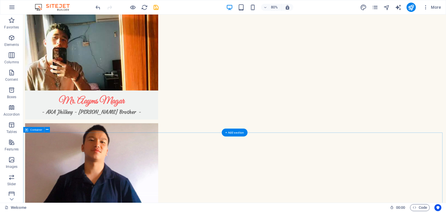
scroll to position [1656, 0]
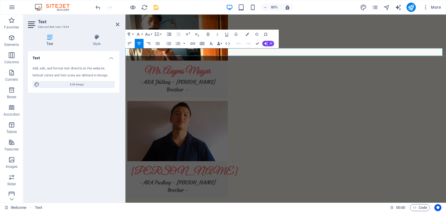
drag, startPoint x: 340, startPoint y: 59, endPoint x: 297, endPoint y: 65, distance: 43.6
click at [217, 44] on icon "button" at bounding box center [218, 43] width 3 height 3
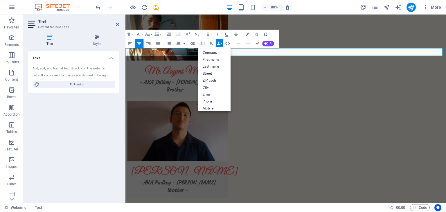
click at [217, 44] on icon "button" at bounding box center [218, 43] width 3 height 3
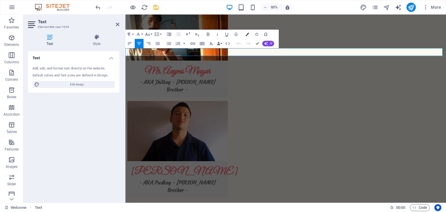
click at [248, 34] on icon "button" at bounding box center [246, 34] width 3 height 3
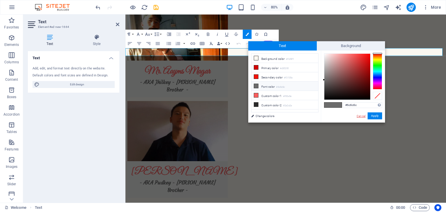
click at [362, 116] on link "Cancel" at bounding box center [361, 116] width 10 height 4
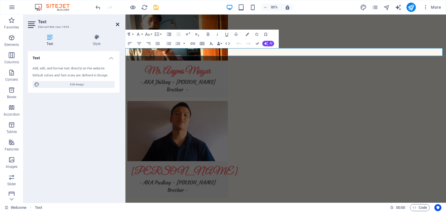
click at [116, 25] on icon at bounding box center [117, 24] width 3 height 5
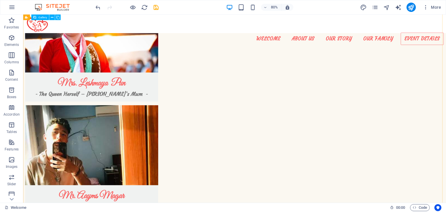
scroll to position [1492, 0]
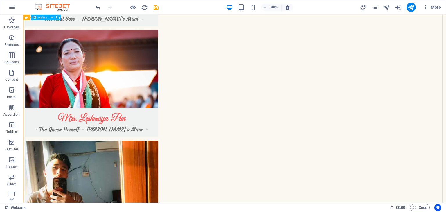
select select "4"
select select "px"
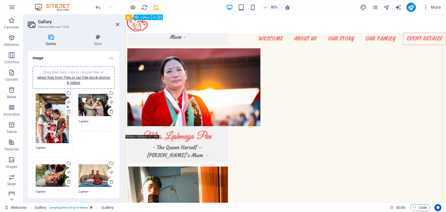
scroll to position [1457, 0]
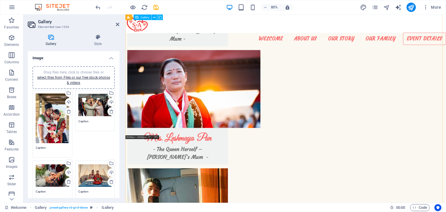
click at [117, 26] on icon at bounding box center [117, 24] width 3 height 5
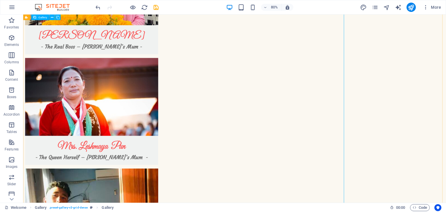
scroll to position [1446, 0]
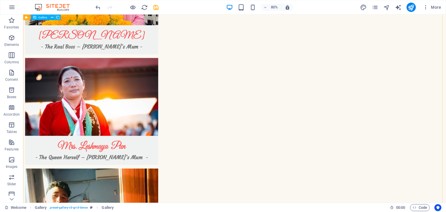
select select "4"
select select "px"
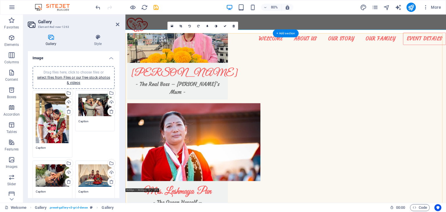
scroll to position [1390, 0]
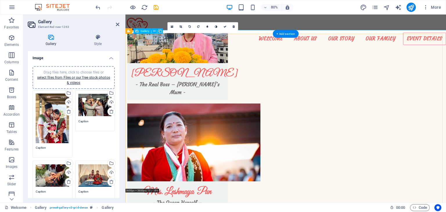
click at [180, 25] on icon at bounding box center [180, 26] width 3 height 3
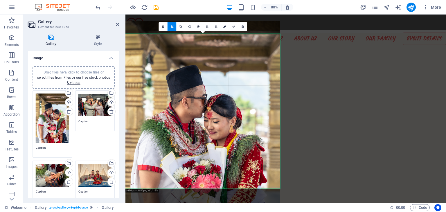
drag, startPoint x: 204, startPoint y: 52, endPoint x: 205, endPoint y: 35, distance: 16.3
click at [205, 35] on div at bounding box center [202, 137] width 155 height 232
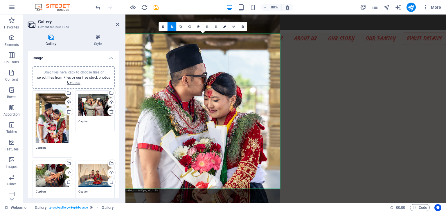
drag, startPoint x: 205, startPoint y: 73, endPoint x: 206, endPoint y: 43, distance: 30.5
click at [206, 43] on div at bounding box center [202, 115] width 155 height 232
click at [234, 26] on icon at bounding box center [233, 26] width 3 height 3
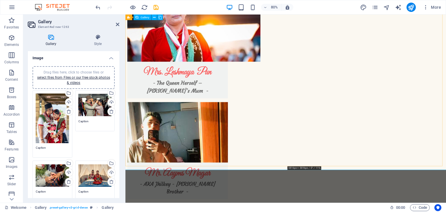
scroll to position [1540, 0]
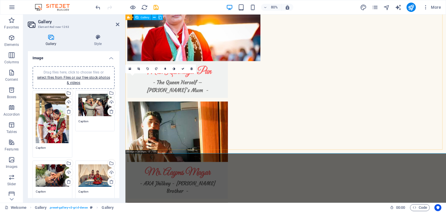
click at [138, 68] on icon at bounding box center [138, 68] width 3 height 3
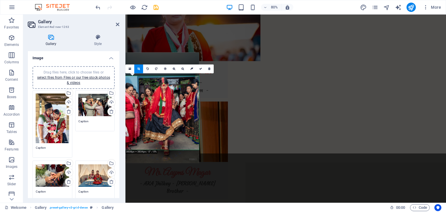
drag, startPoint x: 156, startPoint y: 131, endPoint x: 156, endPoint y: 102, distance: 29.6
click at [156, 102] on div at bounding box center [162, 107] width 74 height 110
click at [199, 70] on icon at bounding box center [200, 68] width 3 height 3
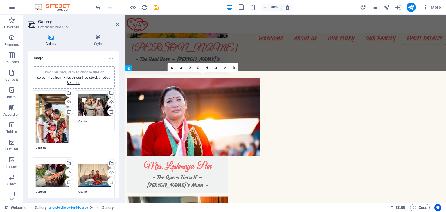
scroll to position [1336, 0]
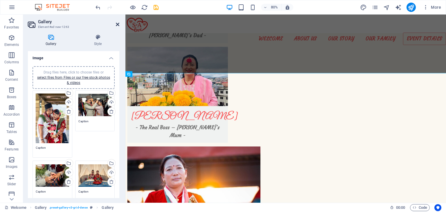
click at [116, 24] on icon at bounding box center [117, 24] width 3 height 5
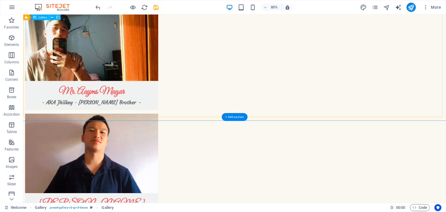
scroll to position [1666, 0]
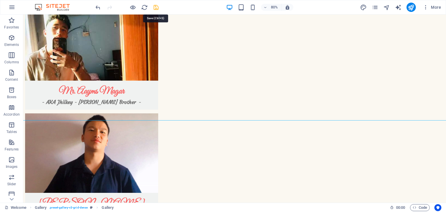
click at [155, 6] on icon "save" at bounding box center [156, 7] width 7 height 7
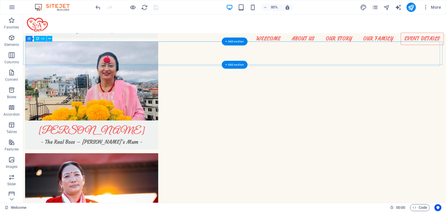
scroll to position [1337, 0]
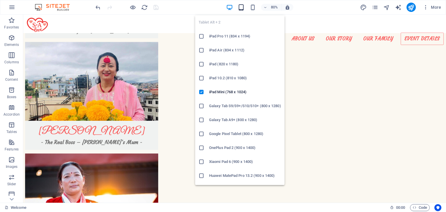
click at [242, 8] on icon "button" at bounding box center [241, 7] width 7 height 7
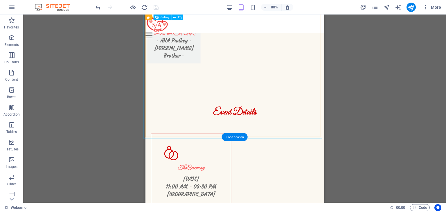
scroll to position [1839, 0]
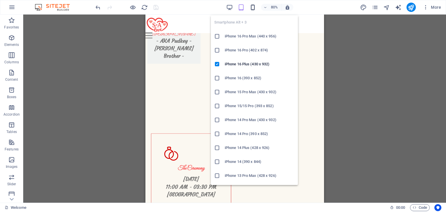
click at [252, 6] on icon "button" at bounding box center [252, 7] width 7 height 7
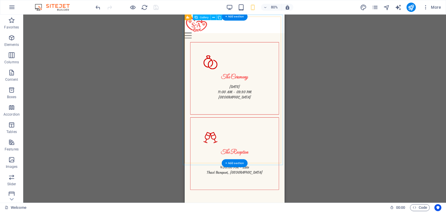
scroll to position [1465, 0]
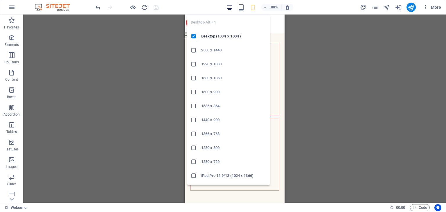
click at [228, 11] on div "Desktop Alt + 1 Desktop (100% x 100%) 2560 x 1440 1920 x 1080 1680 x 1050 1600 …" at bounding box center [228, 98] width 82 height 174
click at [230, 7] on icon "button" at bounding box center [229, 7] width 7 height 7
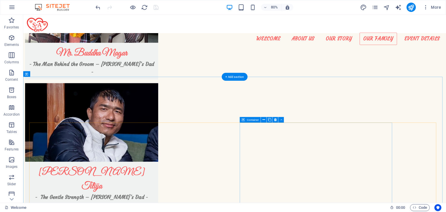
scroll to position [1102, 0]
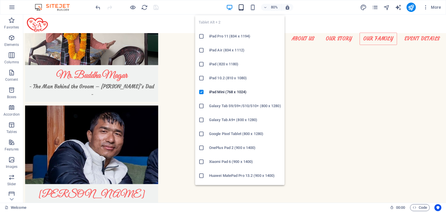
click at [239, 6] on icon "button" at bounding box center [241, 7] width 7 height 7
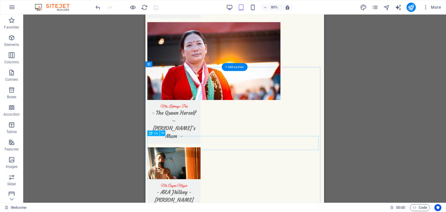
scroll to position [1561, 0]
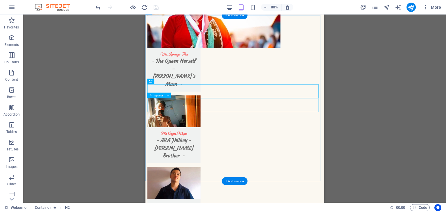
scroll to position [1625, 0]
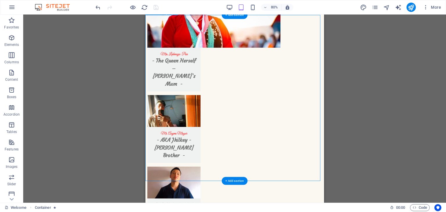
select select "px"
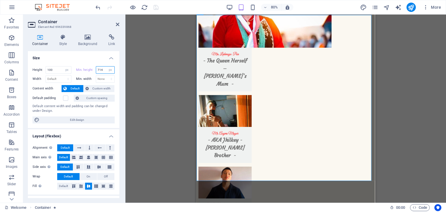
drag, startPoint x: 104, startPoint y: 69, endPoint x: 73, endPoint y: 65, distance: 31.9
click at [73, 65] on div "Height 100 Default px rem % vh vw Min. height 714 None px rem % vh vw Width Def…" at bounding box center [73, 95] width 91 height 66
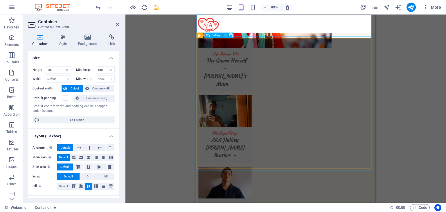
scroll to position [1574, 0]
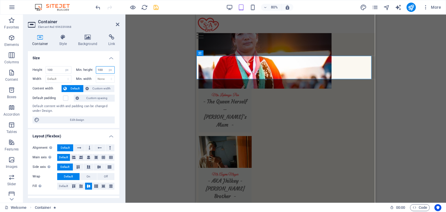
drag, startPoint x: 103, startPoint y: 70, endPoint x: 98, endPoint y: 69, distance: 5.8
click at [98, 69] on input "100" at bounding box center [105, 69] width 19 height 7
type input "50"
drag, startPoint x: 57, startPoint y: 71, endPoint x: 44, endPoint y: 68, distance: 13.3
click at [44, 68] on div "Height 100 Default px rem % vh vw" at bounding box center [52, 70] width 39 height 8
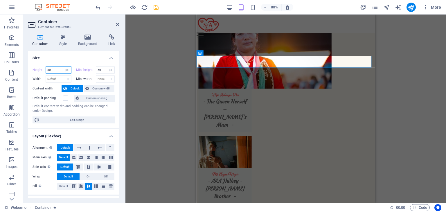
drag, startPoint x: 52, startPoint y: 71, endPoint x: 36, endPoint y: 73, distance: 16.4
click at [36, 73] on div "Height 50 Default px rem % vh vw" at bounding box center [52, 70] width 39 height 8
type input "60"
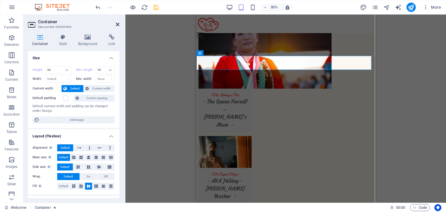
click at [117, 25] on icon at bounding box center [117, 24] width 3 height 5
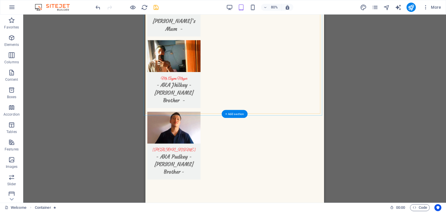
scroll to position [1695, 0]
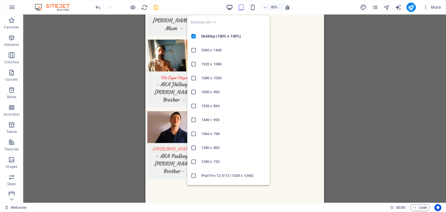
click at [229, 6] on icon "button" at bounding box center [229, 7] width 7 height 7
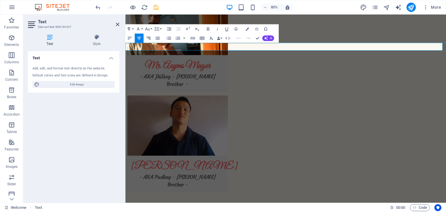
click at [146, 38] on icon "button" at bounding box center [149, 38] width 6 height 6
click at [118, 25] on icon at bounding box center [117, 24] width 3 height 5
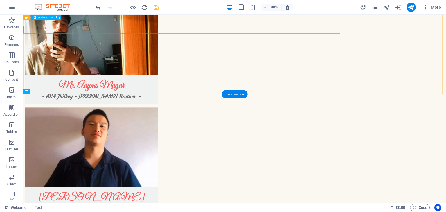
scroll to position [1695, 0]
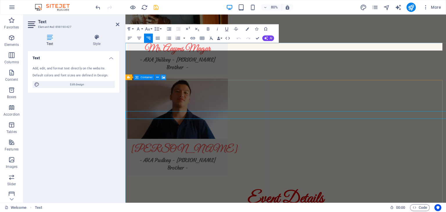
scroll to position [1673, 0]
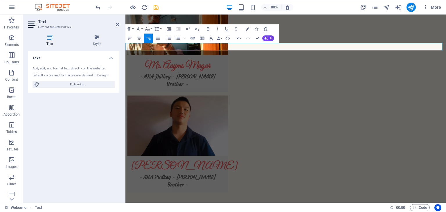
click at [138, 37] on icon "button" at bounding box center [139, 38] width 4 height 3
click at [118, 22] on icon at bounding box center [117, 24] width 3 height 5
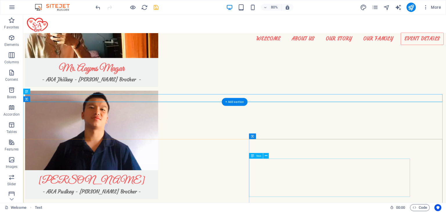
scroll to position [1671, 0]
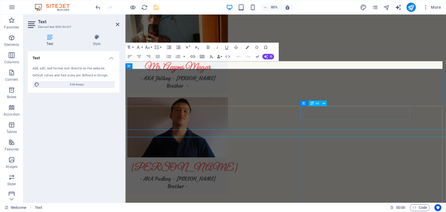
scroll to position [1651, 0]
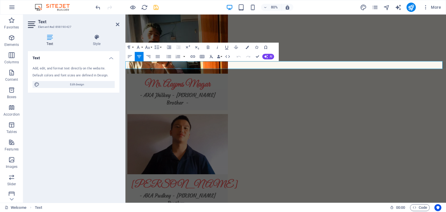
click at [129, 61] on button "Align Left" at bounding box center [129, 56] width 9 height 9
click at [140, 59] on icon "button" at bounding box center [139, 57] width 6 height 6
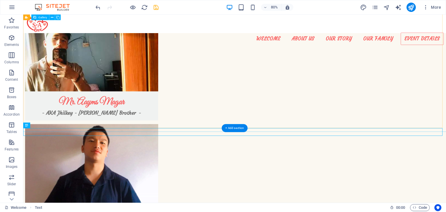
scroll to position [1652, 0]
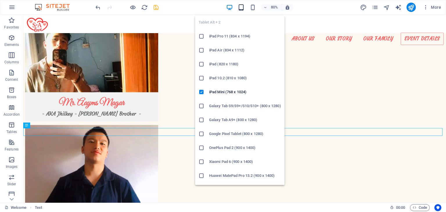
click at [241, 8] on icon "button" at bounding box center [241, 7] width 7 height 7
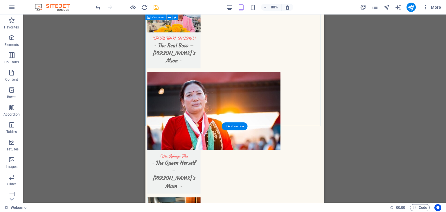
scroll to position [1523, 0]
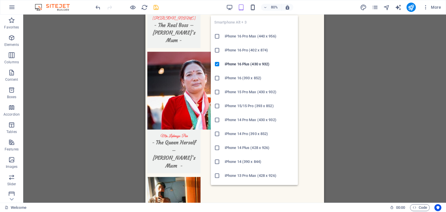
click at [251, 12] on div "Smartphone Alt + 3 iPhone 16 Pro Max (440 x 956) iPhone 16 Pro (402 x 874) iPho…" at bounding box center [254, 98] width 87 height 174
click at [252, 9] on icon "button" at bounding box center [252, 7] width 7 height 7
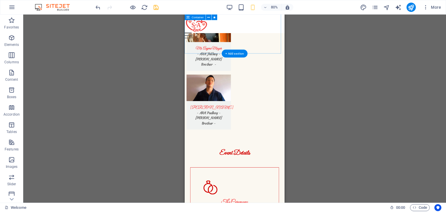
scroll to position [1309, 0]
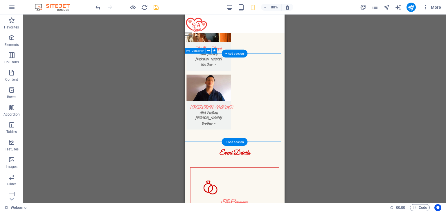
select select "px"
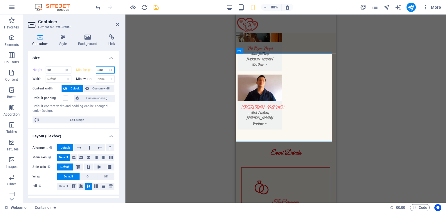
drag, startPoint x: 104, startPoint y: 69, endPoint x: 92, endPoint y: 71, distance: 12.9
click at [92, 71] on div "Min. height 380 None px rem % vh vw" at bounding box center [95, 70] width 39 height 8
type input "60"
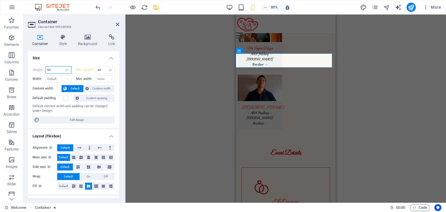
drag, startPoint x: 53, startPoint y: 71, endPoint x: 38, endPoint y: 70, distance: 15.7
click at [38, 70] on div "Height 60 Default px rem % vh vw" at bounding box center [52, 70] width 39 height 8
type input "50"
drag, startPoint x: 102, startPoint y: 68, endPoint x: 70, endPoint y: 74, distance: 32.4
click at [70, 74] on div "Height 50 Default px rem % vh vw Min. height 60 None px rem % vh vw" at bounding box center [74, 70] width 82 height 9
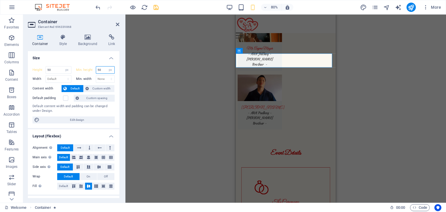
type input "50"
click at [117, 27] on header "Container Element #ed-696339868" at bounding box center [73, 22] width 91 height 15
click at [117, 25] on icon at bounding box center [117, 24] width 3 height 5
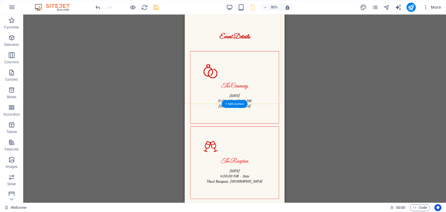
scroll to position [1455, 0]
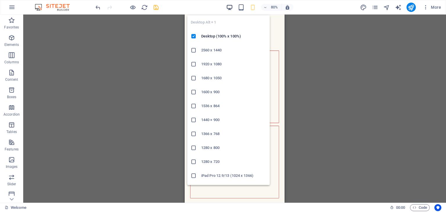
click at [230, 8] on icon "button" at bounding box center [229, 7] width 7 height 7
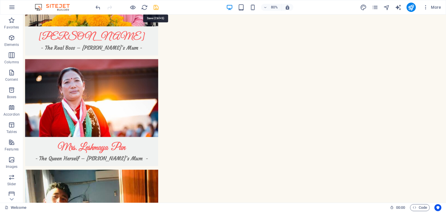
click at [155, 7] on icon "save" at bounding box center [156, 7] width 7 height 7
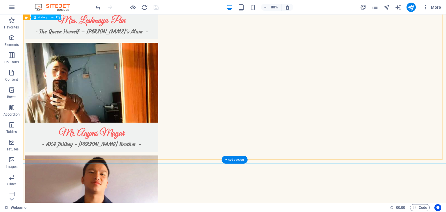
scroll to position [1613, 0]
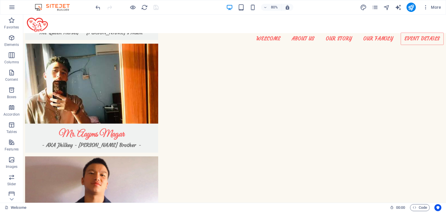
click at [315, 10] on div "80% More" at bounding box center [268, 7] width 349 height 9
click at [409, 11] on button "publish" at bounding box center [410, 7] width 9 height 9
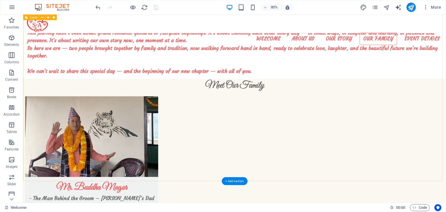
scroll to position [933, 0]
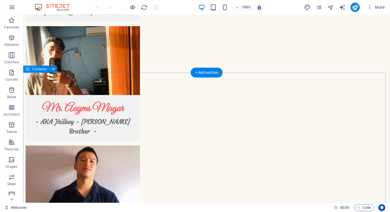
scroll to position [1662, 0]
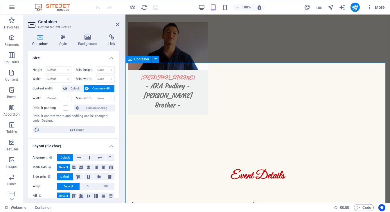
scroll to position [1788, 0]
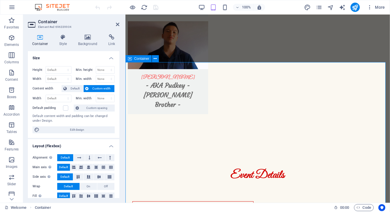
click at [117, 23] on icon at bounding box center [117, 24] width 3 height 5
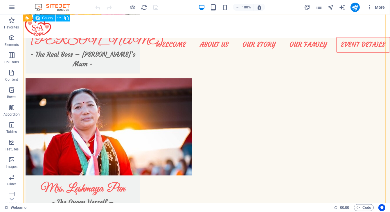
scroll to position [1461, 0]
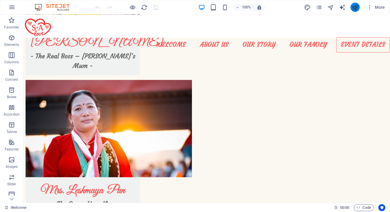
click at [351, 7] on button "publish" at bounding box center [354, 7] width 9 height 9
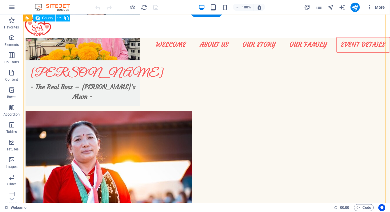
scroll to position [1371, 0]
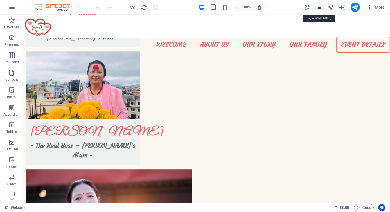
click at [320, 8] on icon "pages" at bounding box center [318, 7] width 7 height 7
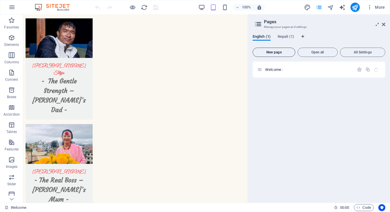
click at [281, 54] on span "New page" at bounding box center [273, 51] width 37 height 3
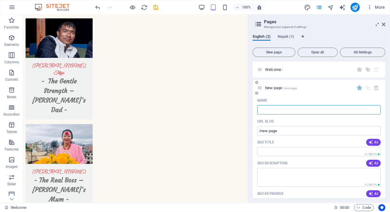
type input "/"
type input "Pho"
type input "/pho"
type input "Pho"
type input "P"
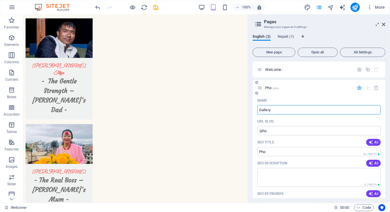
type input "Gallery"
type input "/gallery"
type input "Gallery"
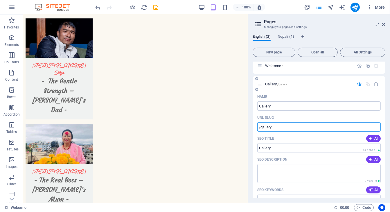
scroll to position [0, 0]
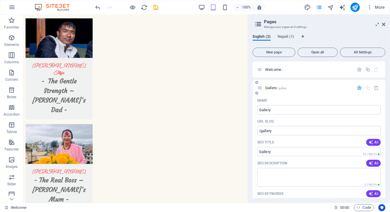
click at [329, 88] on p "Gallery /gallery" at bounding box center [308, 88] width 87 height 4
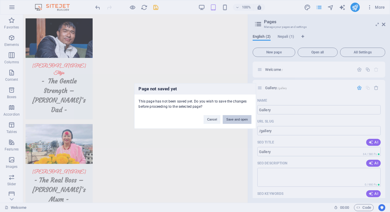
click at [241, 120] on button "Save and open" at bounding box center [237, 119] width 28 height 9
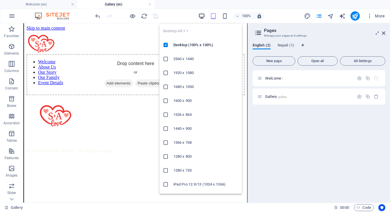
click at [199, 17] on icon "button" at bounding box center [201, 16] width 7 height 7
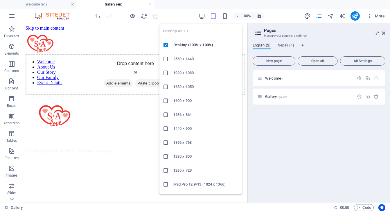
click at [199, 19] on icon "button" at bounding box center [201, 16] width 7 height 7
click at [202, 17] on icon "button" at bounding box center [201, 16] width 7 height 7
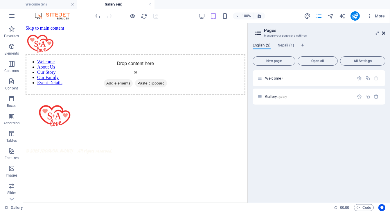
click at [384, 34] on icon at bounding box center [383, 33] width 3 height 5
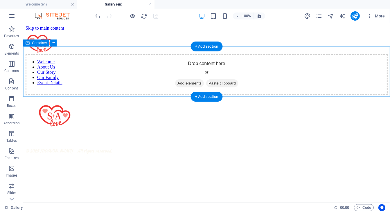
click at [185, 80] on span "Add elements" at bounding box center [189, 83] width 29 height 8
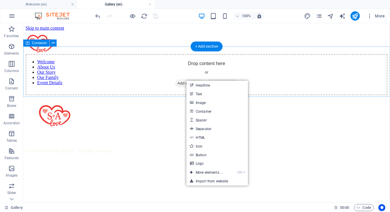
click at [164, 66] on div "Drop content here or Add elements Paste clipboard" at bounding box center [206, 74] width 362 height 41
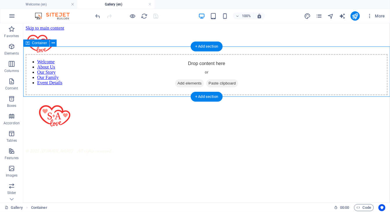
click at [182, 81] on span "Add elements" at bounding box center [189, 83] width 29 height 8
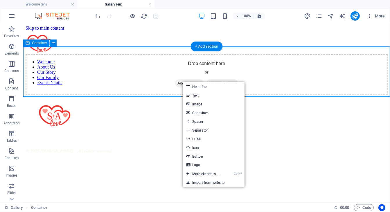
click at [182, 81] on span "Add elements" at bounding box center [189, 83] width 29 height 8
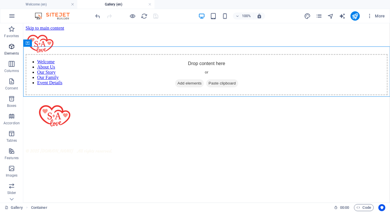
click at [10, 55] on p "Elements" at bounding box center [11, 53] width 15 height 5
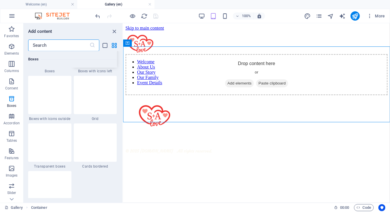
scroll to position [1689, 0]
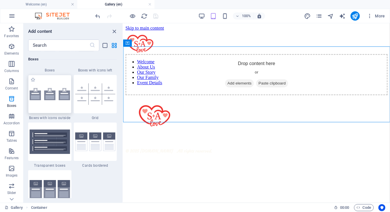
click at [67, 109] on div at bounding box center [49, 94] width 43 height 38
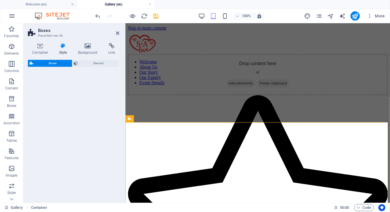
click at [67, 109] on div "Boxes Element" at bounding box center [73, 129] width 91 height 138
select select "rem"
select select "preset-boxes-v3-icons-outside"
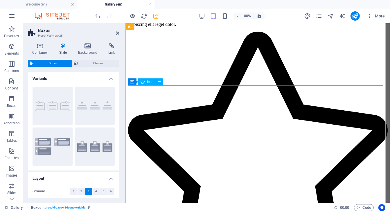
scroll to position [92, 0]
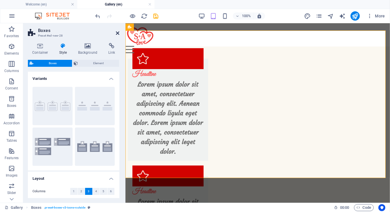
click at [116, 33] on icon at bounding box center [117, 33] width 3 height 5
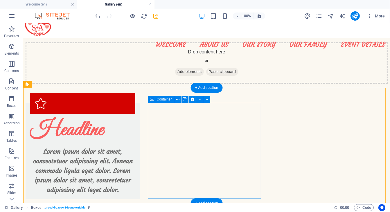
scroll to position [9, 0]
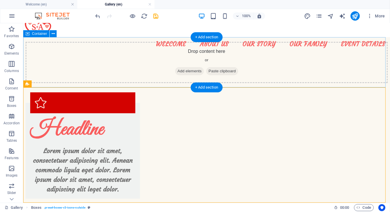
click at [168, 73] on div "Drop content here or Add elements Paste clipboard" at bounding box center [206, 61] width 362 height 41
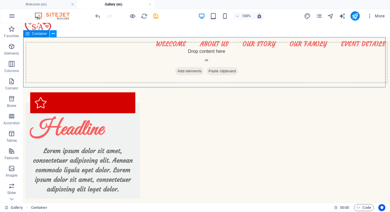
click at [54, 33] on icon at bounding box center [53, 34] width 3 height 6
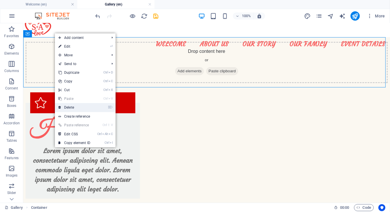
click at [74, 108] on link "⌦ Delete" at bounding box center [74, 107] width 39 height 9
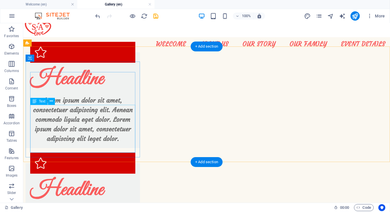
scroll to position [0, 0]
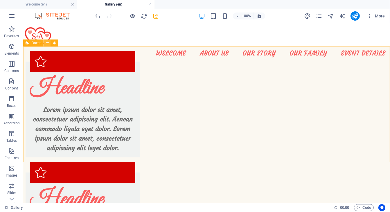
click at [48, 43] on icon at bounding box center [47, 43] width 3 height 6
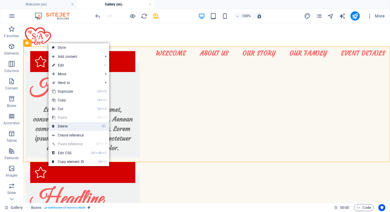
click at [65, 130] on li "⌦ Delete" at bounding box center [78, 126] width 61 height 9
click at [80, 127] on link "⌦ Delete" at bounding box center [67, 126] width 39 height 9
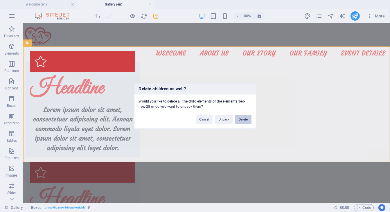
click at [239, 121] on button "Delete" at bounding box center [243, 119] width 16 height 9
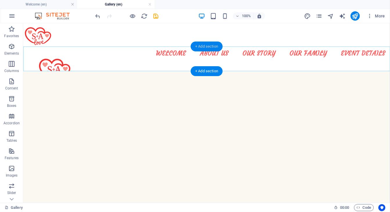
click at [202, 46] on div "+ Add section" at bounding box center [206, 46] width 32 height 10
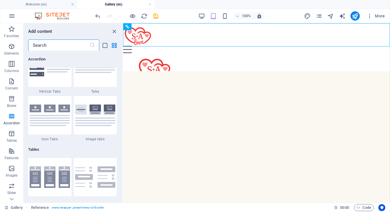
scroll to position [1919, 0]
click at [99, 117] on img at bounding box center [95, 115] width 40 height 21
click at [123, 117] on div "Drag here to replace the existing content. Press “Ctrl” if you want to create a…" at bounding box center [256, 112] width 267 height 179
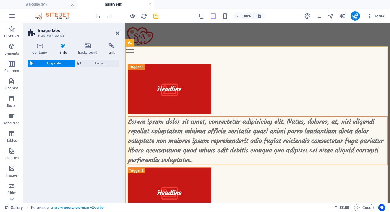
select select "rem"
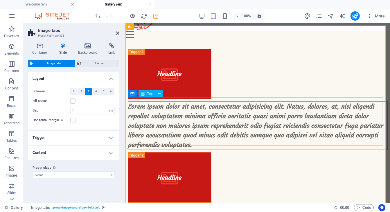
scroll to position [0, 0]
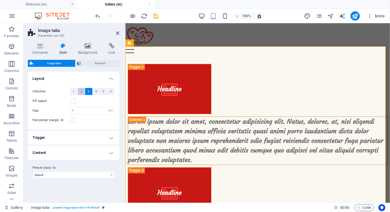
click at [78, 89] on button "2" at bounding box center [81, 91] width 7 height 7
click at [95, 90] on span "4" at bounding box center [96, 91] width 2 height 7
click at [117, 33] on icon at bounding box center [117, 33] width 3 height 5
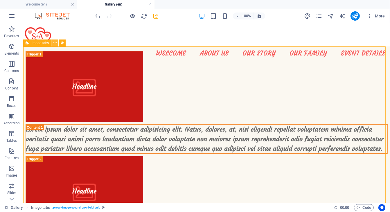
click at [56, 44] on icon at bounding box center [54, 43] width 3 height 6
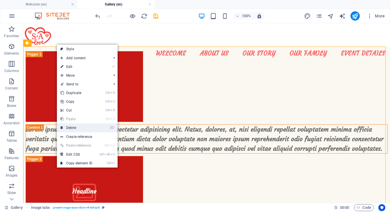
click at [75, 129] on link "⌦ Delete" at bounding box center [76, 127] width 39 height 9
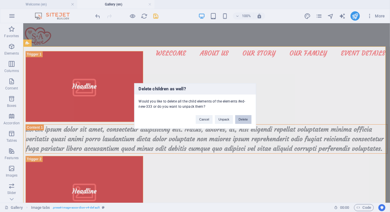
click at [239, 120] on button "Delete" at bounding box center [243, 119] width 16 height 9
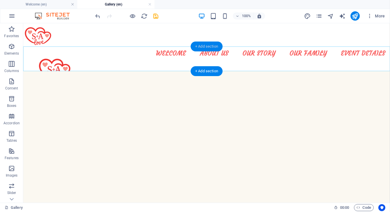
click at [208, 46] on div "+ Add section" at bounding box center [206, 46] width 32 height 10
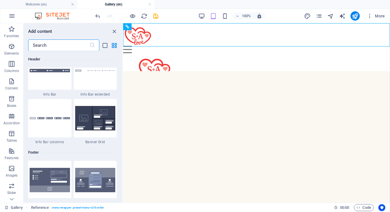
scroll to position [3749, 0]
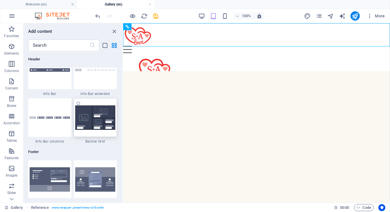
click at [94, 131] on div at bounding box center [95, 117] width 43 height 38
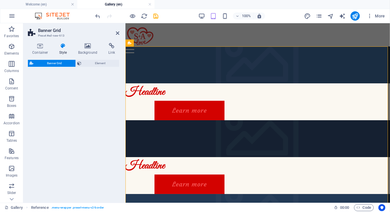
select select "vh"
select select "rem"
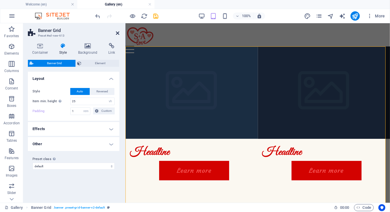
click at [117, 31] on icon at bounding box center [117, 33] width 3 height 5
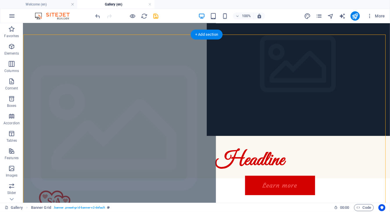
scroll to position [0, 0]
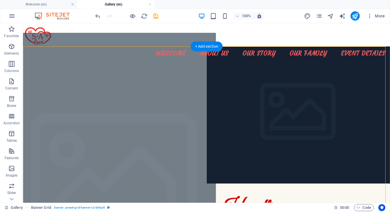
click at [129, 116] on figure at bounding box center [115, 183] width 202 height 301
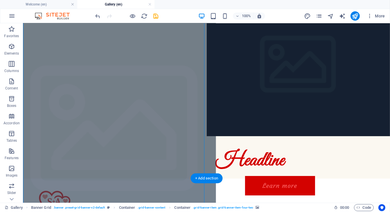
scroll to position [48, 0]
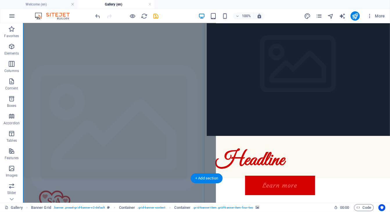
click at [166, 108] on figure at bounding box center [115, 135] width 202 height 301
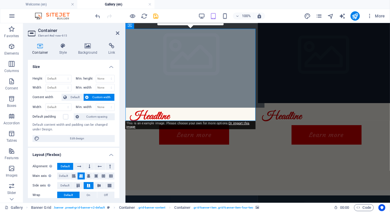
scroll to position [0, 0]
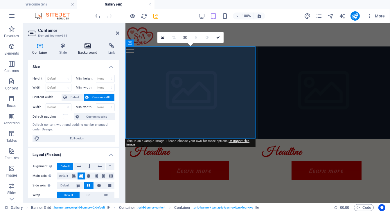
click at [87, 50] on h4 "Background" at bounding box center [89, 49] width 30 height 12
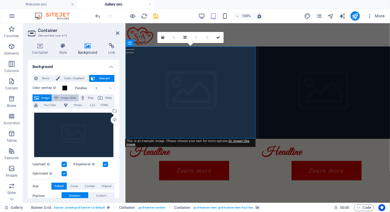
click at [68, 95] on span "Image slider" at bounding box center [68, 97] width 17 height 7
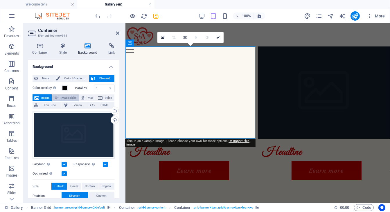
select select "ms"
select select "s"
select select "progressive"
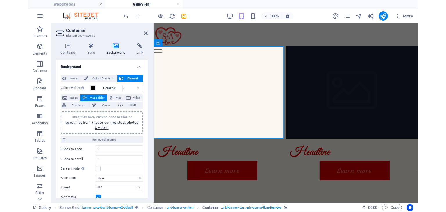
scroll to position [48, 0]
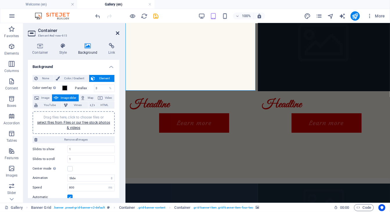
click at [117, 31] on icon at bounding box center [117, 33] width 3 height 5
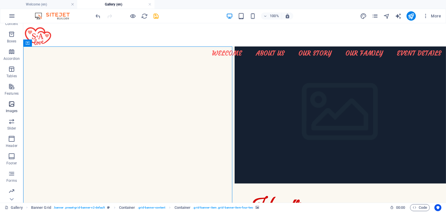
scroll to position [65, 0]
click at [11, 120] on icon "button" at bounding box center [11, 121] width 7 height 7
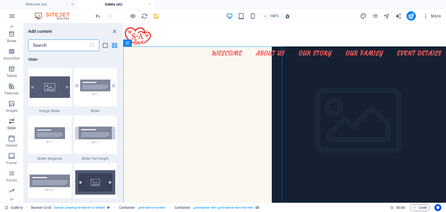
scroll to position [3290, 0]
click at [115, 30] on icon "close panel" at bounding box center [114, 31] width 7 height 7
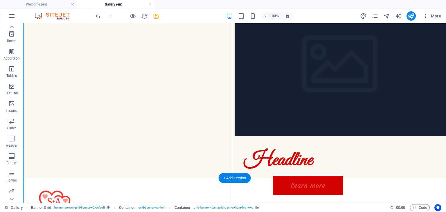
scroll to position [0, 0]
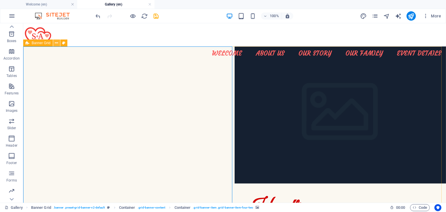
click at [56, 44] on icon at bounding box center [56, 43] width 3 height 6
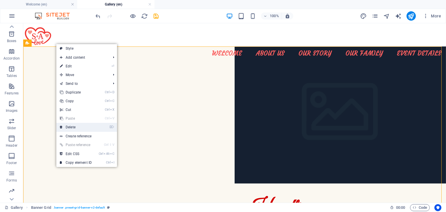
click at [88, 125] on link "⌦ Delete" at bounding box center [75, 127] width 39 height 9
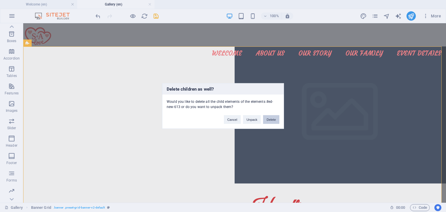
click at [271, 122] on button "Delete" at bounding box center [271, 119] width 16 height 9
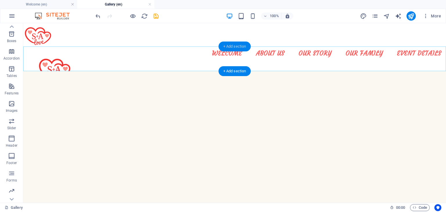
click at [237, 48] on div "+ Add section" at bounding box center [235, 46] width 32 height 10
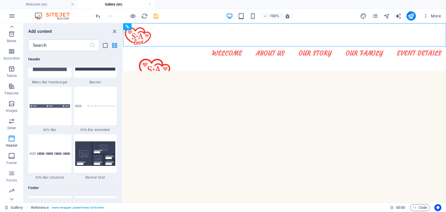
scroll to position [3713, 0]
click at [95, 159] on img at bounding box center [95, 154] width 40 height 24
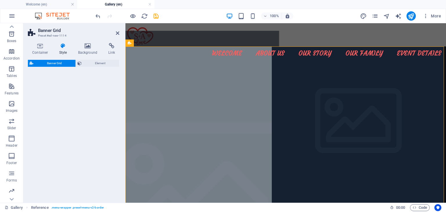
select select "vh"
select select "rem"
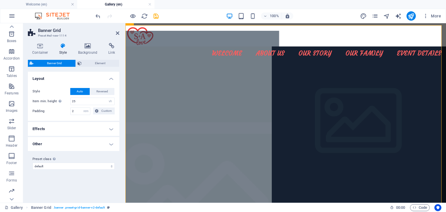
scroll to position [48, 0]
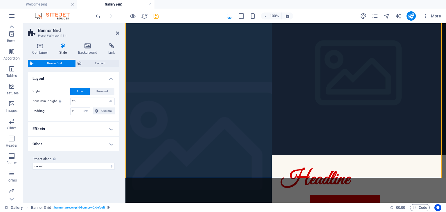
click at [106, 130] on h4 "Effects" at bounding box center [73, 129] width 91 height 14
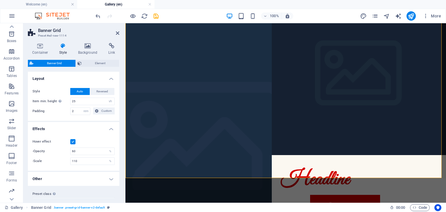
click at [106, 130] on h4 "Effects" at bounding box center [73, 127] width 91 height 10
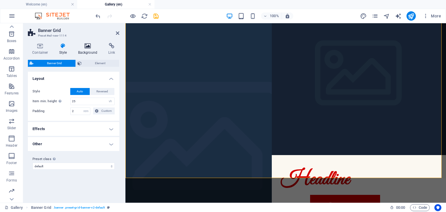
click at [91, 49] on h4 "Background" at bounding box center [89, 49] width 30 height 12
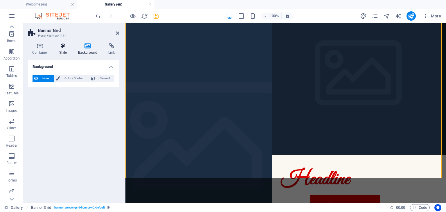
click at [64, 51] on h4 "Style" at bounding box center [64, 49] width 19 height 12
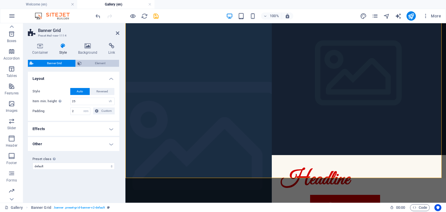
click at [93, 66] on span "Element" at bounding box center [100, 63] width 34 height 7
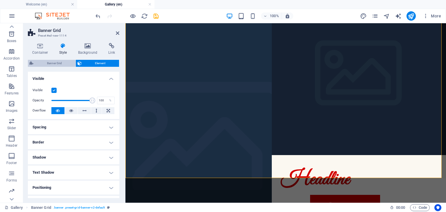
click at [67, 63] on span "Banner Grid" at bounding box center [54, 63] width 39 height 7
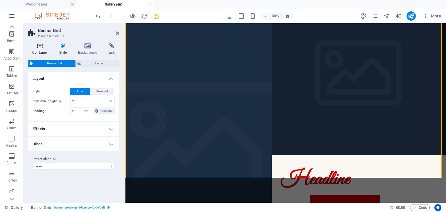
click at [44, 52] on h4 "Container" at bounding box center [41, 49] width 27 height 12
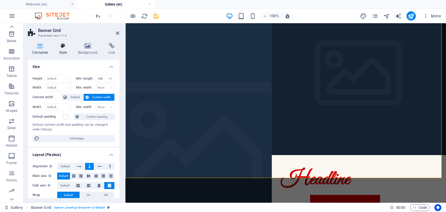
click at [65, 50] on h4 "Style" at bounding box center [64, 49] width 19 height 12
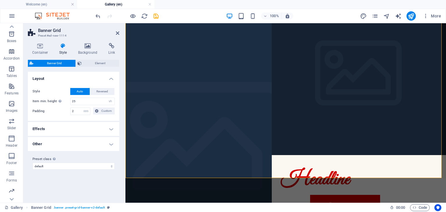
click at [89, 129] on h4 "Effects" at bounding box center [73, 129] width 91 height 14
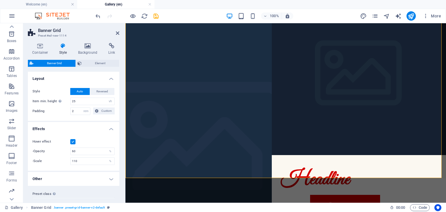
click at [89, 129] on h4 "Effects" at bounding box center [73, 127] width 91 height 10
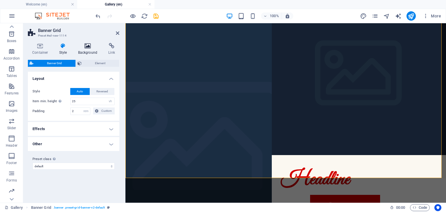
click at [91, 46] on icon at bounding box center [88, 46] width 28 height 6
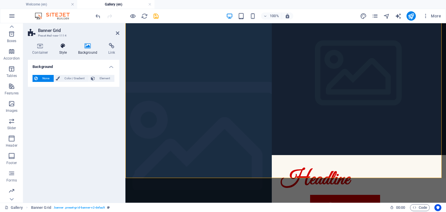
click at [70, 44] on icon at bounding box center [63, 46] width 17 height 6
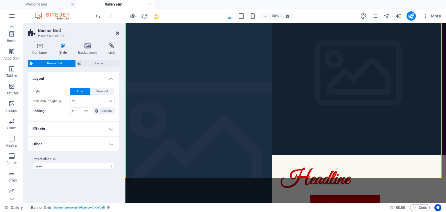
click at [117, 34] on icon at bounding box center [117, 33] width 3 height 5
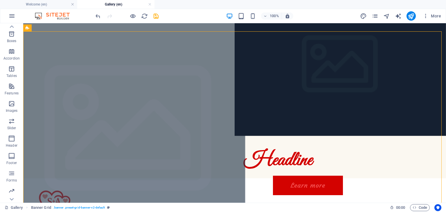
scroll to position [0, 0]
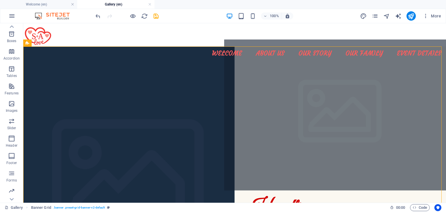
click at [253, 97] on figure at bounding box center [340, 114] width 232 height 151
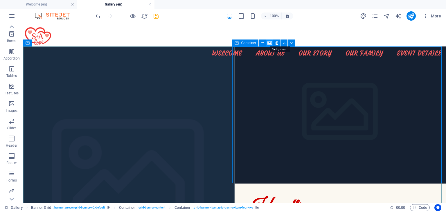
click at [270, 43] on icon at bounding box center [269, 43] width 4 height 6
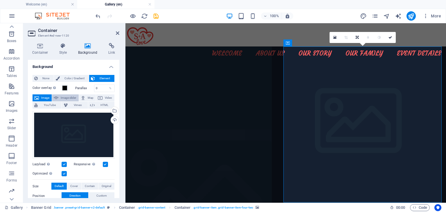
click at [71, 98] on span "Image slider" at bounding box center [68, 97] width 17 height 7
select select "ms"
select select "s"
select select "progressive"
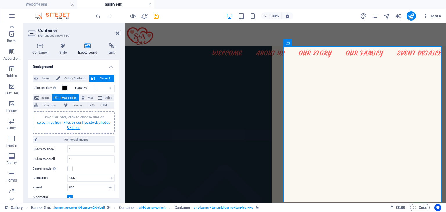
click at [93, 123] on link "select files from Files or our free stock photos & videos" at bounding box center [73, 124] width 73 height 9
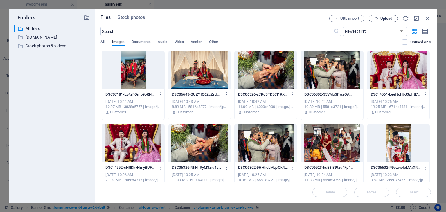
click at [381, 18] on span "Upload" at bounding box center [386, 18] width 12 height 3
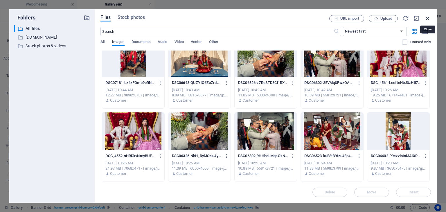
click at [389, 16] on icon "button" at bounding box center [427, 18] width 6 height 6
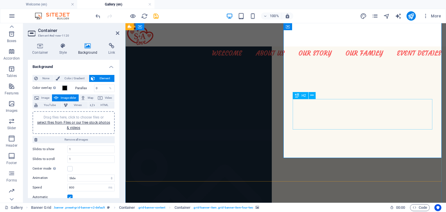
scroll to position [48, 0]
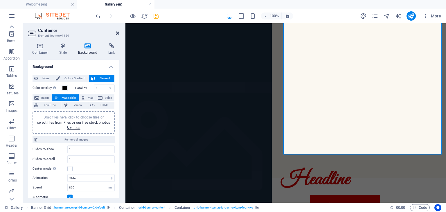
click at [116, 33] on icon at bounding box center [117, 33] width 3 height 5
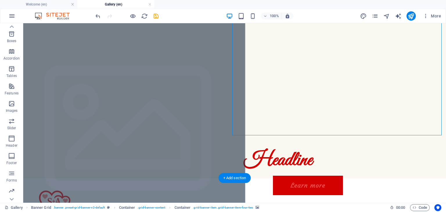
scroll to position [0, 0]
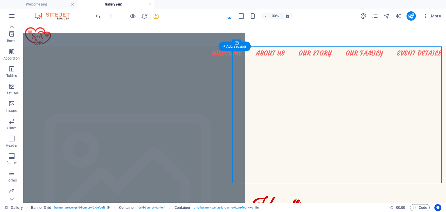
click at [81, 104] on figure at bounding box center [129, 183] width 232 height 301
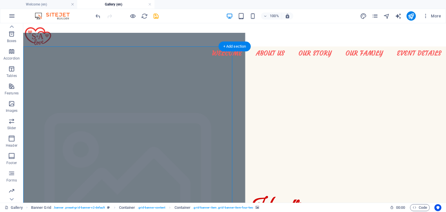
click at [81, 104] on figure at bounding box center [129, 183] width 232 height 301
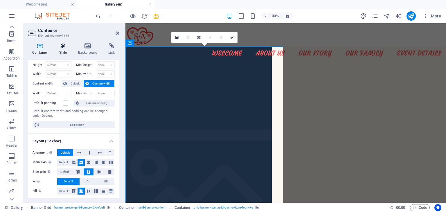
scroll to position [13, 0]
click at [59, 50] on h4 "Style" at bounding box center [64, 49] width 19 height 12
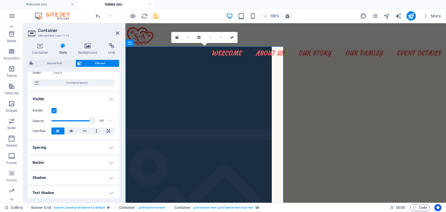
scroll to position [0, 0]
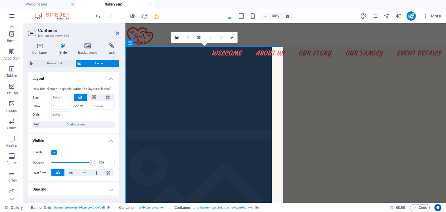
drag, startPoint x: 91, startPoint y: 50, endPoint x: 51, endPoint y: 71, distance: 44.8
click at [51, 71] on div "Container Style Background Link Size Height Default px rem % vh vw Min. height …" at bounding box center [73, 120] width 91 height 155
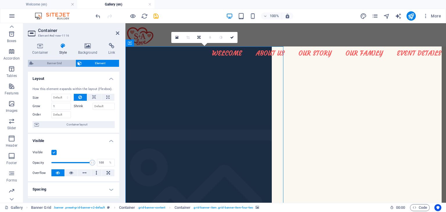
click at [56, 64] on span "Banner Grid" at bounding box center [54, 63] width 39 height 7
select select "vh"
select select "rem"
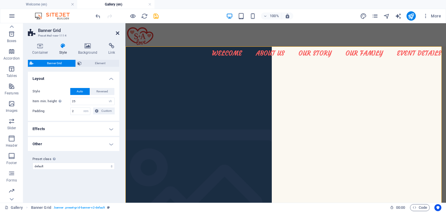
click at [118, 33] on icon at bounding box center [117, 33] width 3 height 5
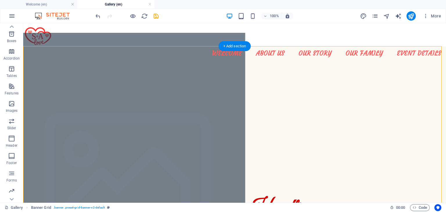
click at [113, 58] on figure at bounding box center [129, 183] width 232 height 301
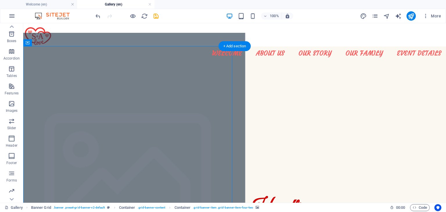
click at [113, 58] on figure at bounding box center [129, 183] width 232 height 301
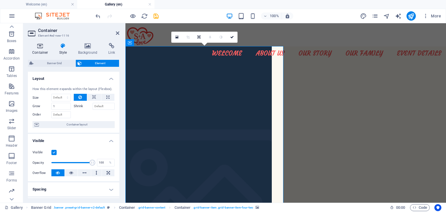
click at [44, 43] on icon at bounding box center [40, 46] width 25 height 6
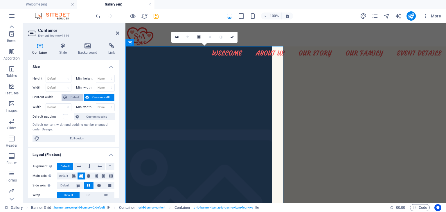
click at [73, 95] on span "Default" at bounding box center [74, 97] width 13 height 7
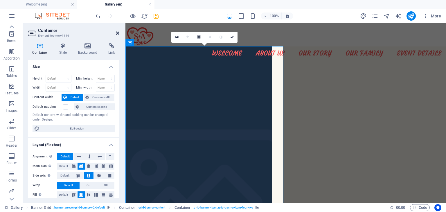
click at [117, 33] on icon at bounding box center [117, 33] width 3 height 5
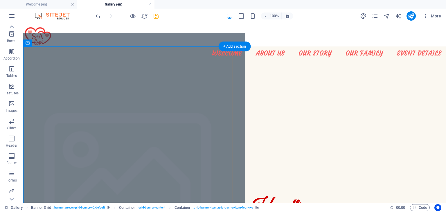
click at [101, 69] on figure at bounding box center [129, 183] width 232 height 301
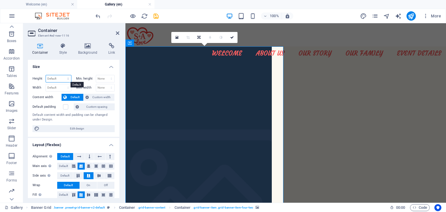
click at [59, 79] on select "Default px rem % vh vw" at bounding box center [58, 78] width 25 height 7
select select "px"
click at [62, 75] on select "Default px rem % vh vw" at bounding box center [58, 78] width 25 height 7
click at [55, 80] on input "1074" at bounding box center [58, 78] width 25 height 7
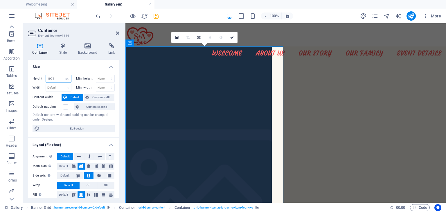
click at [55, 80] on input "1074" at bounding box center [58, 78] width 25 height 7
type input "2000"
click at [119, 32] on icon at bounding box center [117, 33] width 3 height 5
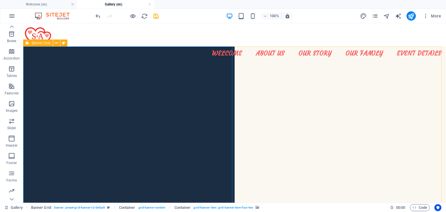
click at [42, 44] on span "Banner Grid" at bounding box center [41, 42] width 19 height 3
select select "vh"
select select "rem"
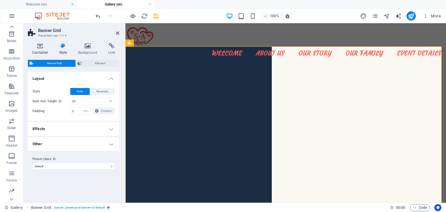
click at [39, 50] on h4 "Container" at bounding box center [41, 49] width 27 height 12
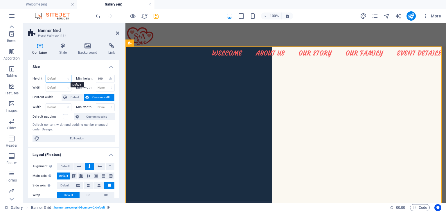
click at [63, 80] on select "Default px rem % vh vw" at bounding box center [58, 78] width 25 height 7
select select "px"
click at [62, 75] on select "Default px rem % vh vw" at bounding box center [58, 78] width 25 height 7
type input "2000"
drag, startPoint x: 118, startPoint y: 34, endPoint x: 121, endPoint y: 29, distance: 5.2
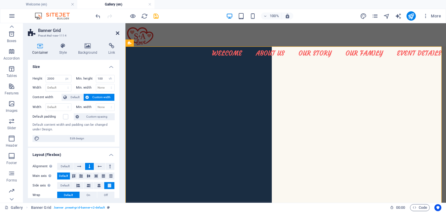
click at [118, 34] on icon at bounding box center [117, 33] width 3 height 5
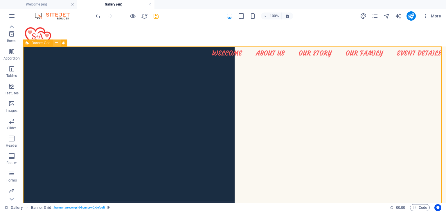
click at [57, 43] on icon at bounding box center [56, 43] width 3 height 6
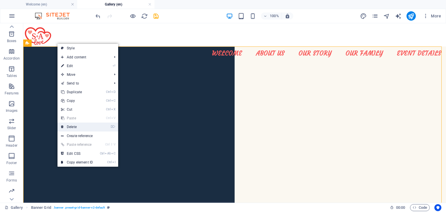
click at [87, 125] on link "⌦ Delete" at bounding box center [76, 126] width 39 height 9
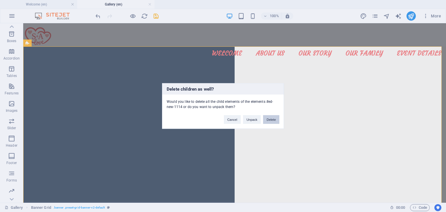
click at [269, 120] on button "Delete" at bounding box center [271, 119] width 16 height 9
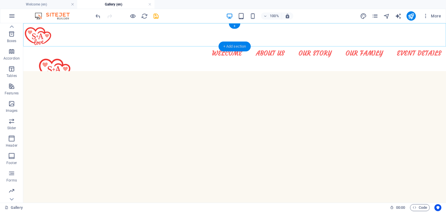
click at [243, 46] on div "+ Add section" at bounding box center [235, 46] width 32 height 10
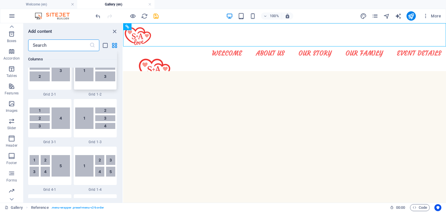
scroll to position [732, 0]
click at [100, 125] on img at bounding box center [95, 118] width 40 height 21
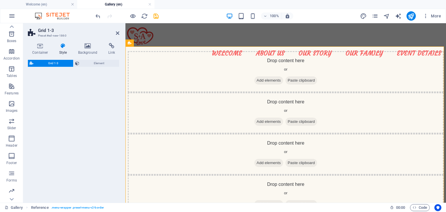
select select "rem"
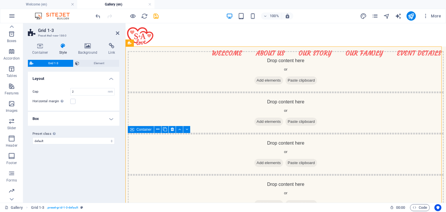
drag, startPoint x: 225, startPoint y: 148, endPoint x: 128, endPoint y: 167, distance: 99.5
click at [128, 167] on div "Drop content here or Add elements Paste clipboard Drop content here or Add elem…" at bounding box center [285, 133] width 320 height 174
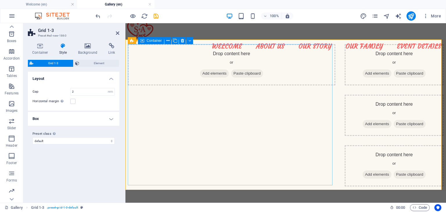
scroll to position [19, 0]
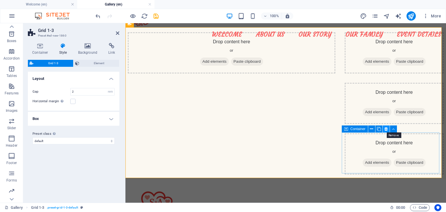
click at [386, 129] on icon at bounding box center [385, 129] width 3 height 6
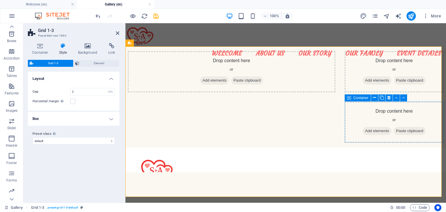
scroll to position [0, 0]
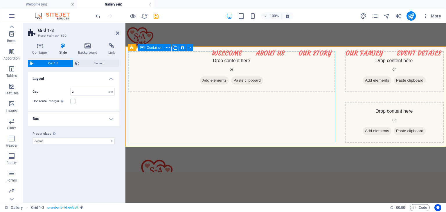
click at [212, 80] on span "Add elements" at bounding box center [214, 80] width 29 height 8
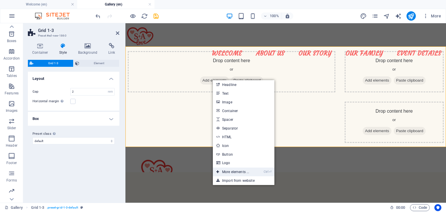
click at [227, 170] on link "Ctrl ⏎ More elements ..." at bounding box center [233, 171] width 40 height 9
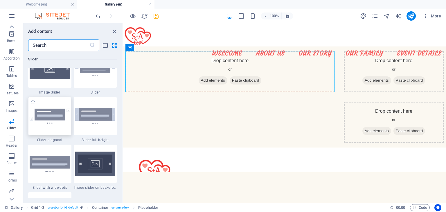
scroll to position [3364, 0]
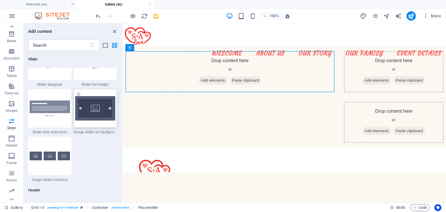
click at [97, 109] on img at bounding box center [95, 108] width 40 height 24
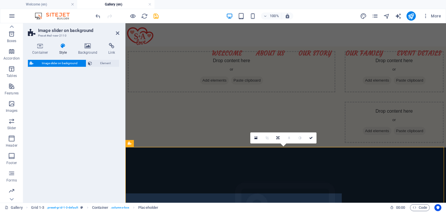
select select "rem"
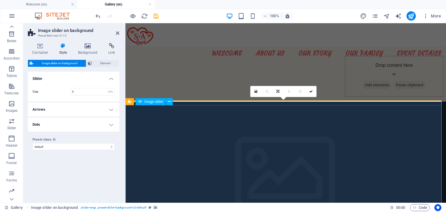
scroll to position [45, 0]
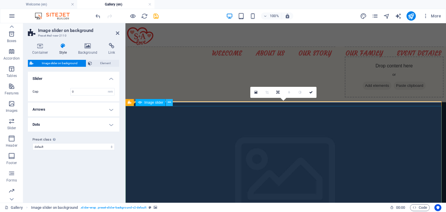
click at [168, 102] on icon at bounding box center [169, 102] width 3 height 6
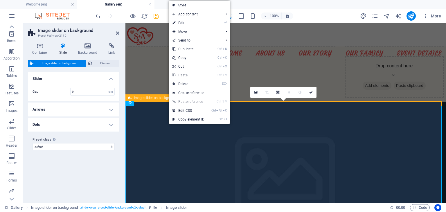
click at [137, 98] on span "Image slider on background" at bounding box center [155, 97] width 43 height 3
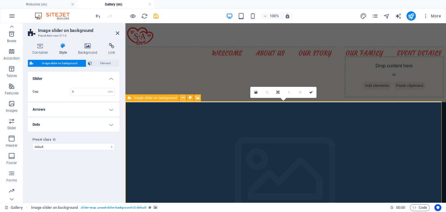
click at [182, 99] on icon at bounding box center [182, 98] width 3 height 6
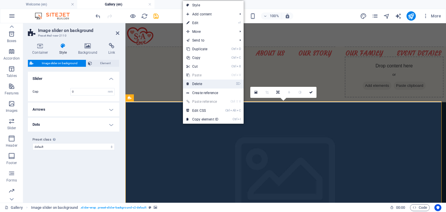
click at [197, 86] on link "⌦ Delete" at bounding box center [202, 84] width 39 height 9
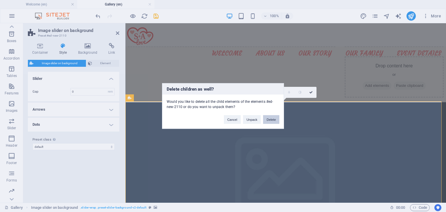
click at [266, 116] on button "Delete" at bounding box center [271, 119] width 16 height 9
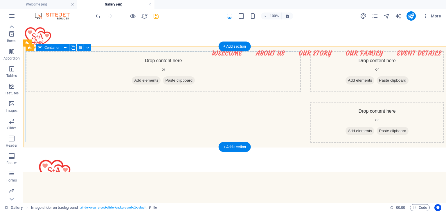
scroll to position [0, 0]
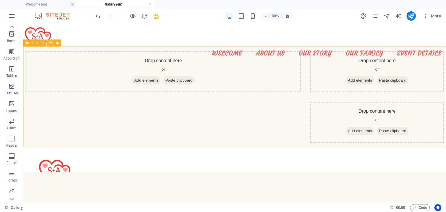
click at [51, 44] on icon at bounding box center [50, 43] width 3 height 6
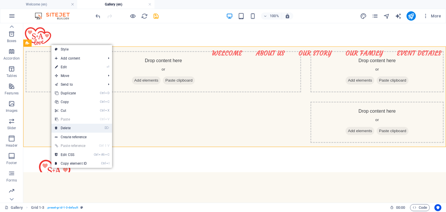
click at [66, 127] on link "⌦ Delete" at bounding box center [70, 128] width 39 height 9
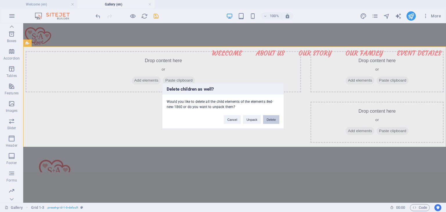
click at [268, 120] on button "Delete" at bounding box center [271, 119] width 16 height 9
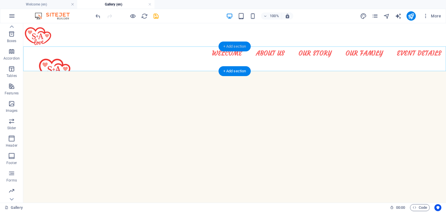
click at [240, 42] on div "+ Add section" at bounding box center [235, 46] width 32 height 10
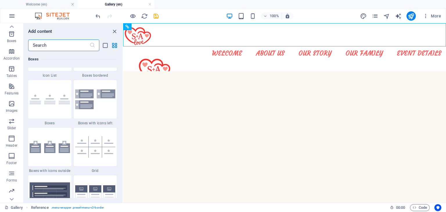
scroll to position [1666, 0]
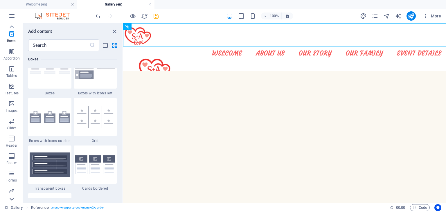
click at [11, 31] on icon at bounding box center [12, 27] width 8 height 8
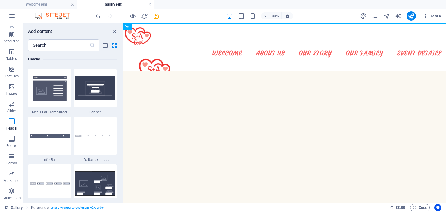
scroll to position [3784, 0]
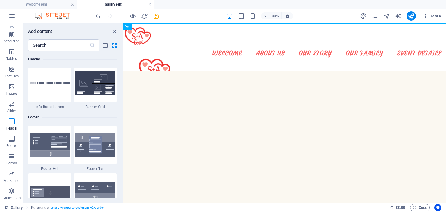
click at [95, 145] on img at bounding box center [95, 145] width 40 height 24
click at [123, 73] on div "Drag here to replace the existing content. Press “Ctrl” if you want to create a…" at bounding box center [284, 112] width 323 height 179
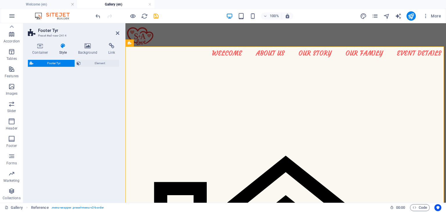
select select "rem"
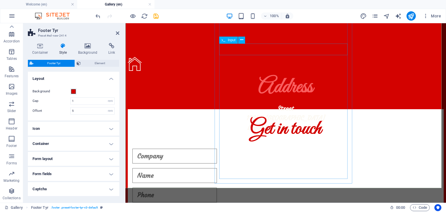
scroll to position [166, 0]
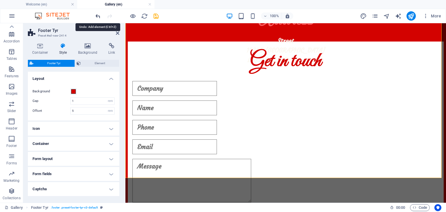
click at [99, 15] on icon "undo" at bounding box center [98, 16] width 7 height 7
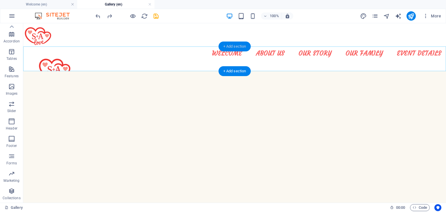
click at [239, 43] on div "+ Add section" at bounding box center [235, 46] width 32 height 10
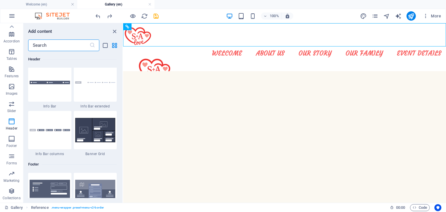
scroll to position [3736, 0]
click at [93, 128] on img at bounding box center [95, 130] width 40 height 24
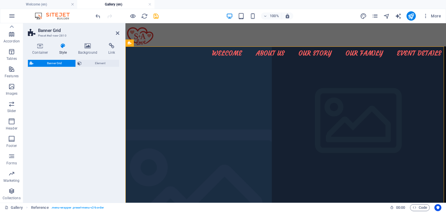
select select "vh"
select select "rem"
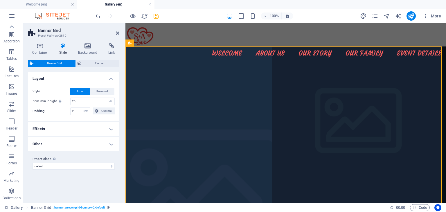
click at [115, 32] on h2 "Banner Grid" at bounding box center [78, 30] width 81 height 5
click at [117, 32] on icon at bounding box center [117, 33] width 3 height 5
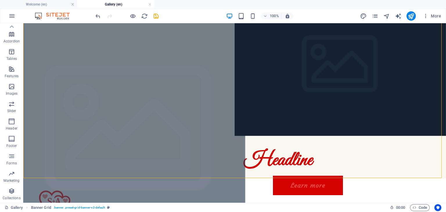
scroll to position [0, 0]
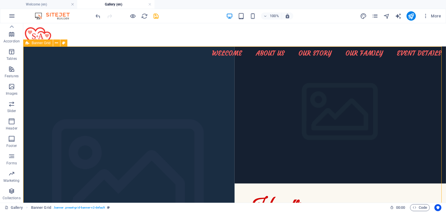
click at [26, 43] on icon at bounding box center [28, 42] width 4 height 7
select select "vh"
select select "rem"
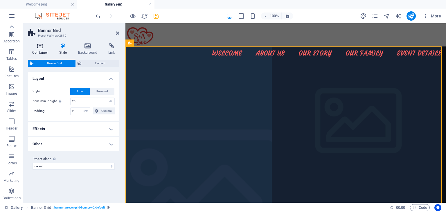
click at [37, 48] on icon at bounding box center [40, 46] width 25 height 6
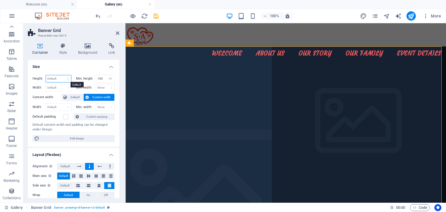
click at [63, 78] on select "Default px rem % vh vw" at bounding box center [58, 78] width 25 height 7
select select "px"
click at [62, 75] on select "Default px rem % vh vw" at bounding box center [58, 78] width 25 height 7
click at [58, 80] on input "618" at bounding box center [58, 78] width 25 height 7
type input "6"
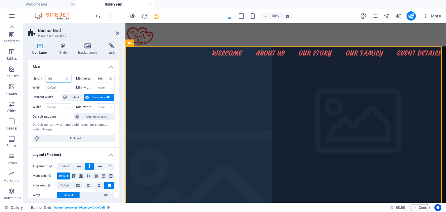
click at [58, 80] on input "100" at bounding box center [58, 78] width 25 height 7
type input "1000"
click at [118, 33] on icon at bounding box center [117, 33] width 3 height 5
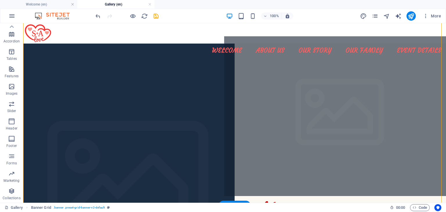
scroll to position [135, 0]
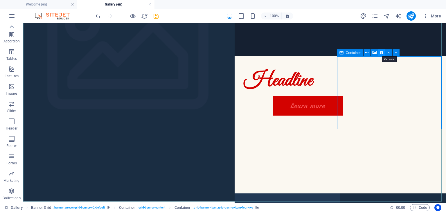
click at [380, 51] on icon at bounding box center [381, 53] width 3 height 6
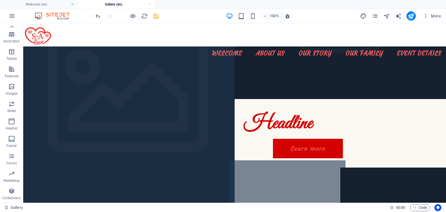
scroll to position [92, 0]
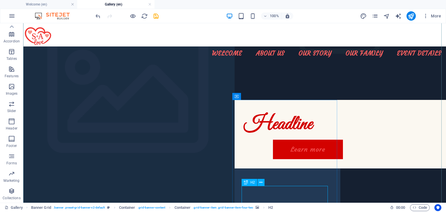
click at [250, 185] on div "H2" at bounding box center [248, 182] width 15 height 7
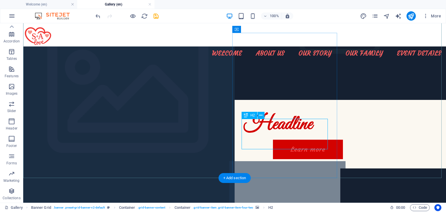
scroll to position [159, 0]
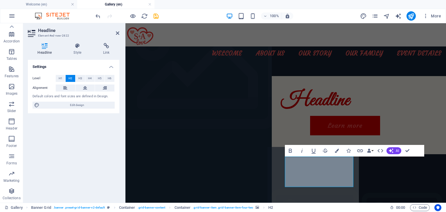
scroll to position [110, 0]
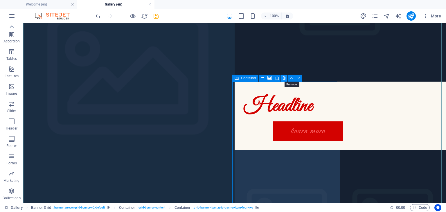
click at [282, 78] on icon at bounding box center [283, 78] width 3 height 6
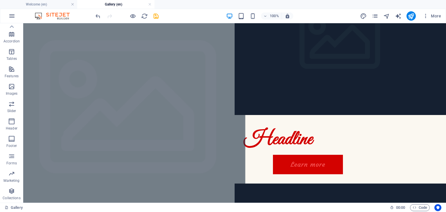
scroll to position [80, 0]
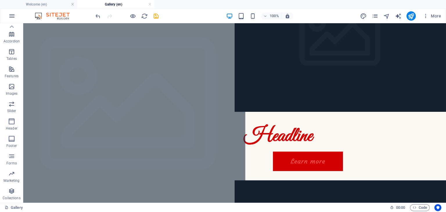
click at [154, 100] on figure at bounding box center [129, 111] width 232 height 319
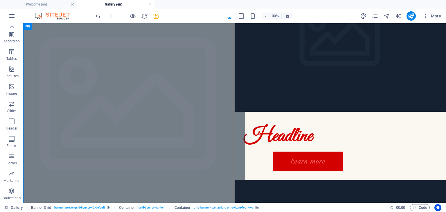
click at [154, 100] on figure at bounding box center [129, 111] width 232 height 319
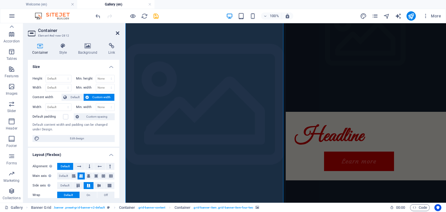
click at [118, 31] on icon at bounding box center [117, 33] width 3 height 5
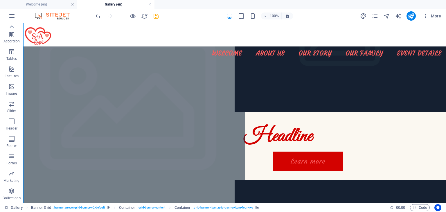
scroll to position [0, 0]
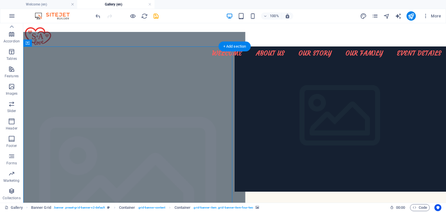
click at [33, 55] on figure at bounding box center [129, 191] width 232 height 319
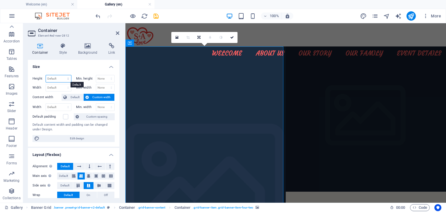
click at [67, 79] on select "Default px rem % vh vw" at bounding box center [58, 78] width 25 height 7
select select "px"
click at [62, 75] on select "Default px rem % vh vw" at bounding box center [58, 78] width 25 height 7
type input "800"
click at [117, 33] on icon at bounding box center [117, 33] width 3 height 5
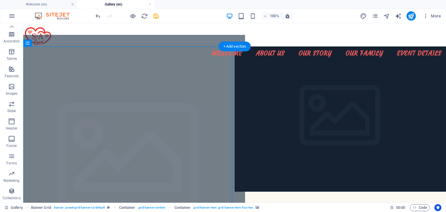
click at [160, 95] on figure at bounding box center [129, 162] width 232 height 255
select select "px"
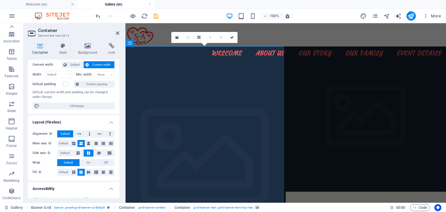
scroll to position [33, 0]
click at [90, 144] on button at bounding box center [88, 142] width 7 height 7
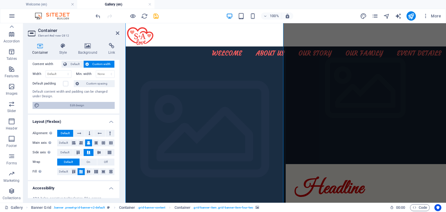
scroll to position [0, 0]
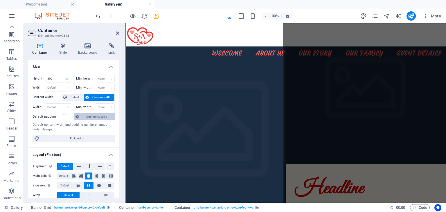
click at [79, 118] on icon at bounding box center [76, 116] width 3 height 7
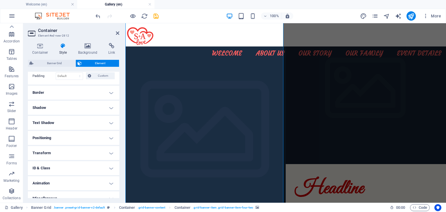
scroll to position [62, 0]
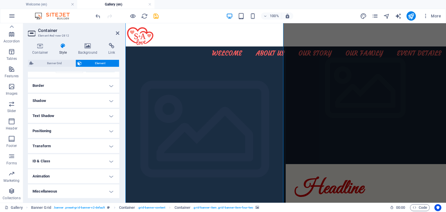
click at [72, 129] on h4 "Positioning" at bounding box center [73, 131] width 91 height 14
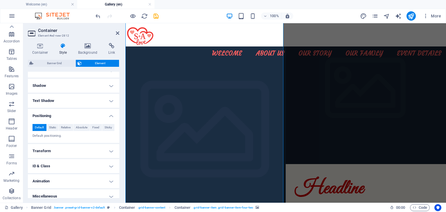
scroll to position [79, 0]
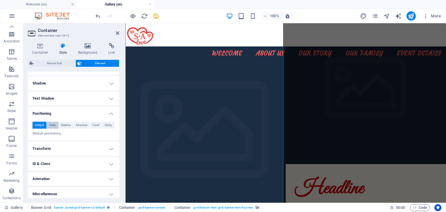
click at [56, 125] on button "Static" at bounding box center [53, 125] width 12 height 7
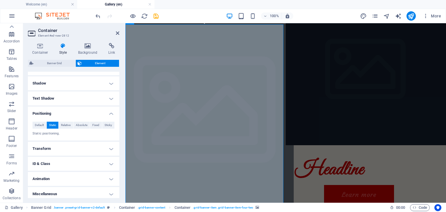
scroll to position [0, 0]
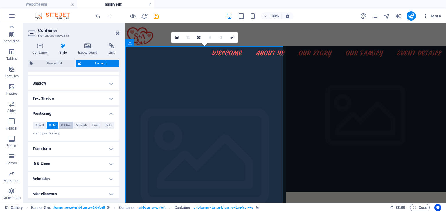
click at [68, 127] on span "Relative" at bounding box center [66, 125] width 10 height 7
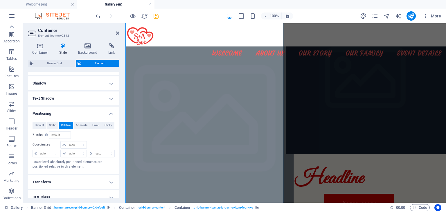
scroll to position [26, 0]
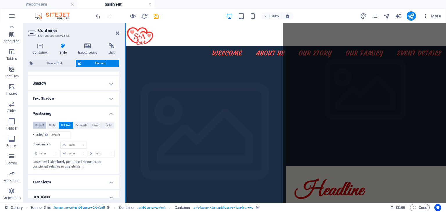
click at [35, 127] on span "Default" at bounding box center [39, 125] width 9 height 7
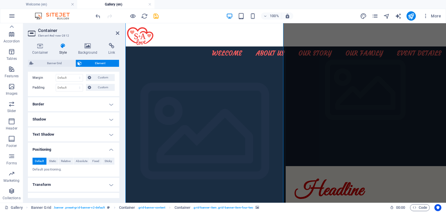
scroll to position [0, 0]
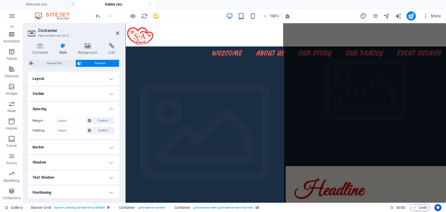
click at [62, 88] on h4 "Visible" at bounding box center [73, 94] width 91 height 14
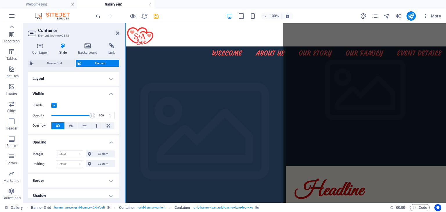
click at [69, 83] on h4 "Layout" at bounding box center [73, 79] width 91 height 14
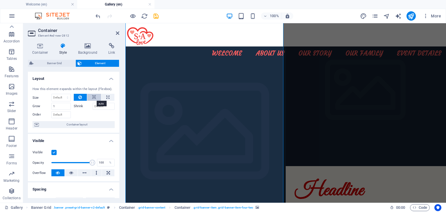
click at [94, 98] on icon at bounding box center [94, 97] width 4 height 7
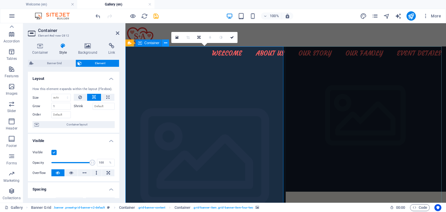
click at [165, 43] on icon at bounding box center [165, 43] width 3 height 6
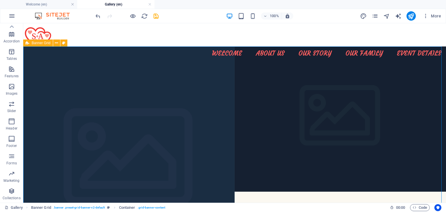
click at [31, 43] on div "Banner Grid" at bounding box center [38, 42] width 30 height 7
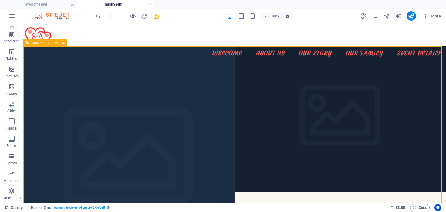
click at [31, 43] on div "Banner Grid" at bounding box center [38, 42] width 30 height 7
select select "px"
select select "vh"
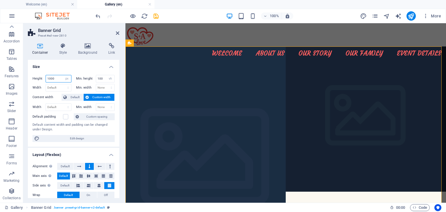
drag, startPoint x: 58, startPoint y: 76, endPoint x: 45, endPoint y: 79, distance: 13.7
click at [45, 79] on div "Height 1000 Default px rem % vh vw" at bounding box center [52, 79] width 39 height 8
type input "800"
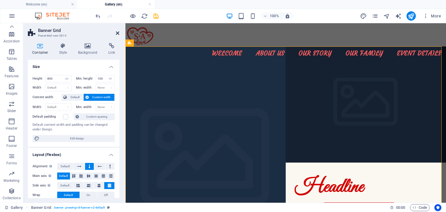
click at [118, 33] on icon at bounding box center [117, 33] width 3 height 5
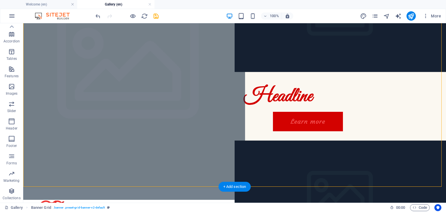
scroll to position [92, 0]
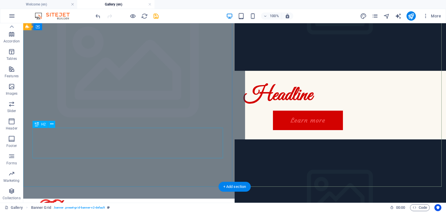
click at [82, 196] on div "Headline" at bounding box center [129, 211] width 193 height 30
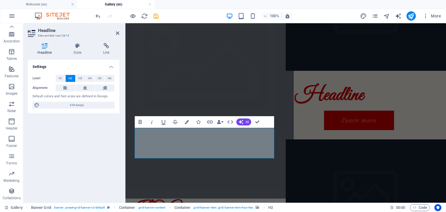
scroll to position [61, 0]
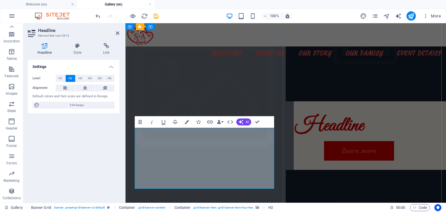
drag, startPoint x: 210, startPoint y: 176, endPoint x: 135, endPoint y: 144, distance: 81.5
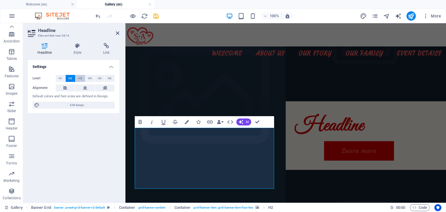
click at [81, 76] on span "H3" at bounding box center [80, 78] width 4 height 7
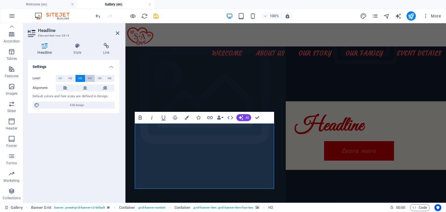
click at [91, 76] on span "H4" at bounding box center [90, 78] width 4 height 7
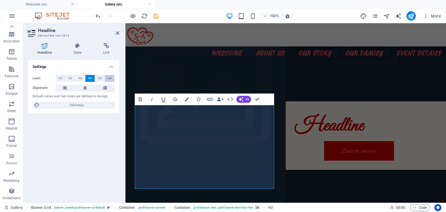
click at [110, 77] on span "H6" at bounding box center [110, 78] width 4 height 7
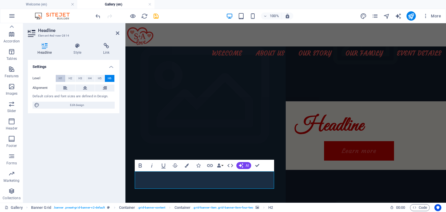
click at [57, 80] on button "H1" at bounding box center [61, 78] width 10 height 7
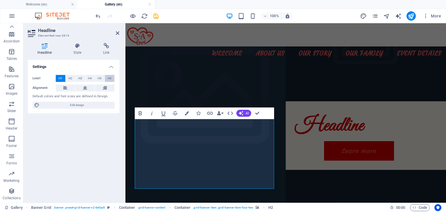
click at [109, 76] on span "H6" at bounding box center [110, 78] width 4 height 7
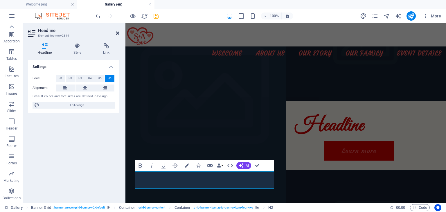
click at [117, 34] on icon at bounding box center [117, 33] width 3 height 5
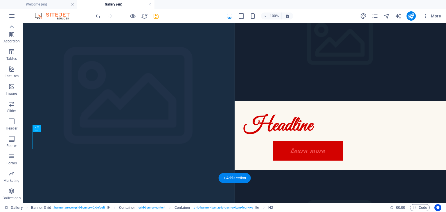
scroll to position [101, 0]
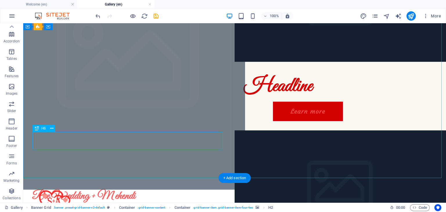
click at [120, 187] on div "Pre Wedding + M ehendi" at bounding box center [129, 195] width 193 height 17
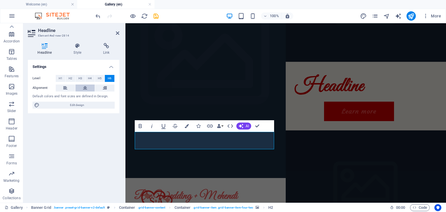
click at [85, 88] on icon at bounding box center [85, 87] width 4 height 7
click at [119, 35] on icon at bounding box center [117, 33] width 3 height 5
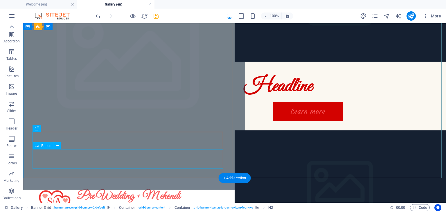
click at [131, 205] on div "Learn more" at bounding box center [129, 214] width 193 height 19
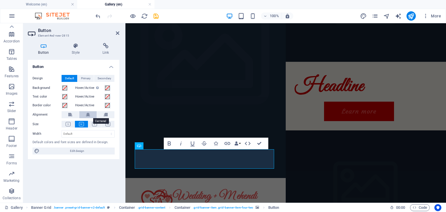
click at [86, 118] on icon at bounding box center [88, 114] width 4 height 7
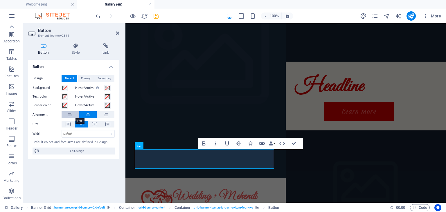
click at [69, 117] on icon at bounding box center [70, 114] width 4 height 7
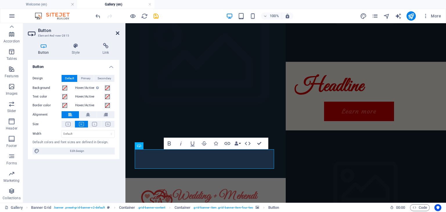
click at [117, 34] on icon at bounding box center [117, 33] width 3 height 5
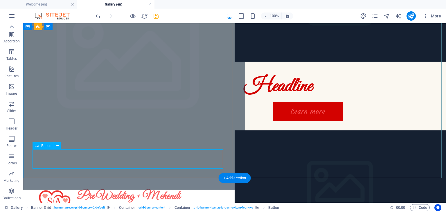
click at [103, 205] on div "Learn more" at bounding box center [129, 214] width 193 height 19
click at [134, 205] on div "Learn more" at bounding box center [129, 214] width 193 height 19
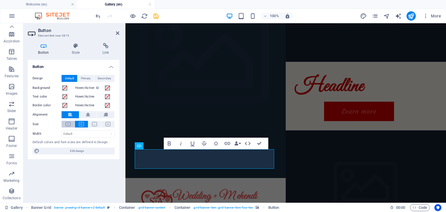
click at [67, 124] on icon at bounding box center [68, 124] width 5 height 4
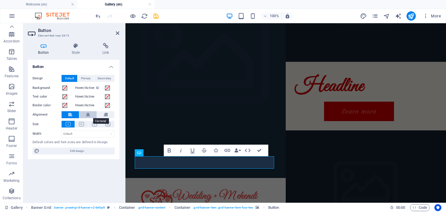
click at [88, 113] on icon at bounding box center [88, 114] width 4 height 7
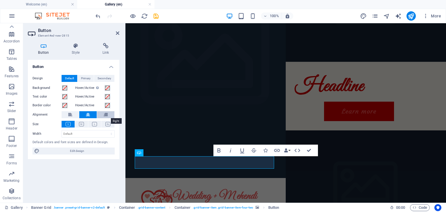
click at [104, 114] on icon at bounding box center [106, 114] width 4 height 7
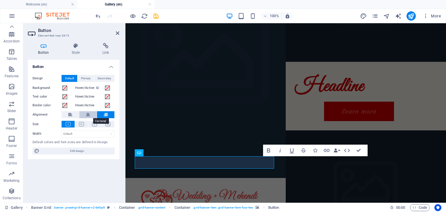
click at [84, 114] on button at bounding box center [87, 114] width 17 height 7
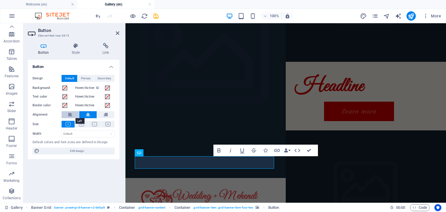
click at [73, 114] on button at bounding box center [70, 114] width 17 height 7
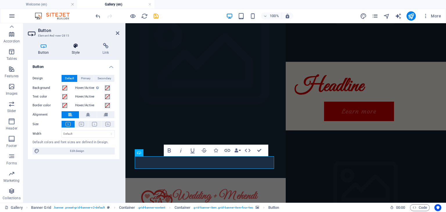
click at [80, 48] on icon at bounding box center [76, 46] width 28 height 6
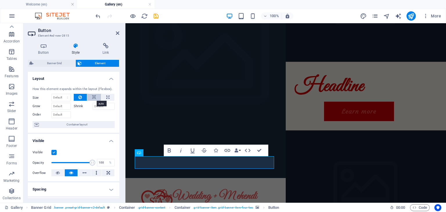
click at [92, 99] on icon at bounding box center [94, 97] width 4 height 7
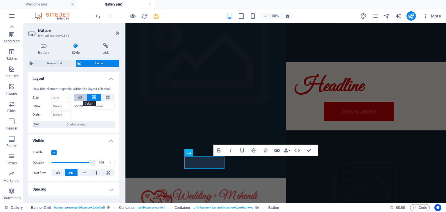
click at [79, 98] on icon at bounding box center [79, 97] width 3 height 7
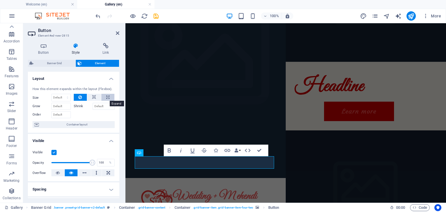
click at [107, 97] on icon at bounding box center [107, 97] width 3 height 7
type input "100"
select select "%"
click at [80, 98] on icon at bounding box center [79, 97] width 3 height 7
select select "DISABLED_OPTION_VALUE"
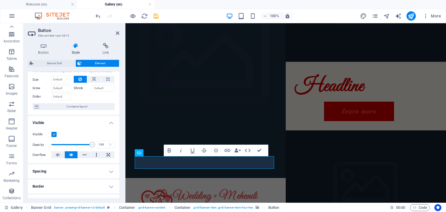
scroll to position [14, 0]
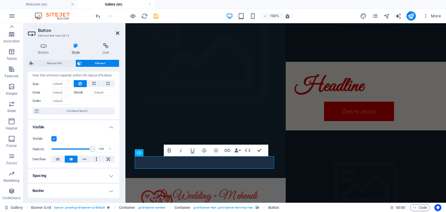
click at [116, 32] on icon at bounding box center [117, 33] width 3 height 5
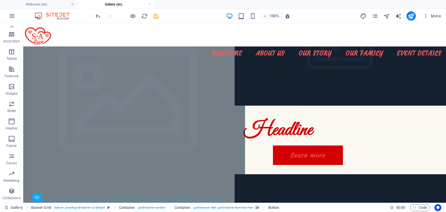
scroll to position [56, 0]
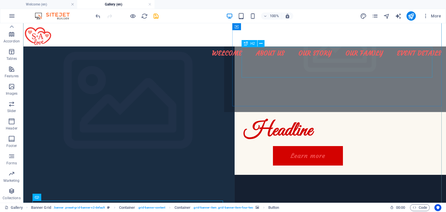
click at [289, 115] on div "Headline" at bounding box center [340, 130] width 193 height 30
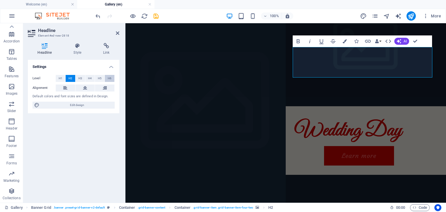
click at [110, 79] on span "H6" at bounding box center [110, 78] width 4 height 7
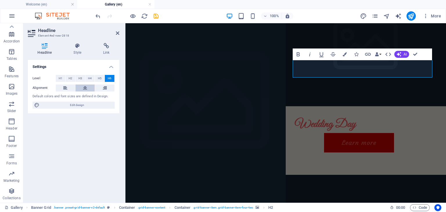
click at [81, 86] on button at bounding box center [84, 87] width 19 height 7
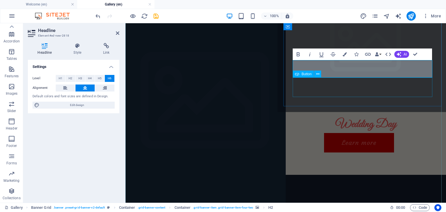
click at [326, 133] on div "Learn more" at bounding box center [366, 142] width 142 height 19
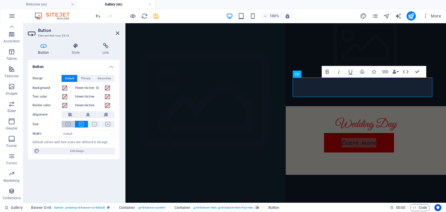
click at [70, 124] on icon at bounding box center [68, 124] width 5 height 4
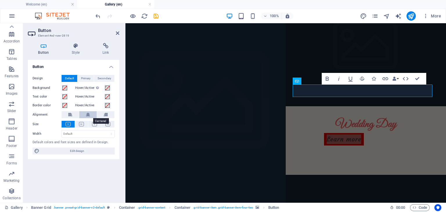
click at [90, 116] on icon at bounding box center [88, 114] width 4 height 7
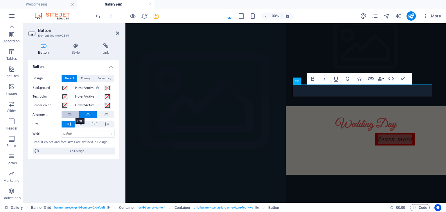
click at [75, 116] on button at bounding box center [70, 114] width 17 height 7
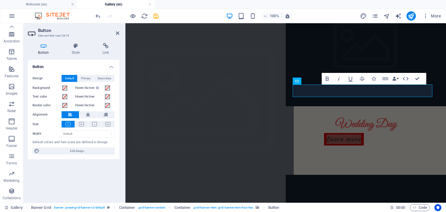
scroll to position [101, 0]
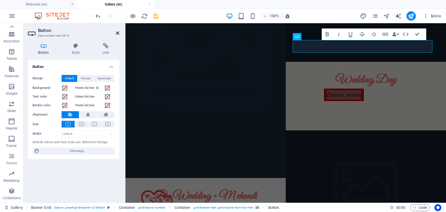
click at [118, 33] on icon at bounding box center [117, 33] width 3 height 5
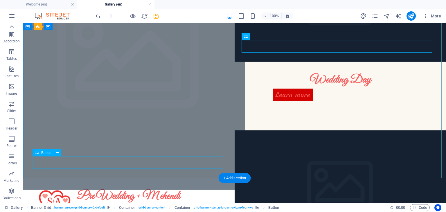
click at [100, 205] on div "Learn more" at bounding box center [129, 211] width 193 height 12
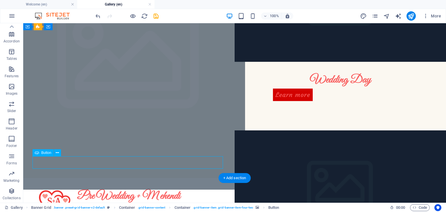
click at [100, 205] on div "Learn more" at bounding box center [129, 211] width 193 height 12
click at [103, 205] on div "See full Album" at bounding box center [129, 211] width 193 height 12
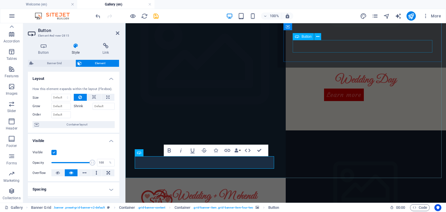
click at [337, 89] on div "Learn more" at bounding box center [366, 95] width 142 height 12
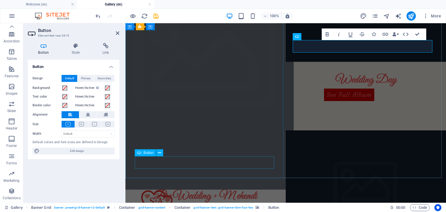
click at [183, 205] on div "See full Album" at bounding box center [206, 211] width 142 height 12
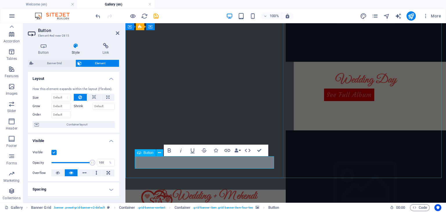
click at [182, 205] on link "See full Album" at bounding box center [189, 211] width 50 height 12
click at [189, 205] on link "See full Album" at bounding box center [189, 211] width 50 height 12
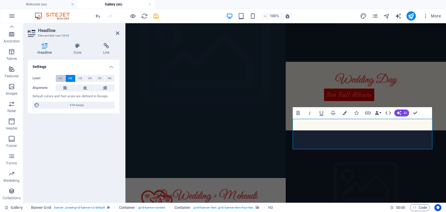
click at [56, 75] on button "H1" at bounding box center [61, 78] width 10 height 7
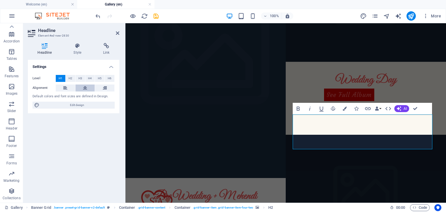
click at [87, 86] on button at bounding box center [84, 87] width 19 height 7
click at [110, 77] on span "H6" at bounding box center [110, 78] width 4 height 7
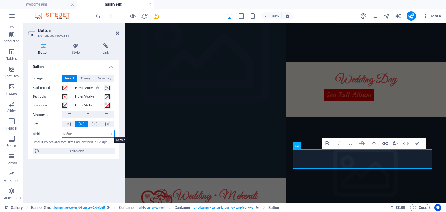
click at [82, 133] on select "Default px rem % em vh vw" at bounding box center [88, 133] width 53 height 7
click at [70, 126] on icon at bounding box center [68, 124] width 5 height 4
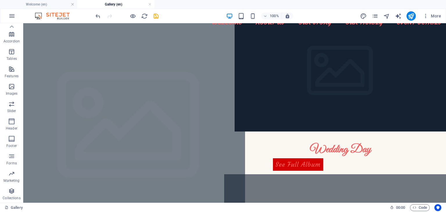
scroll to position [0, 0]
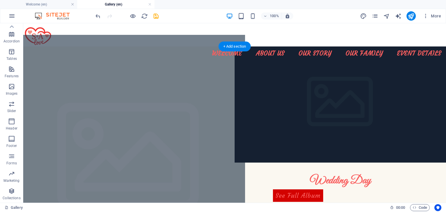
click at [187, 107] on figure at bounding box center [129, 162] width 232 height 255
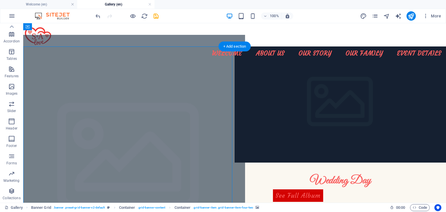
click at [187, 107] on figure at bounding box center [129, 162] width 232 height 255
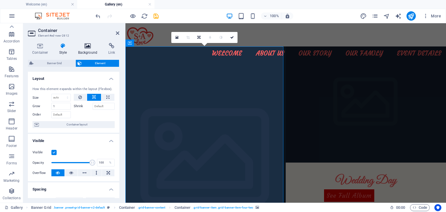
click at [88, 53] on h4 "Background" at bounding box center [89, 49] width 30 height 12
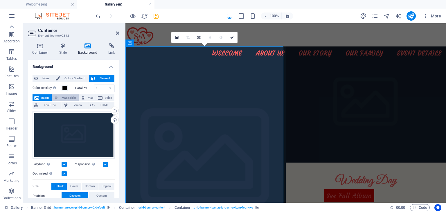
click at [69, 96] on span "Image slider" at bounding box center [68, 97] width 17 height 7
select select "ms"
select select "s"
select select "progressive"
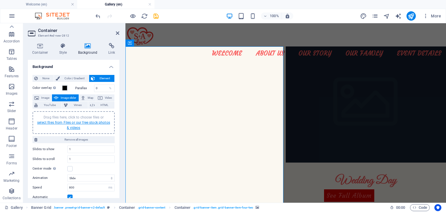
click at [101, 123] on link "select files from Files or our free stock photos & videos" at bounding box center [73, 124] width 73 height 9
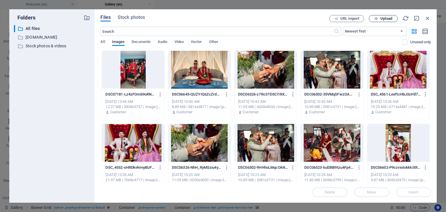
click at [377, 19] on icon "button" at bounding box center [376, 19] width 4 height 4
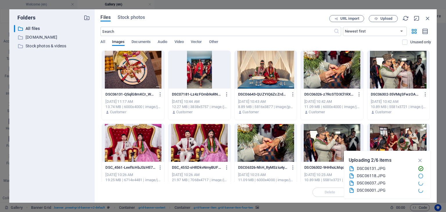
click at [112, 82] on div at bounding box center [133, 70] width 62 height 38
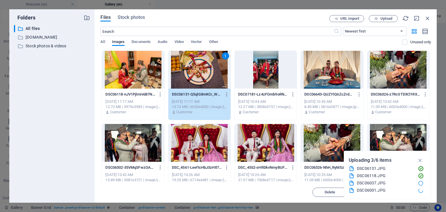
click at [137, 87] on div at bounding box center [133, 70] width 62 height 38
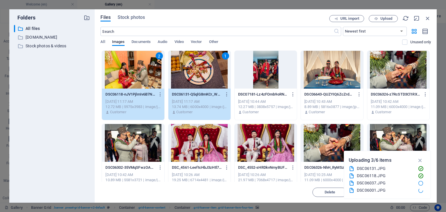
click at [137, 87] on div "2" at bounding box center [133, 70] width 62 height 38
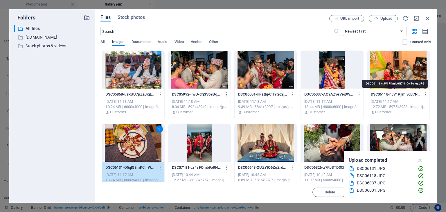
click at [389, 96] on p "DSC06118-nJV1PjlmIv6B7Nh0w5eikg.JPG" at bounding box center [396, 94] width 50 height 5
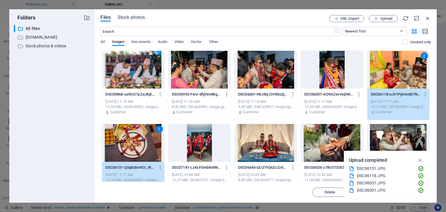
click at [224, 92] on icon "button" at bounding box center [227, 94] width 6 height 5
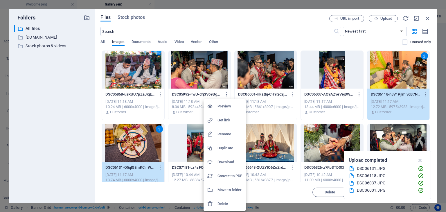
click at [213, 73] on div at bounding box center [223, 106] width 446 height 212
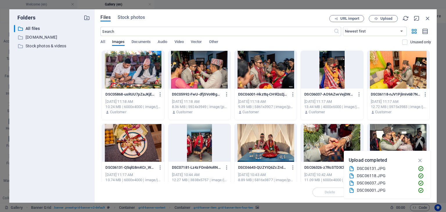
click at [389, 72] on div at bounding box center [398, 70] width 62 height 38
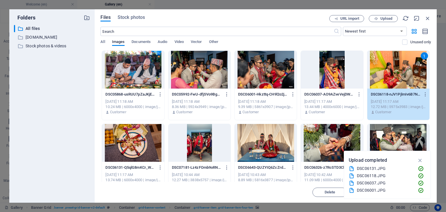
click at [389, 73] on div "1" at bounding box center [398, 70] width 62 height 38
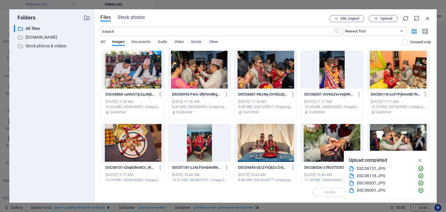
click at [133, 79] on div at bounding box center [133, 70] width 62 height 38
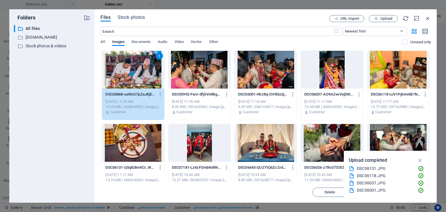
click at [135, 125] on div at bounding box center [133, 143] width 62 height 38
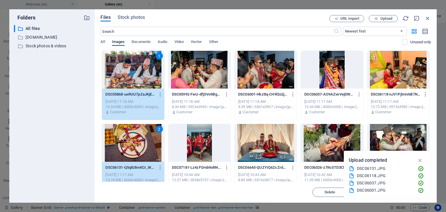
click at [389, 74] on div at bounding box center [398, 70] width 62 height 38
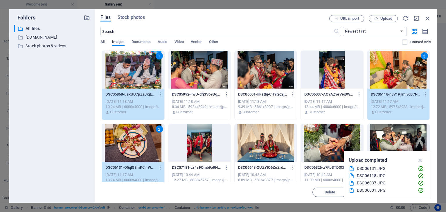
click at [199, 72] on div at bounding box center [199, 70] width 62 height 38
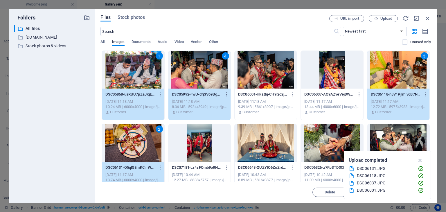
click at [254, 66] on div at bounding box center [265, 70] width 62 height 38
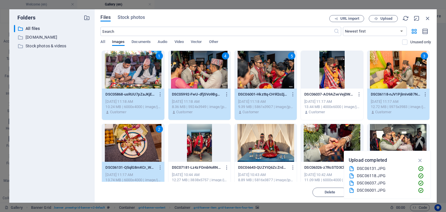
click at [304, 67] on div at bounding box center [332, 70] width 62 height 38
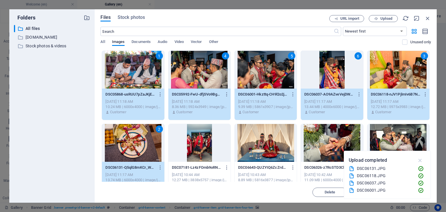
click at [389, 160] on icon "button" at bounding box center [420, 160] width 7 height 6
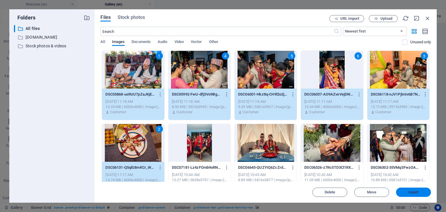
click at [389, 191] on span "Insert" at bounding box center [413, 191] width 30 height 3
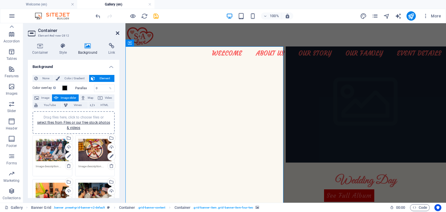
click at [116, 33] on icon at bounding box center [117, 33] width 3 height 5
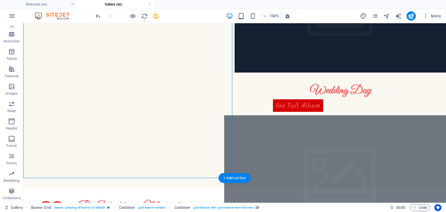
scroll to position [101, 0]
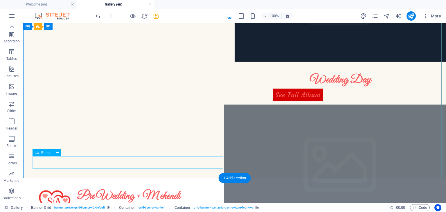
click at [120, 205] on div "See Full Album" at bounding box center [129, 211] width 193 height 12
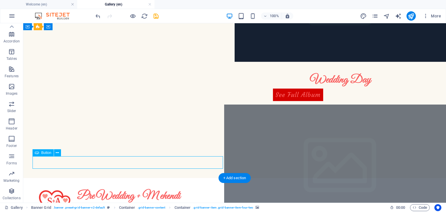
click at [120, 205] on div "See Full Album" at bounding box center [129, 211] width 193 height 12
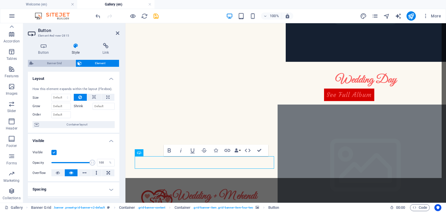
click at [45, 60] on span "Banner Grid" at bounding box center [54, 63] width 39 height 7
select select "px"
select select "vh"
select select "rem"
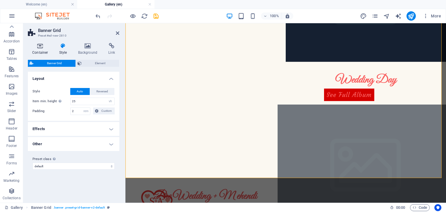
click at [43, 48] on icon at bounding box center [40, 46] width 25 height 6
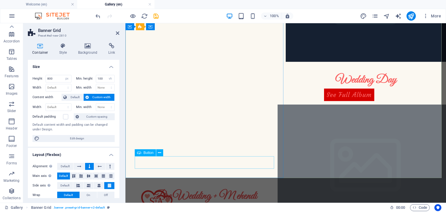
click at [228, 205] on div "See Full Album" at bounding box center [206, 211] width 142 height 12
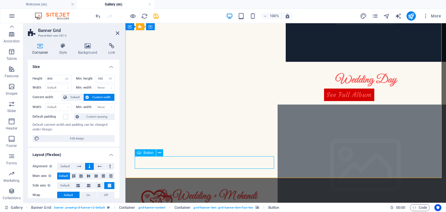
click at [228, 205] on div "See Full Album" at bounding box center [206, 211] width 142 height 12
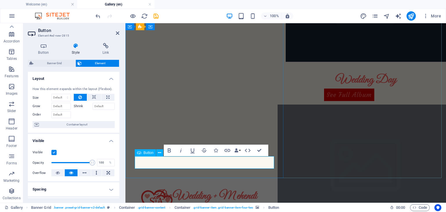
click at [231, 205] on div "See Full Album" at bounding box center [206, 211] width 142 height 12
click at [213, 205] on link "See Full Album" at bounding box center [189, 211] width 50 height 12
click at [149, 154] on span "Button" at bounding box center [148, 152] width 10 height 3
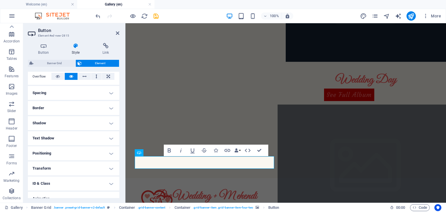
scroll to position [102, 0]
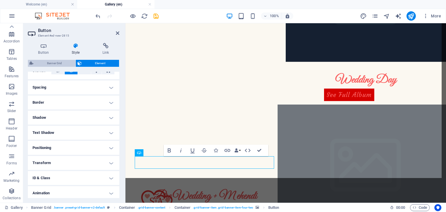
click at [52, 63] on span "Banner Grid" at bounding box center [54, 63] width 39 height 7
select select "vh"
select select "rem"
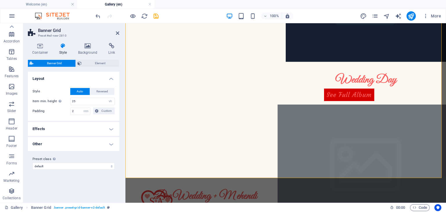
click at [66, 127] on h4 "Effects" at bounding box center [73, 129] width 91 height 14
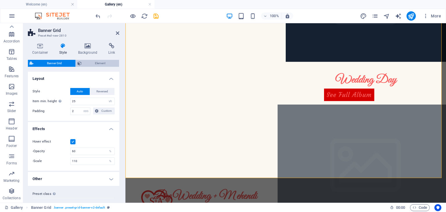
click at [85, 62] on span "Element" at bounding box center [100, 63] width 34 height 7
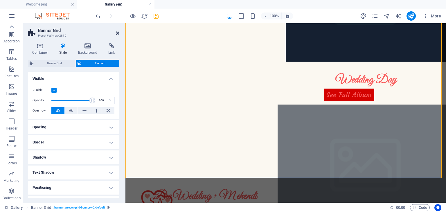
click at [116, 34] on icon at bounding box center [117, 33] width 3 height 5
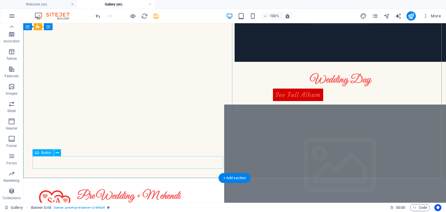
click at [138, 205] on div "See Full Album" at bounding box center [129, 211] width 193 height 12
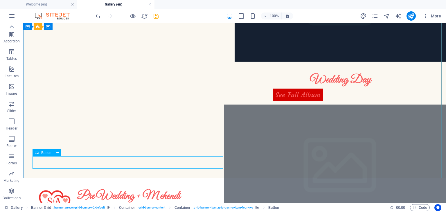
click at [43, 154] on span "Button" at bounding box center [46, 152] width 10 height 3
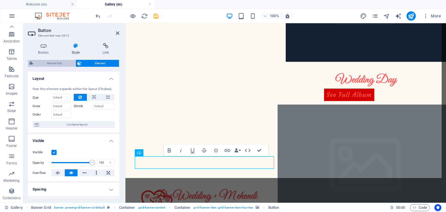
click at [57, 65] on span "Banner Grid" at bounding box center [54, 63] width 39 height 7
select select "vh"
select select "rem"
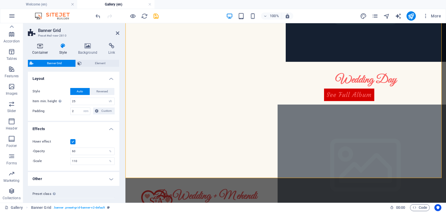
click at [38, 47] on icon at bounding box center [40, 46] width 25 height 6
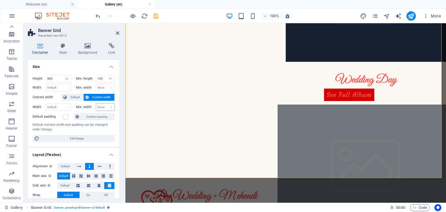
scroll to position [68, 0]
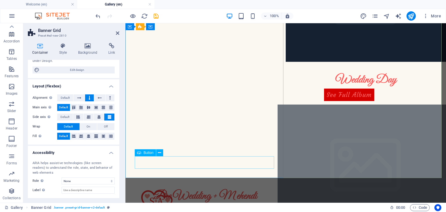
click at [202, 205] on div "See Full Album" at bounding box center [206, 211] width 142 height 12
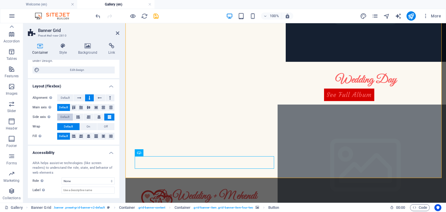
click at [66, 116] on span "Default" at bounding box center [64, 116] width 9 height 7
click at [88, 116] on icon at bounding box center [88, 116] width 3 height 7
click at [63, 53] on h4 "Style" at bounding box center [64, 49] width 19 height 12
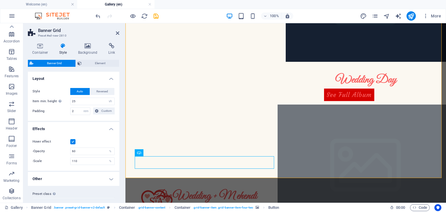
scroll to position [10, 0]
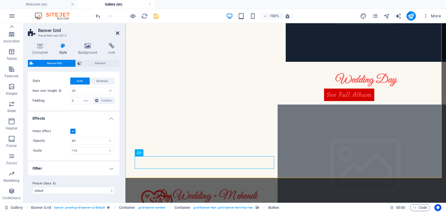
click at [117, 33] on icon at bounding box center [117, 33] width 3 height 5
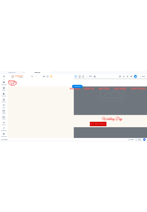
scroll to position [0, 0]
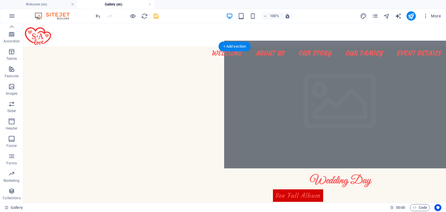
click at [323, 88] on figure at bounding box center [340, 105] width 232 height 128
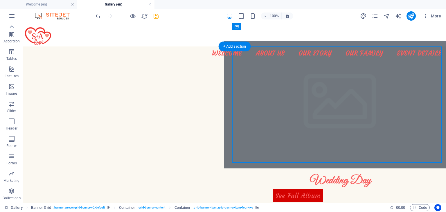
click at [323, 88] on figure at bounding box center [340, 105] width 232 height 128
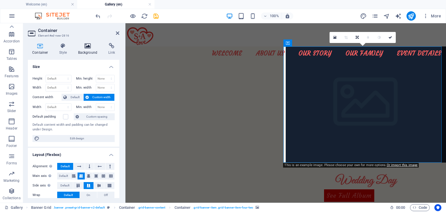
click at [92, 51] on h4 "Background" at bounding box center [89, 49] width 30 height 12
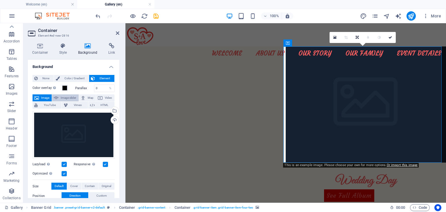
click at [66, 100] on span "Image slider" at bounding box center [68, 97] width 17 height 7
select select "ms"
select select "s"
select select "progressive"
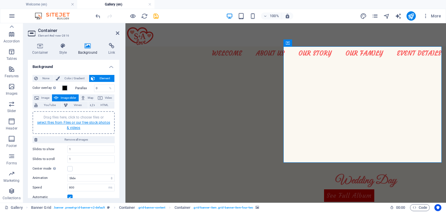
click at [75, 124] on link "select files from Files or our free stock photos & videos" at bounding box center [73, 124] width 73 height 9
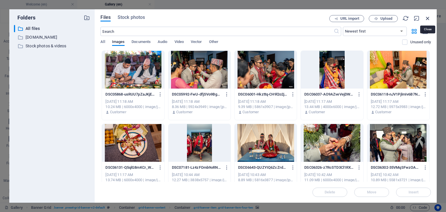
click at [389, 18] on icon "button" at bounding box center [427, 18] width 6 height 6
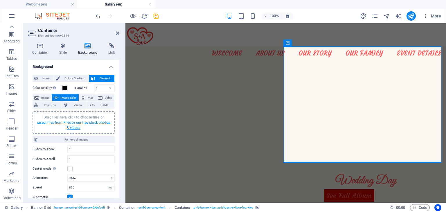
click at [72, 128] on link "select files from Files or our free stock photos & videos" at bounding box center [73, 124] width 73 height 9
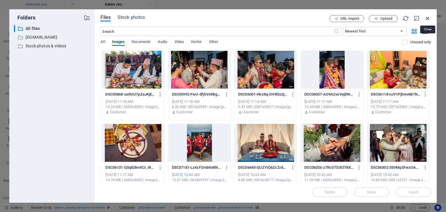
click at [389, 17] on icon "button" at bounding box center [427, 18] width 6 height 6
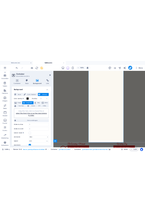
scroll to position [88, 0]
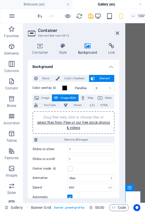
select select "ms"
select select "s"
select select "progressive"
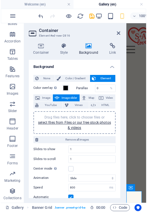
scroll to position [88, 0]
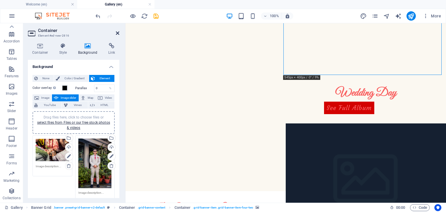
click at [116, 31] on icon at bounding box center [117, 33] width 3 height 5
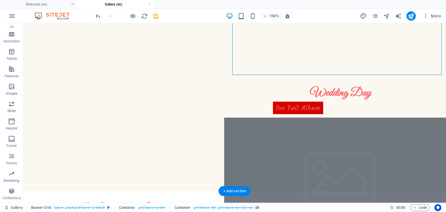
click at [145, 133] on figure at bounding box center [340, 182] width 232 height 128
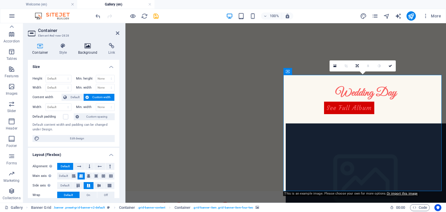
click at [86, 46] on icon at bounding box center [88, 46] width 28 height 6
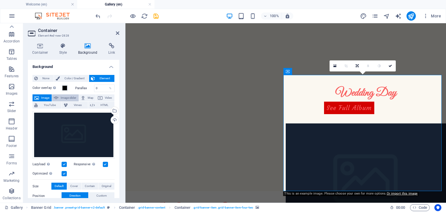
click at [69, 97] on span "Image slider" at bounding box center [68, 97] width 17 height 7
select select "ms"
select select "s"
select select "progressive"
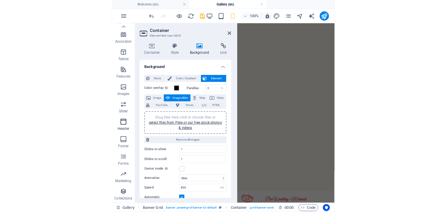
scroll to position [82, 0]
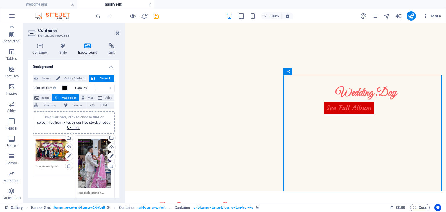
click at [115, 33] on header "Container Element #ed-new-2828" at bounding box center [73, 30] width 91 height 15
click at [117, 33] on icon at bounding box center [117, 33] width 3 height 5
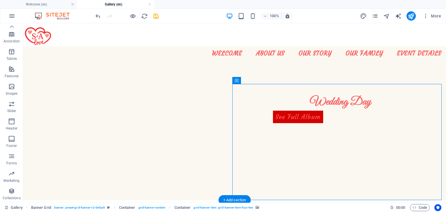
scroll to position [78, 0]
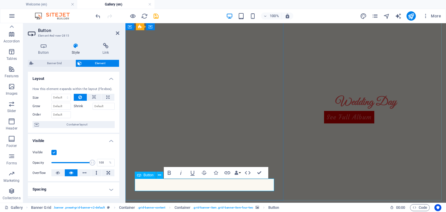
click at [36, 53] on h4 "Button" at bounding box center [45, 49] width 34 height 12
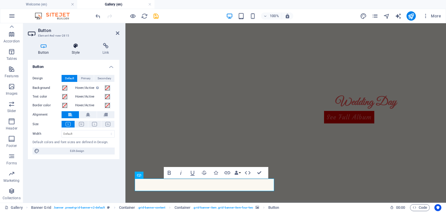
click at [80, 53] on h4 "Style" at bounding box center [77, 49] width 31 height 12
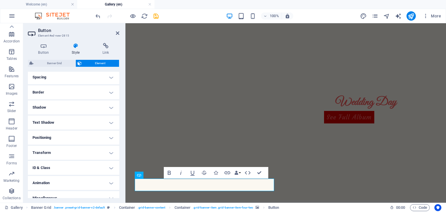
scroll to position [119, 0]
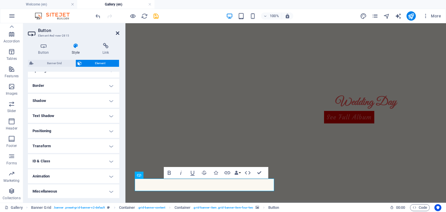
click at [116, 35] on icon at bounding box center [117, 33] width 3 height 5
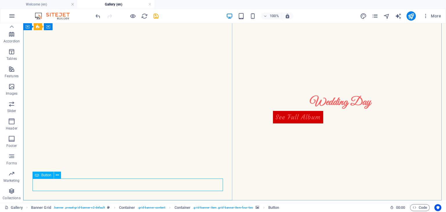
click at [46, 177] on span "Button" at bounding box center [46, 174] width 10 height 3
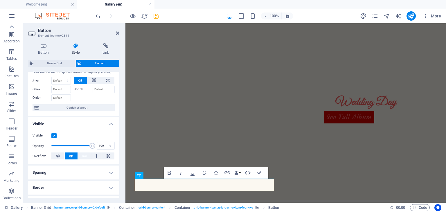
scroll to position [0, 0]
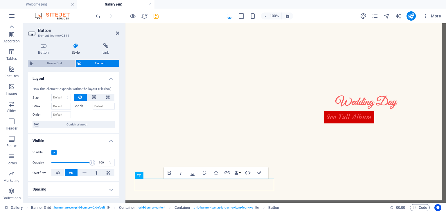
click at [48, 64] on span "Banner Grid" at bounding box center [54, 63] width 39 height 7
select select "vh"
select select "rem"
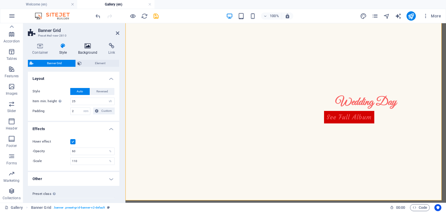
click at [83, 48] on icon at bounding box center [88, 46] width 28 height 6
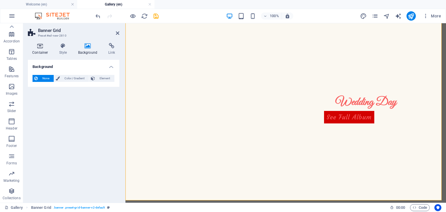
click at [38, 50] on h4 "Container" at bounding box center [41, 49] width 27 height 12
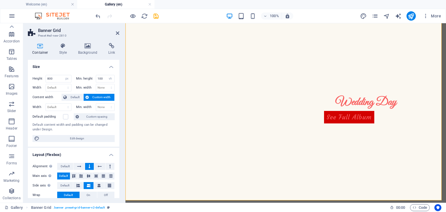
scroll to position [96, 0]
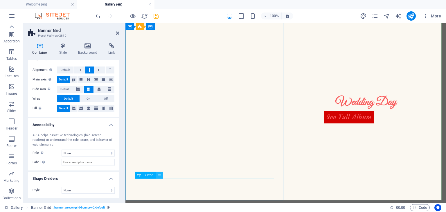
click at [145, 175] on icon at bounding box center [159, 175] width 3 height 6
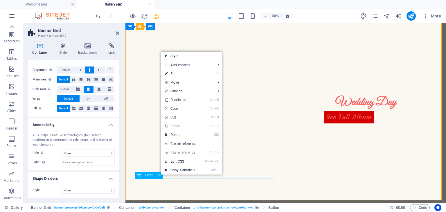
click at [145, 176] on span "Button" at bounding box center [148, 174] width 10 height 3
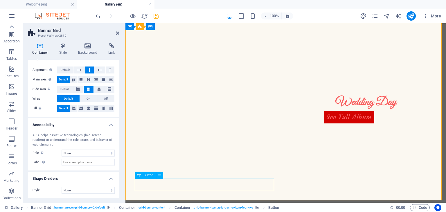
click at [145, 176] on span "Button" at bounding box center [148, 174] width 10 height 3
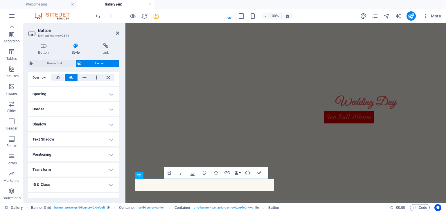
scroll to position [119, 0]
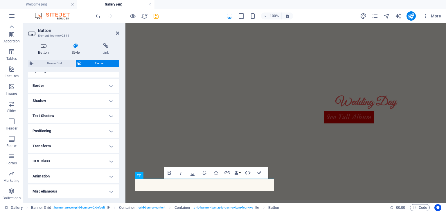
click at [48, 49] on h4 "Button" at bounding box center [45, 49] width 34 height 12
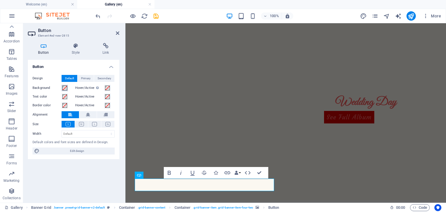
click at [65, 88] on span at bounding box center [64, 88] width 5 height 5
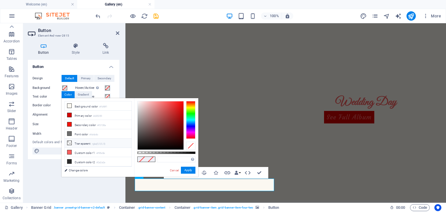
click at [91, 144] on li "Transparent rgba(0,0,0,.0)" at bounding box center [98, 142] width 67 height 9
click at [145, 167] on button "Apply" at bounding box center [188, 170] width 15 height 7
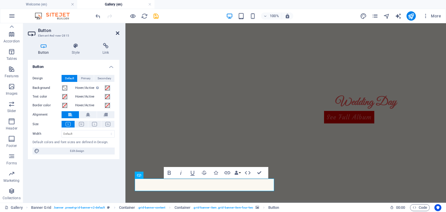
click at [116, 33] on icon at bounding box center [117, 33] width 3 height 5
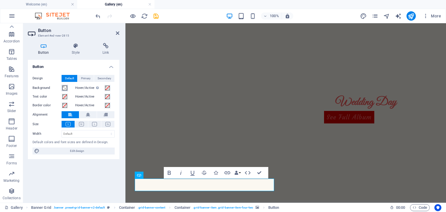
click at [62, 86] on button "Background" at bounding box center [65, 88] width 6 height 6
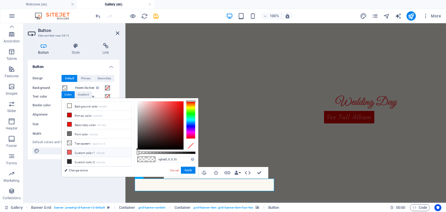
click at [85, 151] on li "Custom color 1 #f95e5e" at bounding box center [98, 152] width 67 height 9
type input "#f95e5e"
click at [145, 169] on button "Apply" at bounding box center [188, 170] width 15 height 7
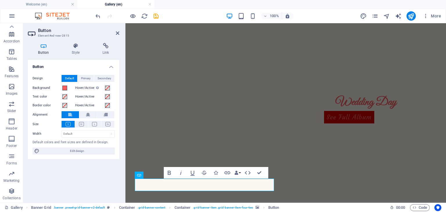
click at [116, 36] on header "Button Element #ed-new-2815" at bounding box center [73, 30] width 91 height 15
click at [116, 33] on icon at bounding box center [117, 33] width 3 height 5
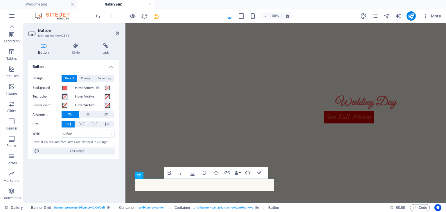
click at [65, 95] on span at bounding box center [64, 96] width 5 height 5
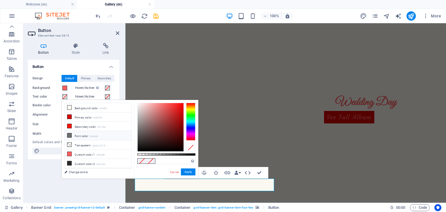
click at [81, 136] on li "Font color #6c6c6c" at bounding box center [98, 135] width 67 height 9
type input "#6c6c6c"
drag, startPoint x: 188, startPoint y: 171, endPoint x: 55, endPoint y: 122, distance: 142.1
click at [145, 171] on button "Apply" at bounding box center [188, 171] width 15 height 7
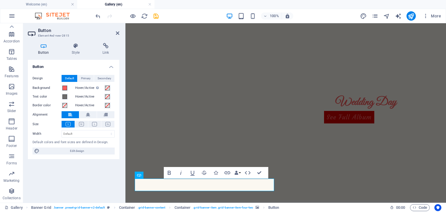
click at [115, 33] on h2 "Button" at bounding box center [78, 30] width 81 height 5
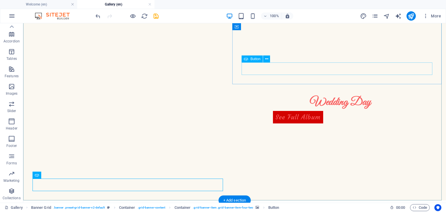
click at [145, 111] on div "See Full Album" at bounding box center [340, 117] width 193 height 12
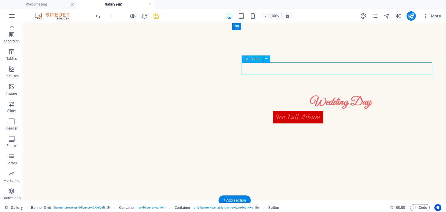
click at [145, 111] on div "See Full Album" at bounding box center [340, 117] width 193 height 12
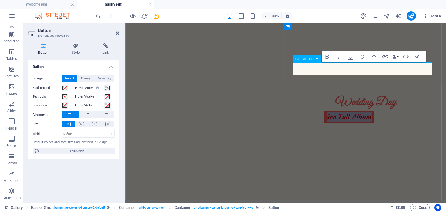
click at [145, 111] on link "See Full Album" at bounding box center [349, 117] width 50 height 12
click at [64, 89] on span at bounding box center [64, 88] width 5 height 5
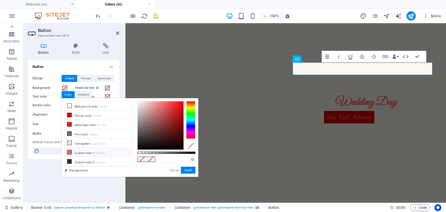
click at [80, 152] on li "Custom color 1 #f95e5e" at bounding box center [98, 152] width 67 height 9
type input "#f95e5e"
click at [90, 68] on h4 "Button" at bounding box center [73, 65] width 91 height 10
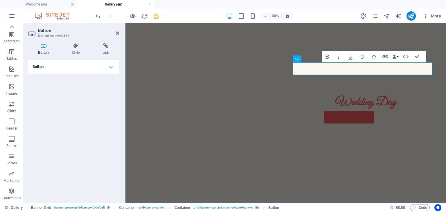
click at [80, 70] on h4 "Button" at bounding box center [73, 67] width 91 height 14
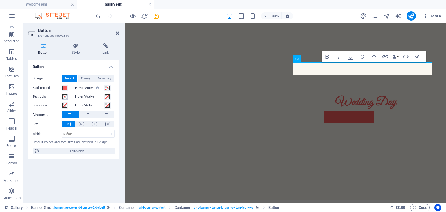
click at [63, 96] on span at bounding box center [64, 96] width 5 height 5
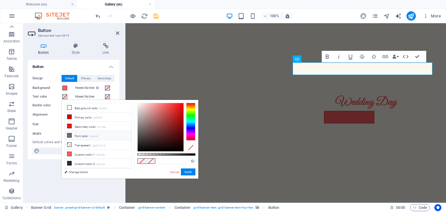
click at [78, 137] on li "Font color #6c6c6c" at bounding box center [98, 135] width 67 height 9
type input "#6c6c6c"
click at [145, 172] on button "Apply" at bounding box center [188, 171] width 15 height 7
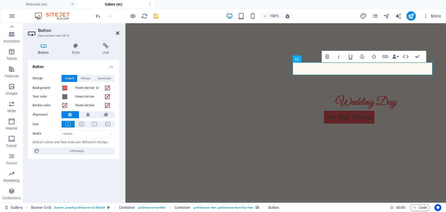
click at [117, 33] on icon at bounding box center [117, 33] width 3 height 5
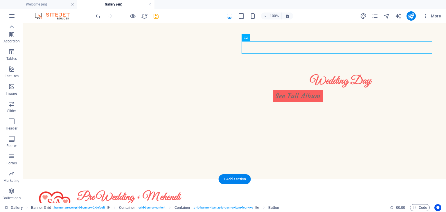
scroll to position [101, 0]
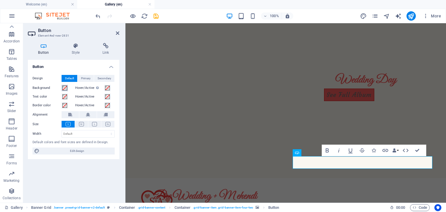
click at [64, 89] on span at bounding box center [64, 88] width 5 height 5
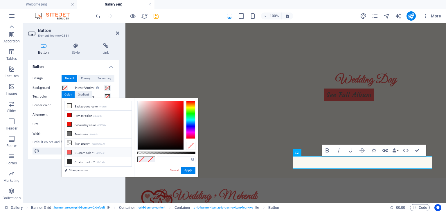
click at [75, 153] on li "Custom color 1 #f95e5e" at bounding box center [98, 152] width 67 height 9
type input "#f95e5e"
click at [64, 64] on h4 "Button" at bounding box center [73, 65] width 91 height 10
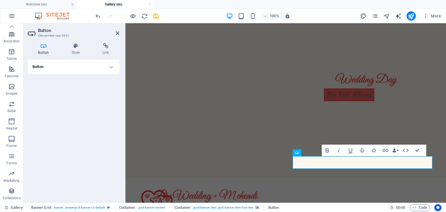
click at [71, 69] on h4 "Button" at bounding box center [73, 67] width 91 height 14
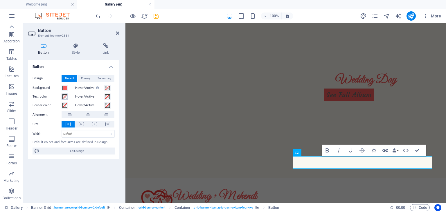
click at [64, 97] on span at bounding box center [64, 96] width 5 height 5
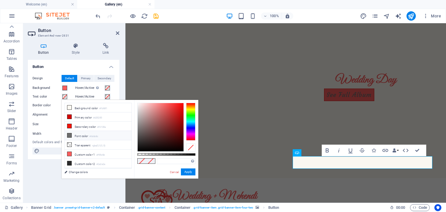
click at [86, 133] on li "Font color #6c6c6c" at bounding box center [98, 135] width 67 height 9
type input "#6c6c6c"
click at [145, 171] on button "Apply" at bounding box center [188, 171] width 15 height 7
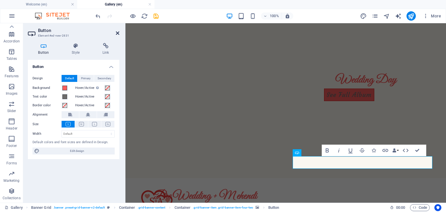
click at [117, 31] on icon at bounding box center [117, 33] width 3 height 5
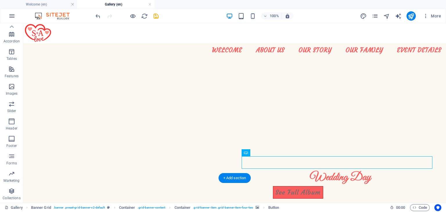
scroll to position [0, 0]
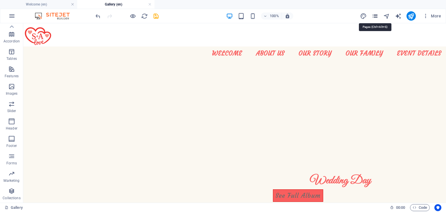
click at [145, 17] on icon "pages" at bounding box center [374, 16] width 7 height 7
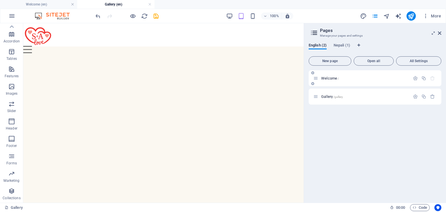
click at [145, 77] on p "Welcome /" at bounding box center [364, 78] width 87 height 4
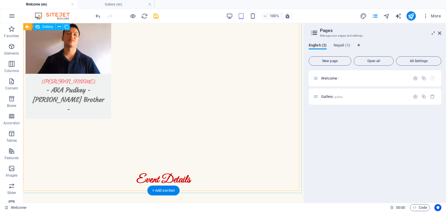
scroll to position [1757, 0]
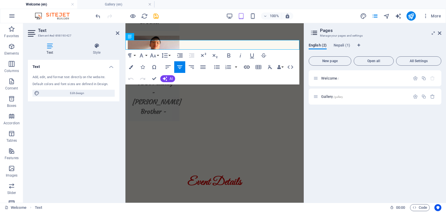
click at [145, 68] on icon "button" at bounding box center [247, 67] width 6 height 3
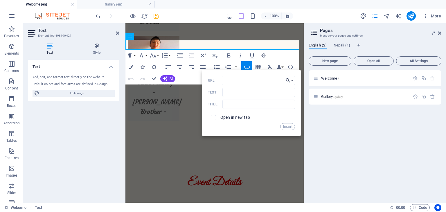
click at [145, 80] on icon "button" at bounding box center [288, 80] width 6 height 7
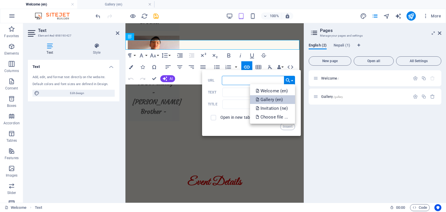
click at [145, 102] on p "Gallery (en)" at bounding box center [270, 99] width 28 height 9
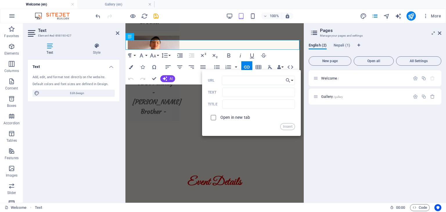
click at [145, 116] on input "checkbox" at bounding box center [212, 116] width 5 height 5
checkbox input "false"
click at [145, 125] on button "Insert" at bounding box center [287, 126] width 15 height 7
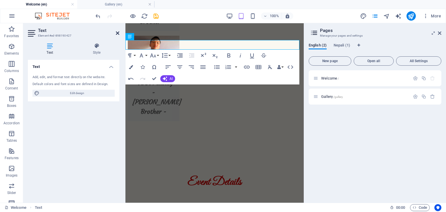
click at [116, 31] on icon at bounding box center [117, 33] width 3 height 5
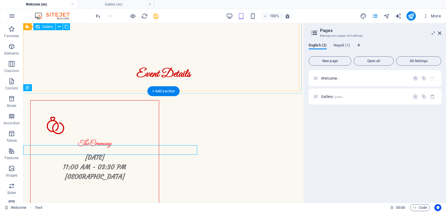
scroll to position [1757, 0]
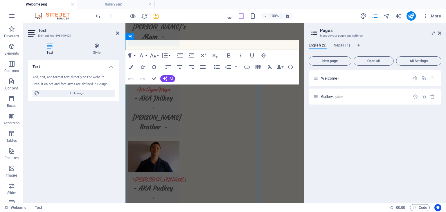
scroll to position [1863, 0]
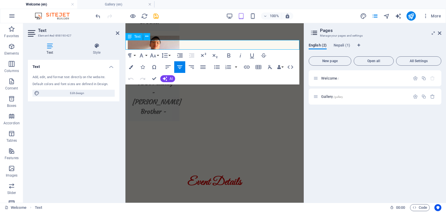
drag, startPoint x: 216, startPoint y: 46, endPoint x: 165, endPoint y: 48, distance: 50.5
drag, startPoint x: 230, startPoint y: 42, endPoint x: 199, endPoint y: 44, distance: 30.8
click at [145, 66] on icon "button" at bounding box center [246, 67] width 7 height 7
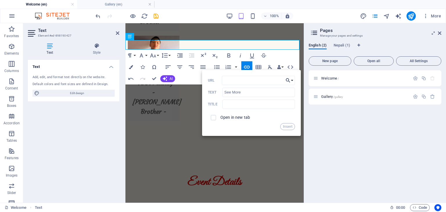
click at [145, 79] on button "Choose Link" at bounding box center [289, 80] width 11 height 9
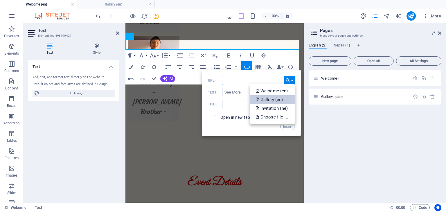
click at [145, 96] on p "Gallery (en)" at bounding box center [270, 99] width 28 height 9
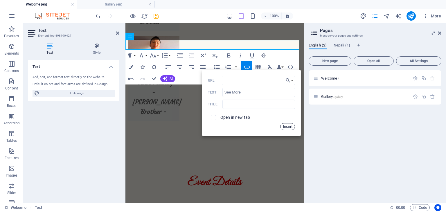
click at [145, 127] on button "Insert" at bounding box center [287, 126] width 15 height 7
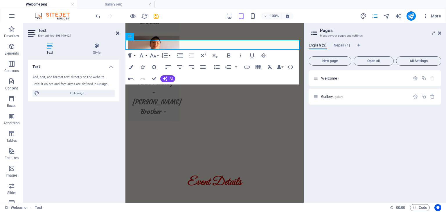
click at [117, 31] on icon at bounding box center [117, 33] width 3 height 5
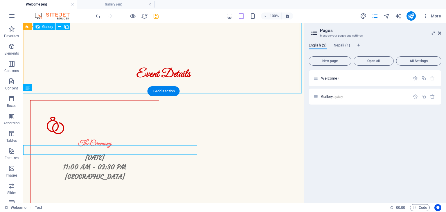
scroll to position [1757, 0]
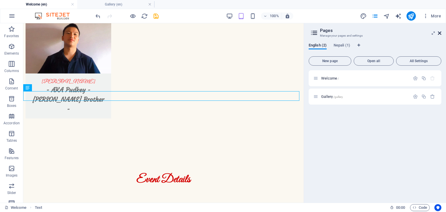
click at [145, 31] on icon at bounding box center [439, 33] width 3 height 5
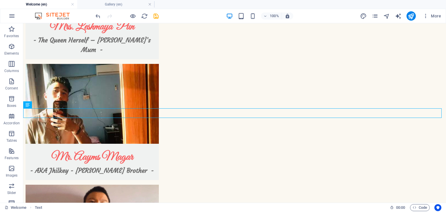
click at [145, 14] on div at bounding box center [126, 15] width 65 height 9
click at [145, 15] on icon "save" at bounding box center [156, 16] width 7 height 7
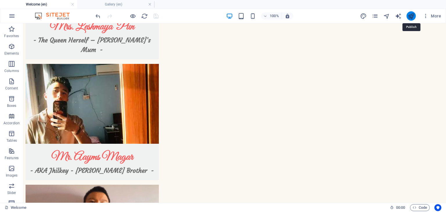
click at [145, 17] on icon "publish" at bounding box center [410, 16] width 7 height 7
